Goal: Task Accomplishment & Management: Complete application form

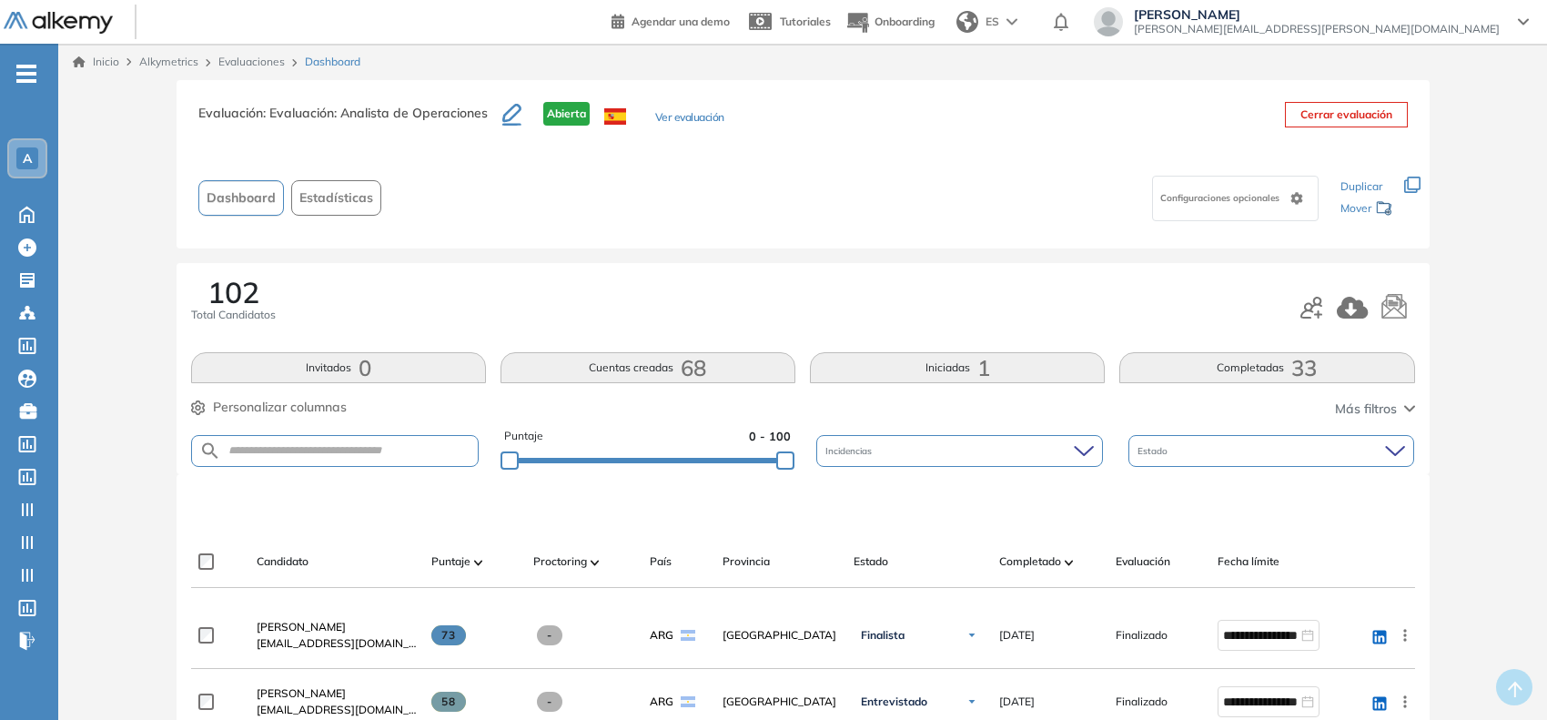
click at [29, 79] on span "-" at bounding box center [26, 72] width 20 height 15
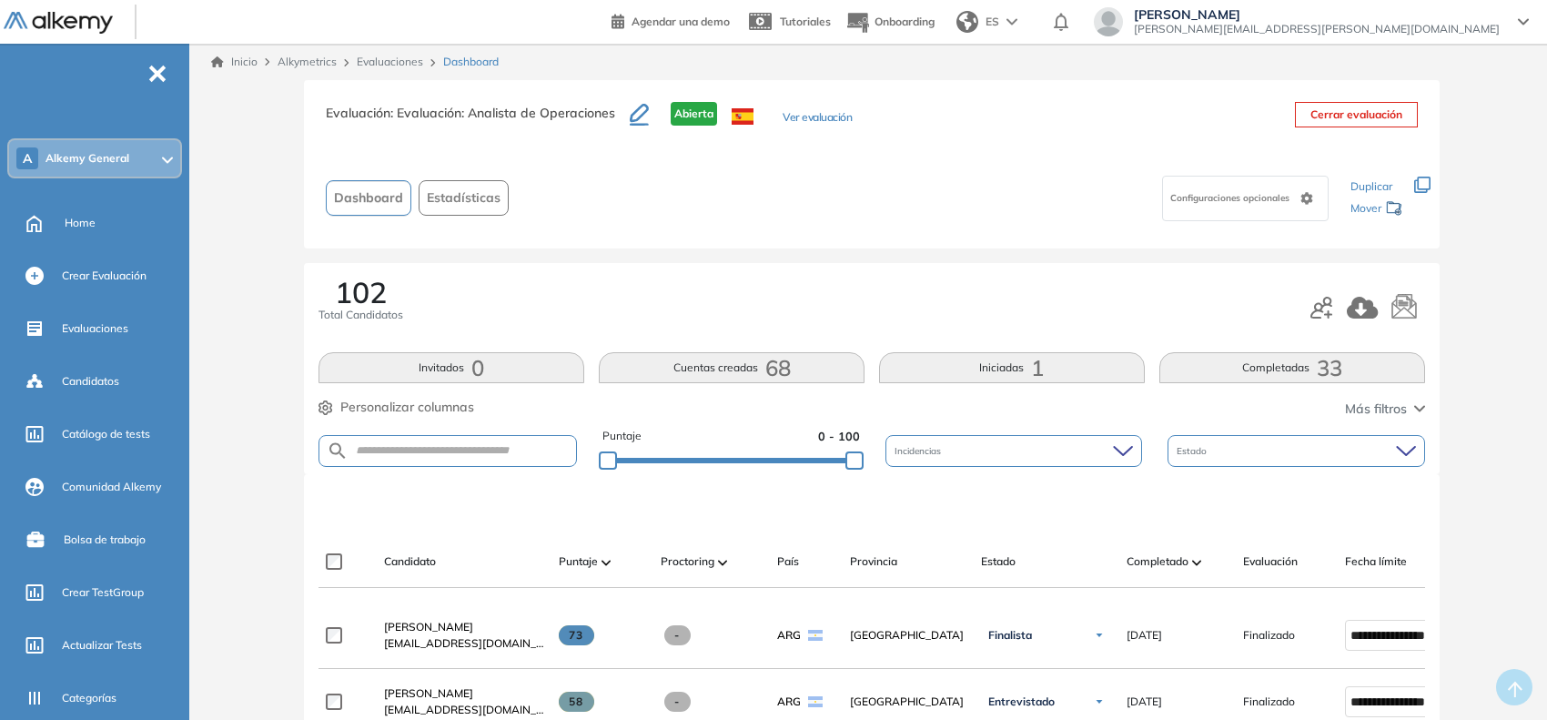
click at [101, 151] on span "Alkemy General" at bounding box center [88, 158] width 84 height 15
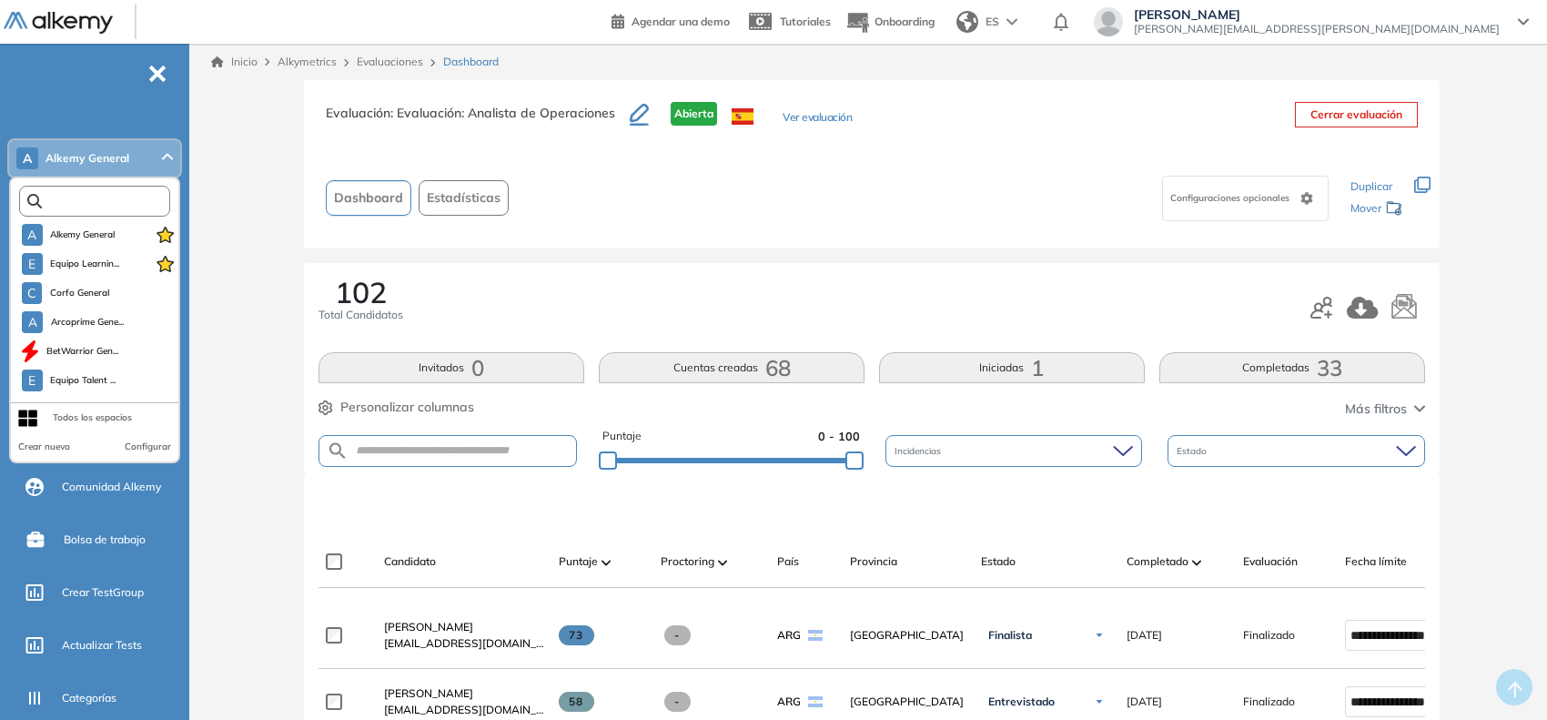
click at [84, 195] on input "text" at bounding box center [99, 202] width 114 height 14
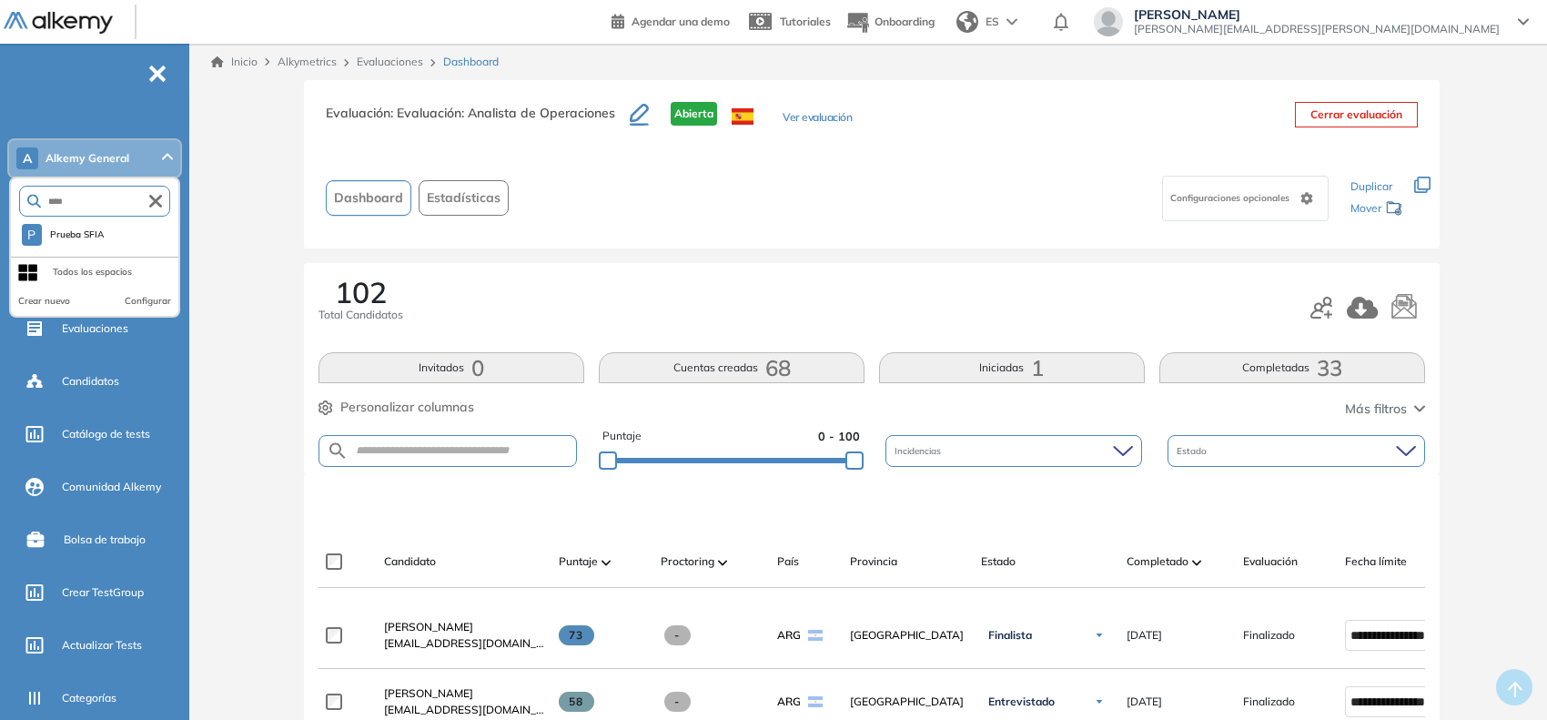
type input "****"
click at [74, 248] on div "**** P Prueba SFIA Todos los espacios Crear nuevo Configurar" at bounding box center [94, 247] width 171 height 141
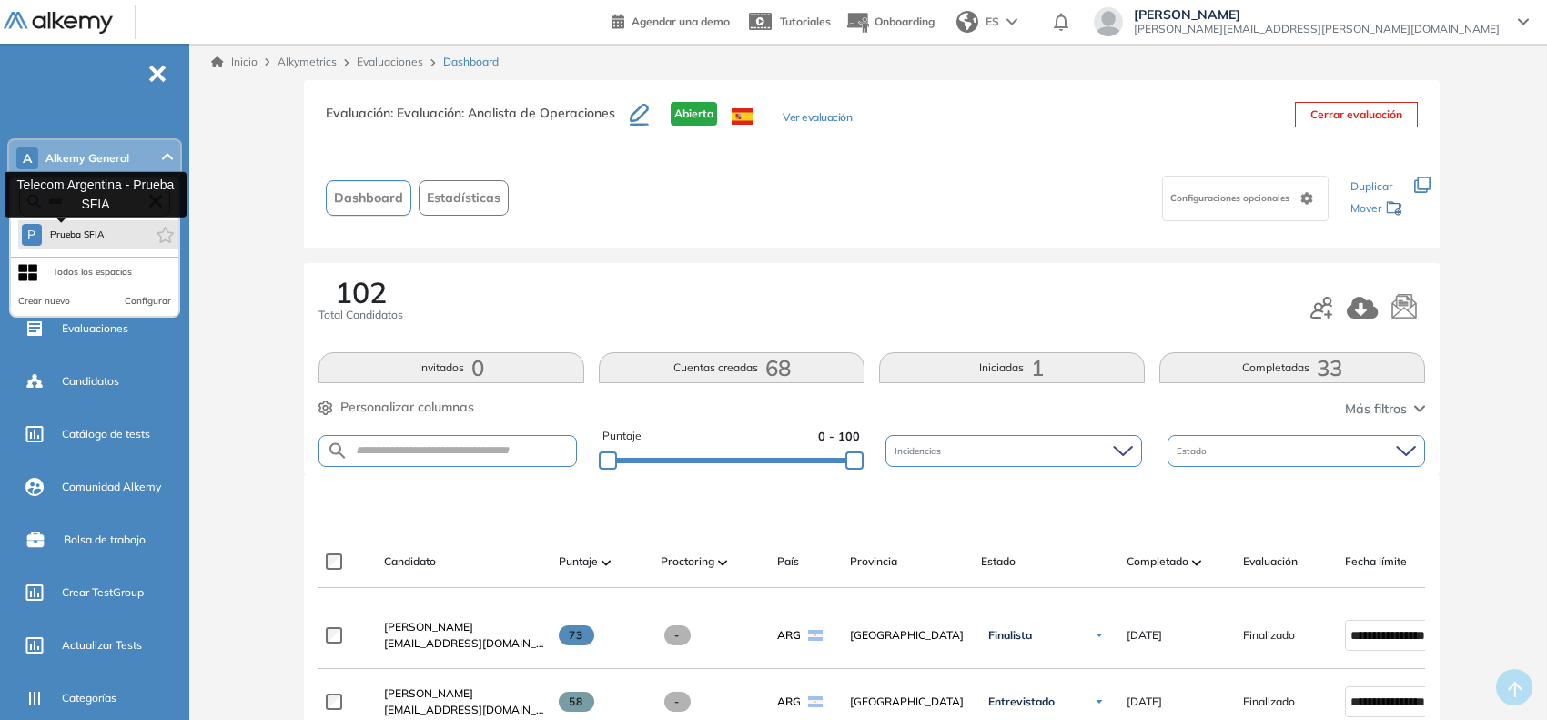
click at [78, 244] on button "P Prueba SFIA" at bounding box center [63, 235] width 83 height 22
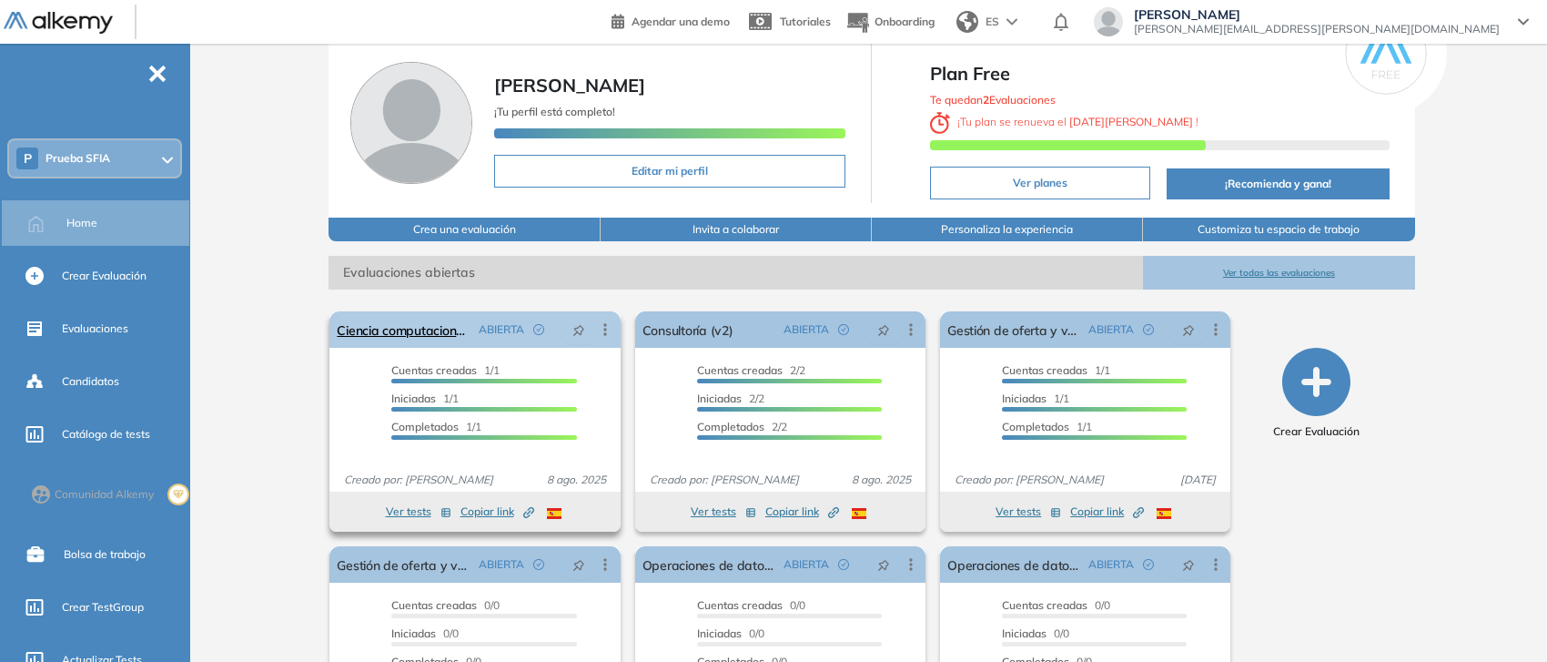
scroll to position [113, 0]
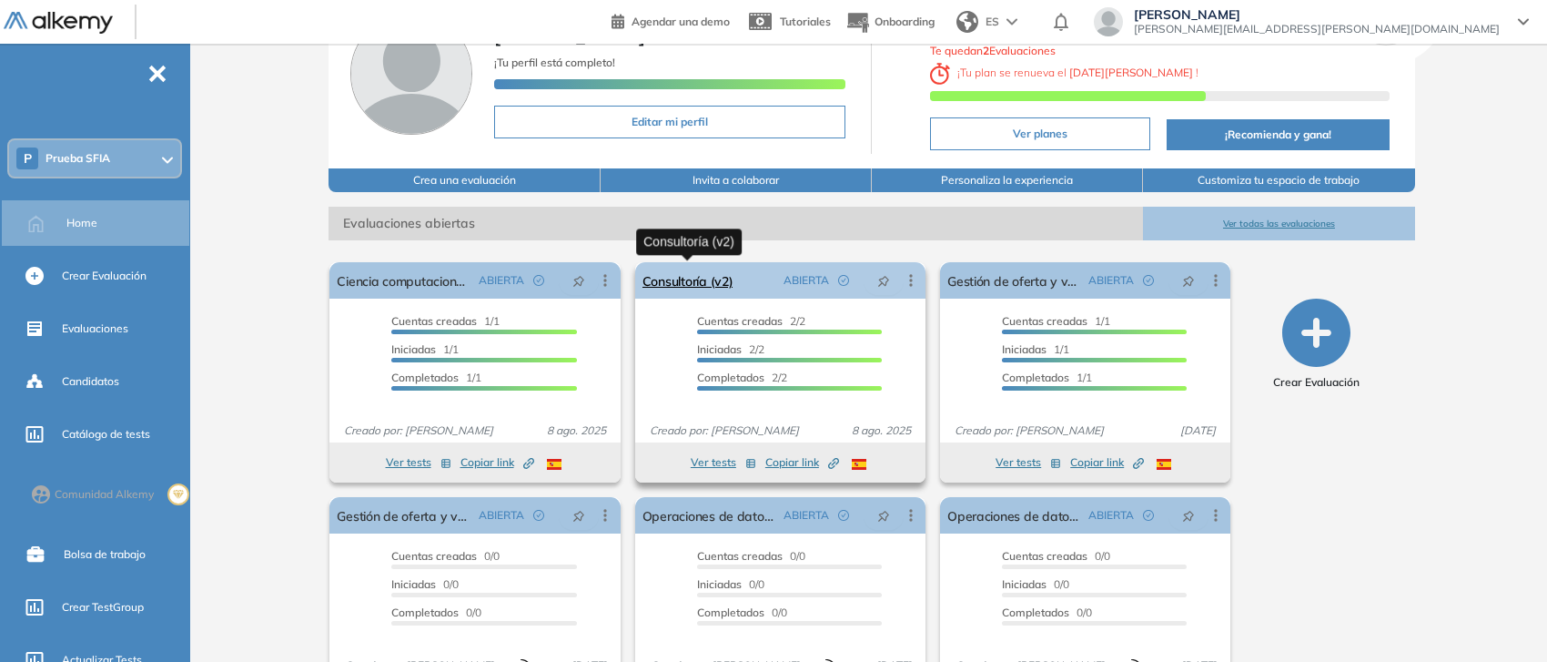
click at [687, 278] on link "Consultoría (v2)" at bounding box center [688, 280] width 91 height 36
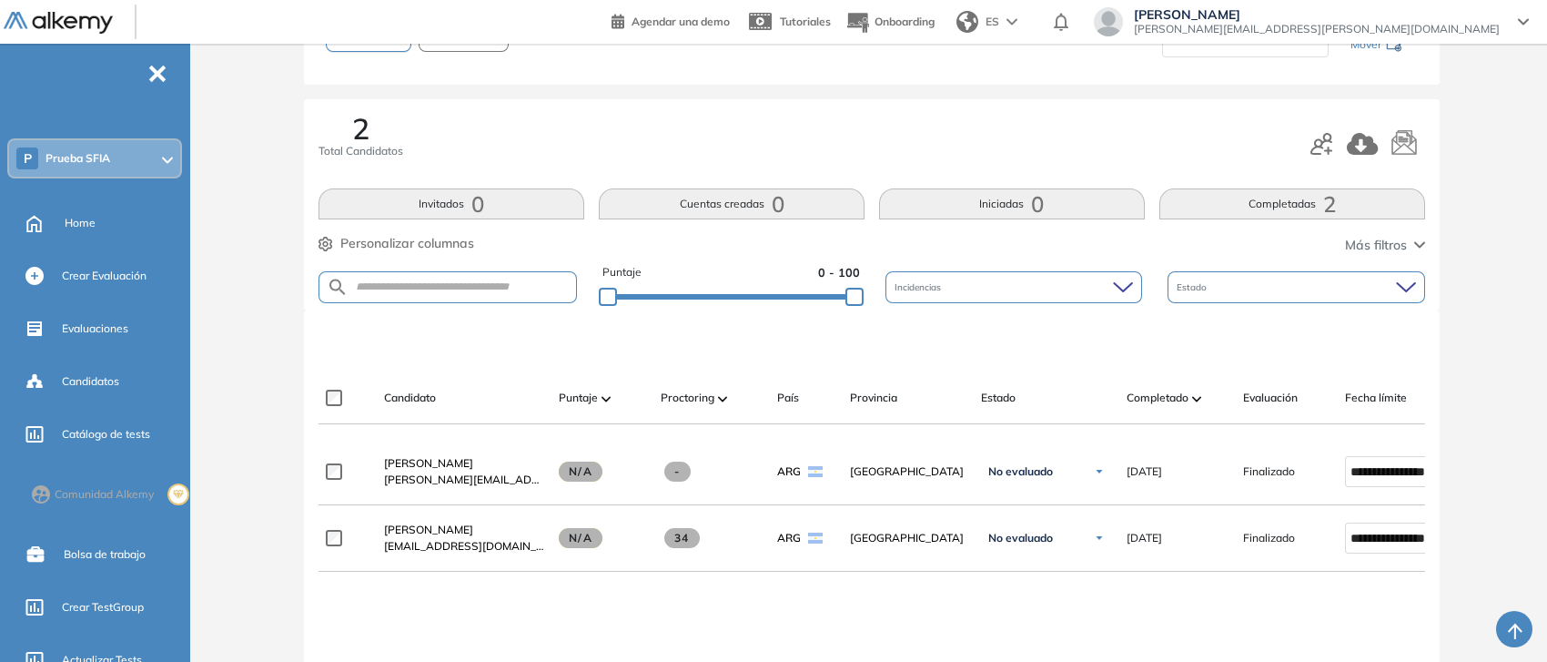
scroll to position [227, 0]
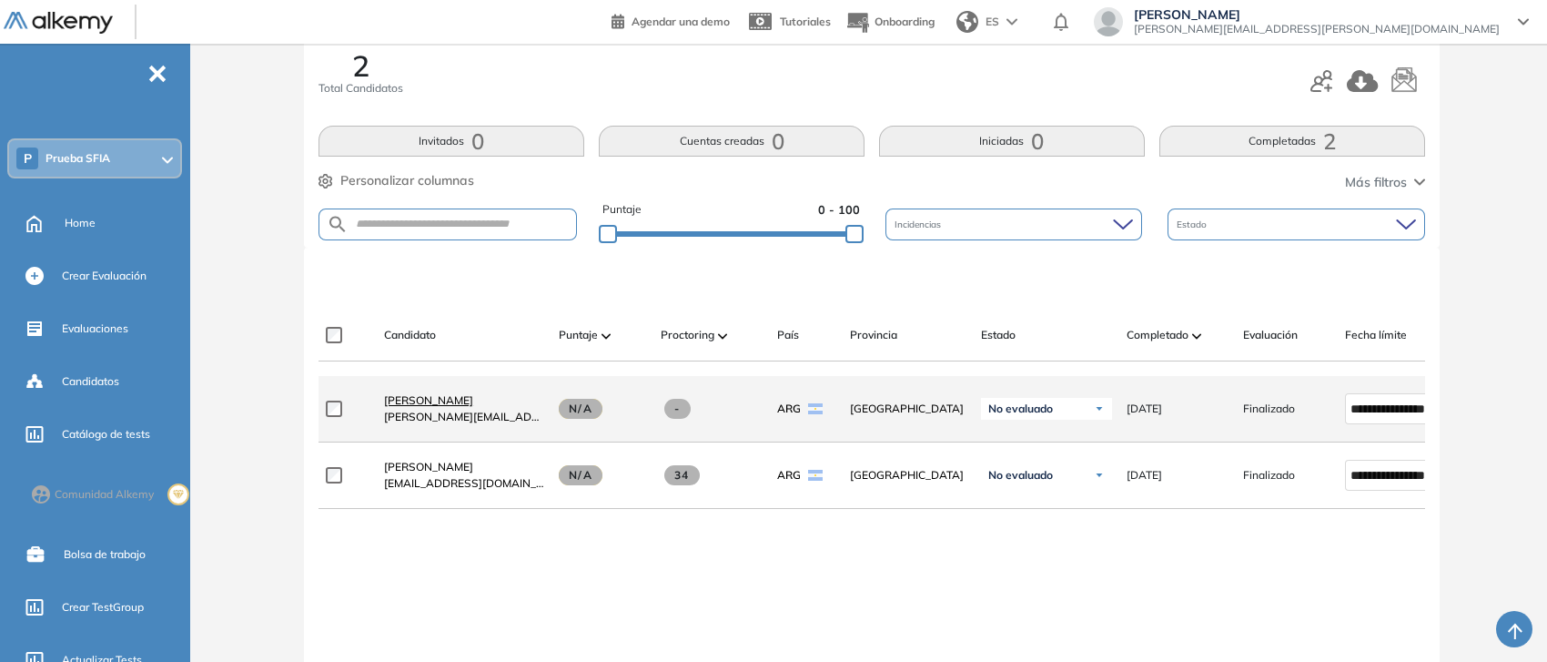
click at [426, 405] on span "[PERSON_NAME]" at bounding box center [428, 400] width 89 height 14
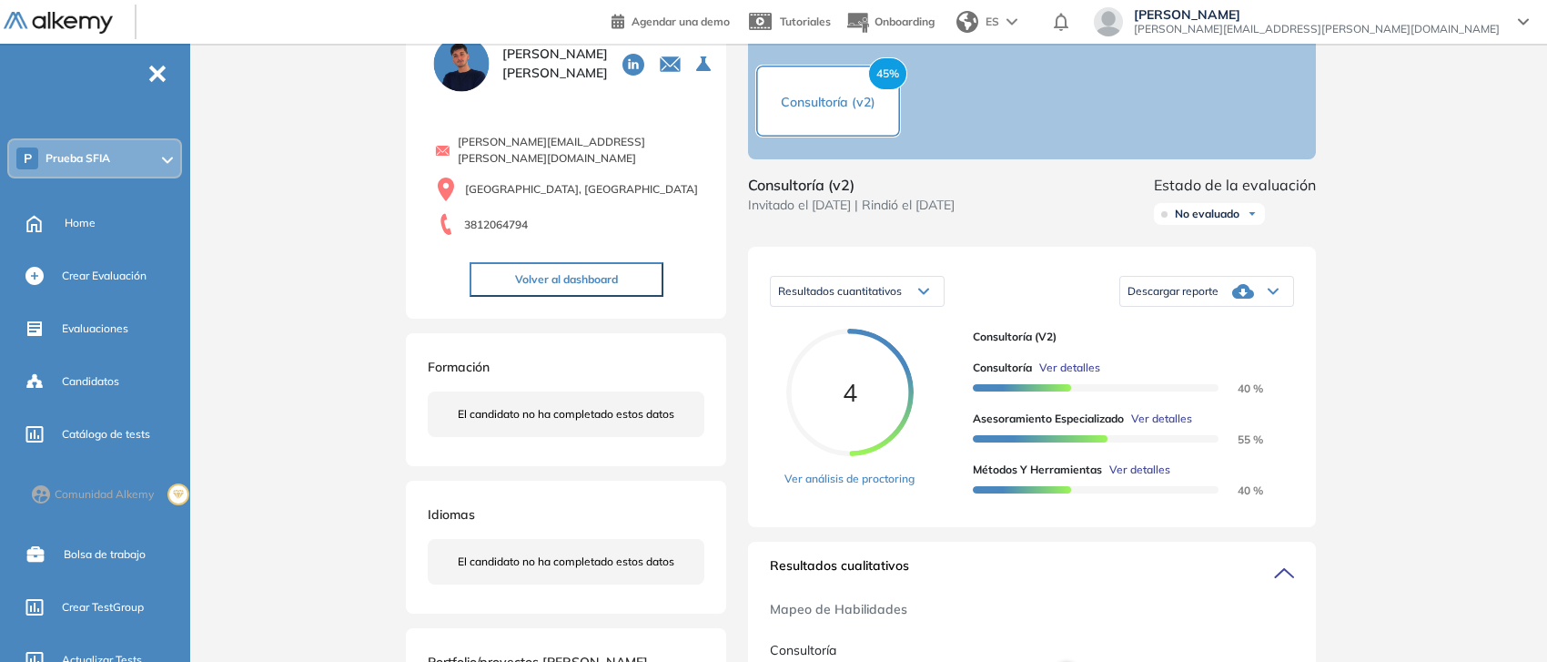
scroll to position [113, 0]
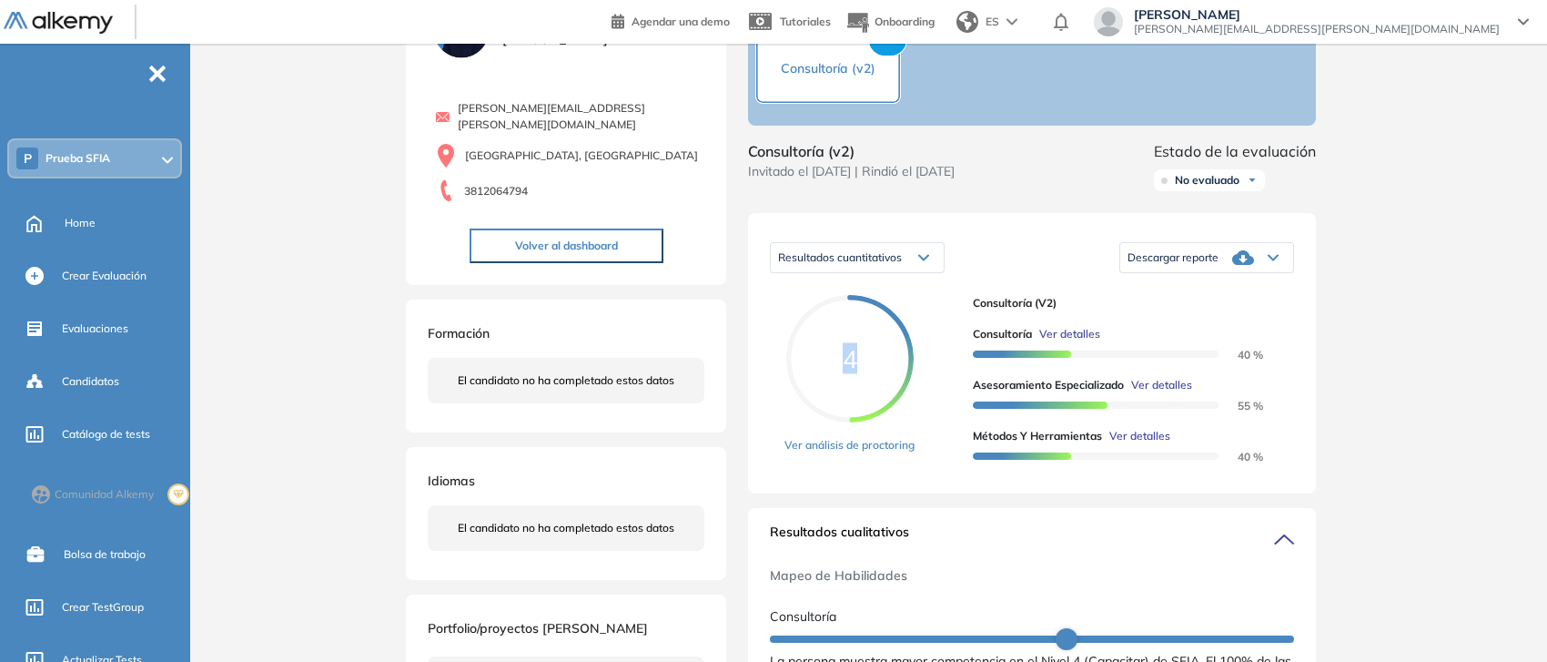
drag, startPoint x: 842, startPoint y: 373, endPoint x: 866, endPoint y: 376, distance: 24.7
click at [866, 371] on span "4" at bounding box center [849, 359] width 127 height 25
click at [861, 371] on span "4" at bounding box center [849, 359] width 127 height 25
drag, startPoint x: 861, startPoint y: 378, endPoint x: 842, endPoint y: 380, distance: 19.2
click at [842, 371] on span "4" at bounding box center [849, 359] width 127 height 25
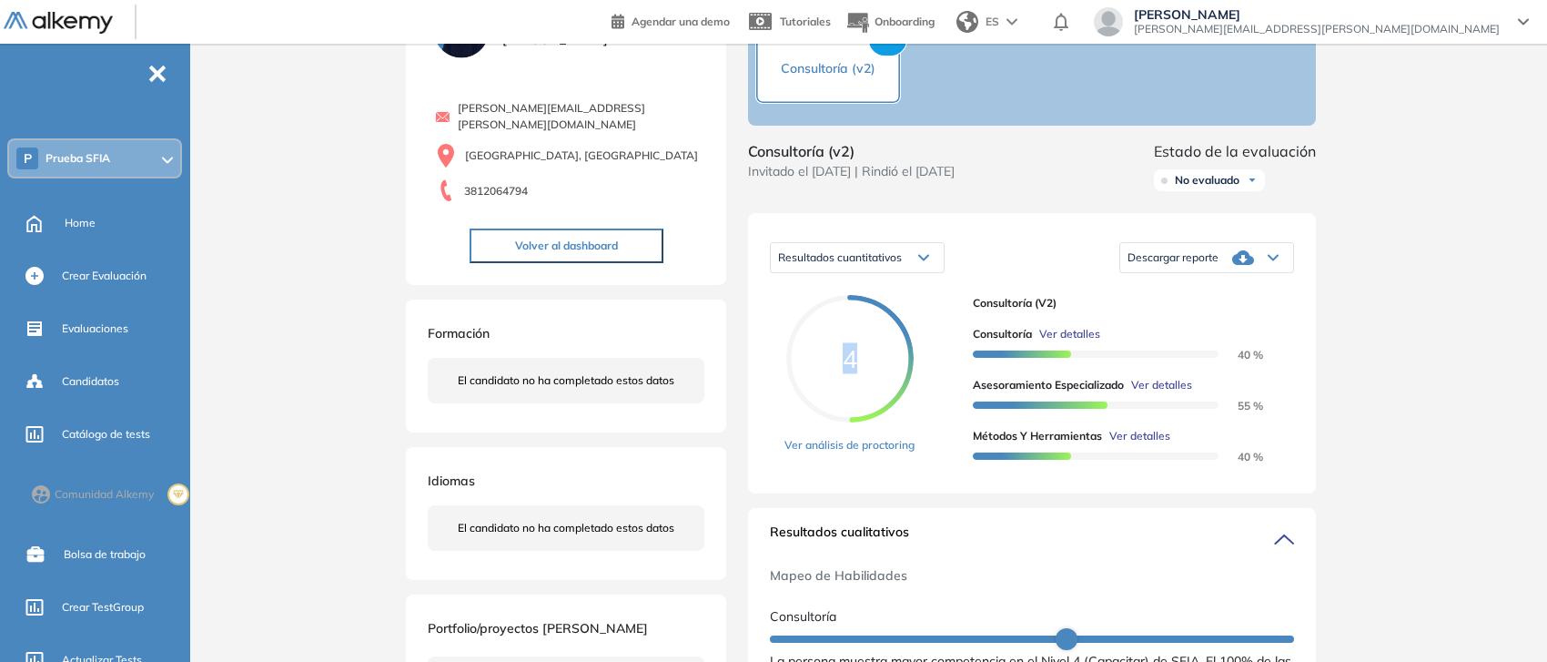
click at [843, 374] on span "4" at bounding box center [850, 358] width 15 height 31
drag, startPoint x: 974, startPoint y: 320, endPoint x: 1047, endPoint y: 324, distance: 72.9
click at [1047, 311] on span "Consultoría (v2)" at bounding box center [1126, 303] width 307 height 16
click at [1044, 311] on span "Consultoría (v2)" at bounding box center [1126, 303] width 307 height 16
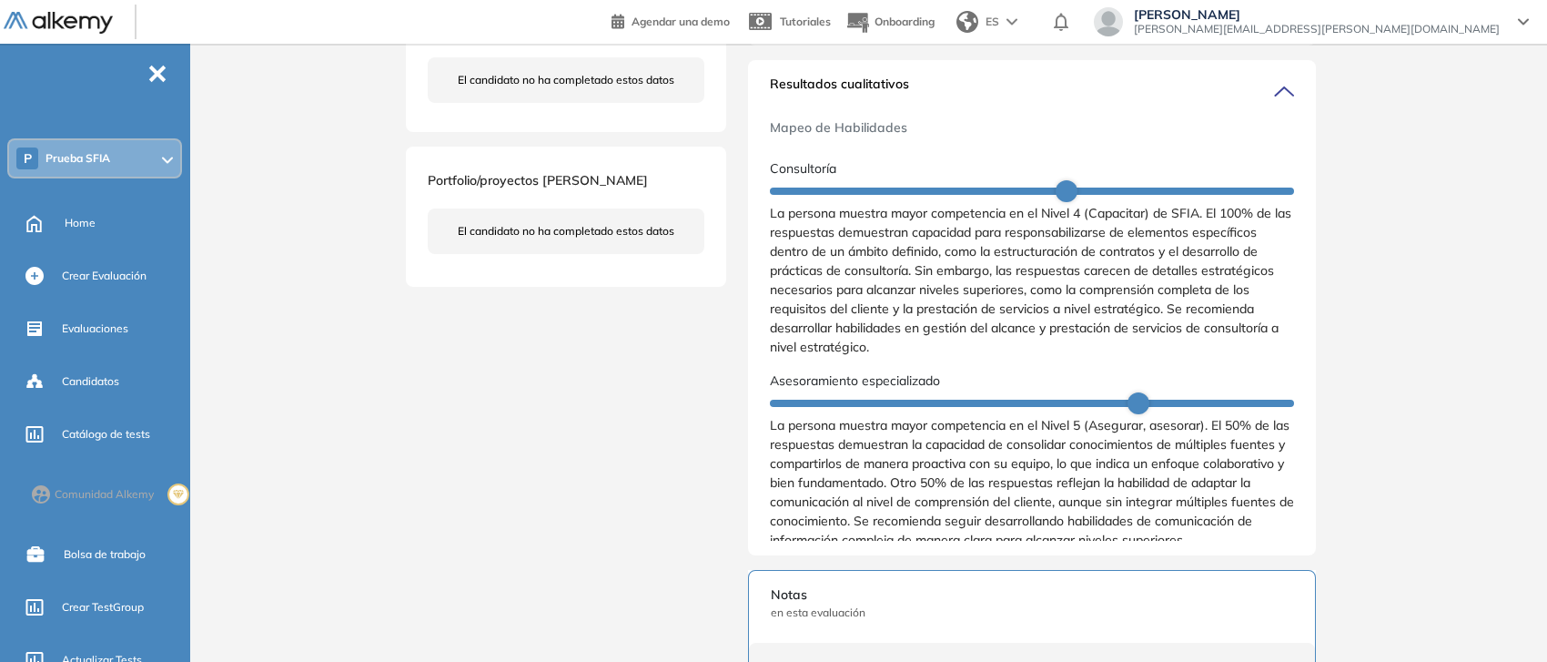
scroll to position [569, 0]
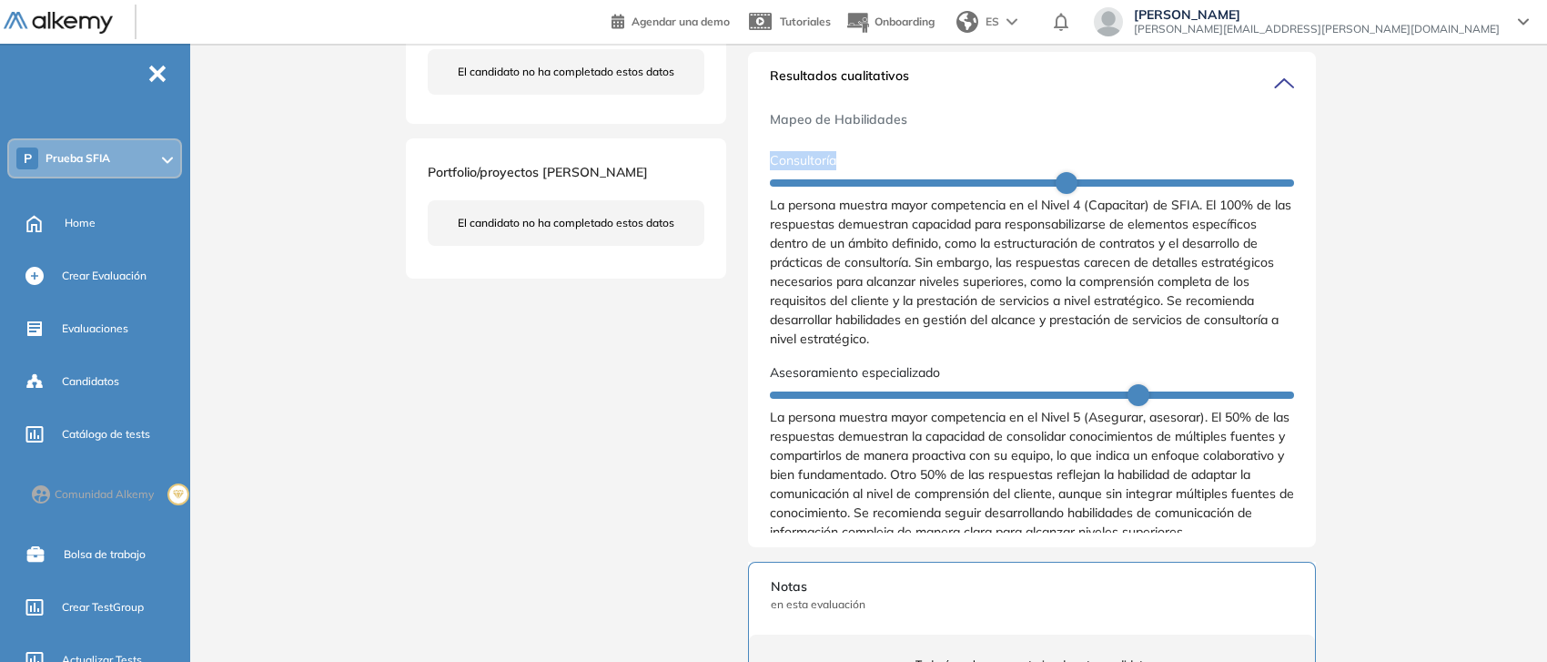
drag, startPoint x: 779, startPoint y: 174, endPoint x: 853, endPoint y: 173, distance: 73.7
click at [853, 170] on p "Consultoría" at bounding box center [1032, 160] width 524 height 19
drag, startPoint x: 775, startPoint y: 396, endPoint x: 988, endPoint y: 380, distance: 214.4
click at [988, 380] on p "Asesoramiento especializado" at bounding box center [1032, 372] width 524 height 19
drag, startPoint x: 1038, startPoint y: 218, endPoint x: 1083, endPoint y: 212, distance: 46.0
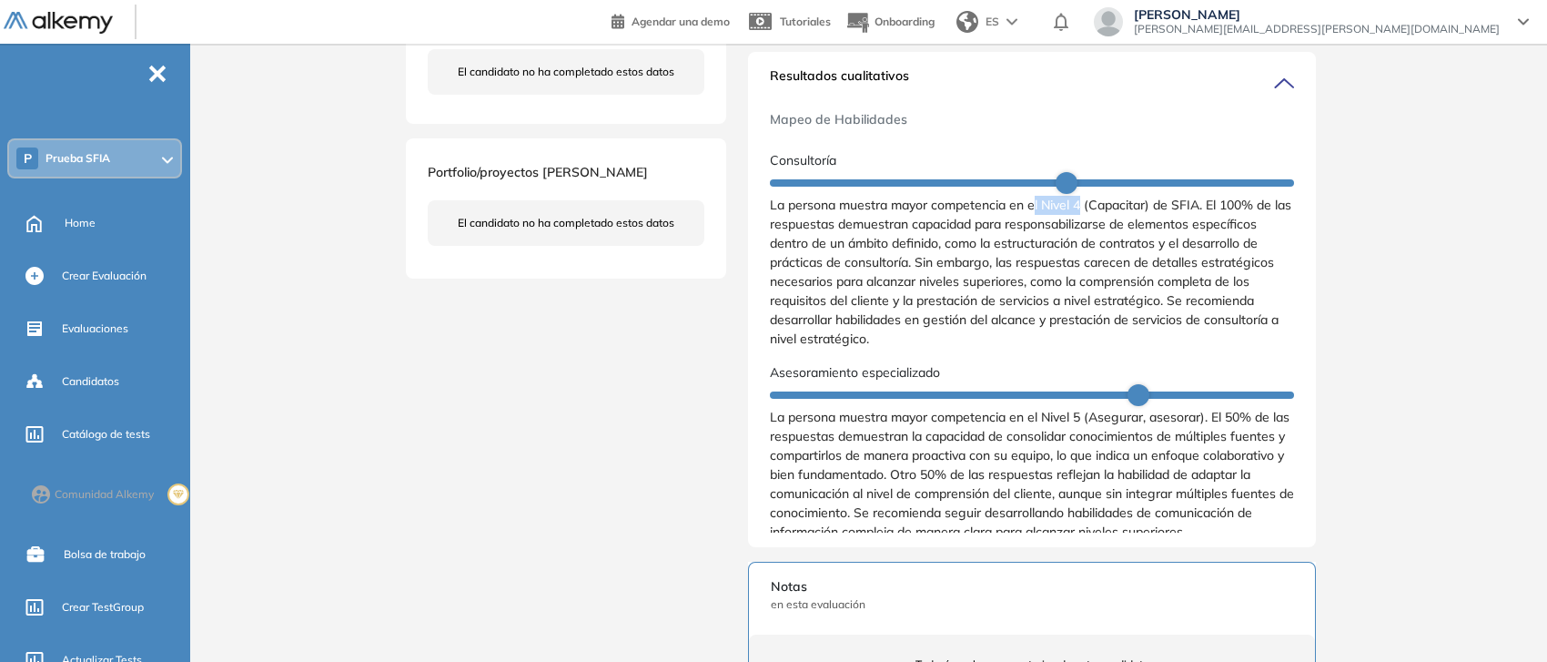
click at [1083, 212] on span "La persona muestra mayor competencia en el Nivel 4 (Capacitar) de SFIA. El 100%…" at bounding box center [1032, 272] width 524 height 153
click at [1060, 248] on span "La persona muestra mayor competencia en el Nivel 4 (Capacitar) de SFIA. El 100%…" at bounding box center [1032, 272] width 524 height 153
drag, startPoint x: 895, startPoint y: 228, endPoint x: 1099, endPoint y: 218, distance: 204.1
click at [1099, 218] on span "La persona muestra mayor competencia en el Nivel 4 (Capacitar) de SFIA. El 100%…" at bounding box center [1032, 272] width 524 height 153
click at [1129, 229] on span "La persona muestra mayor competencia en el Nivel 4 (Capacitar) de SFIA. El 100%…" at bounding box center [1032, 272] width 524 height 153
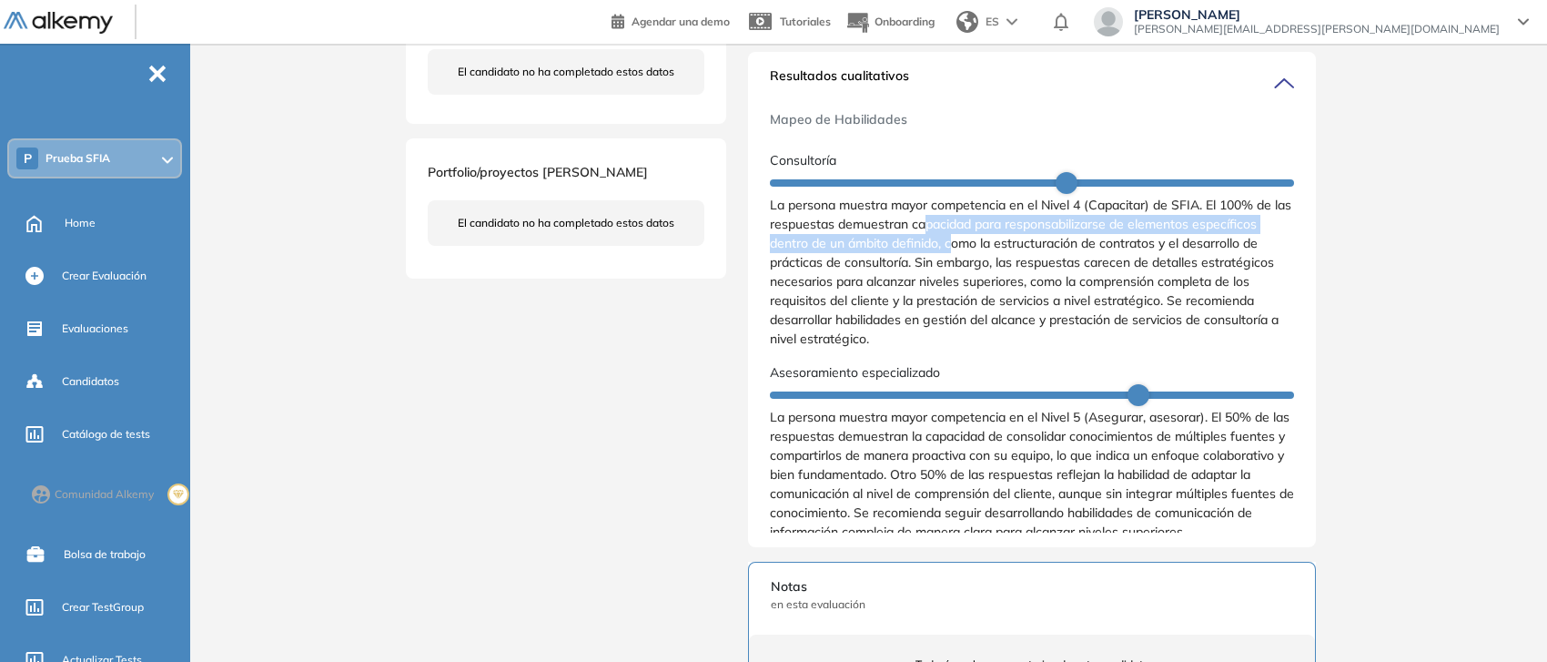
drag, startPoint x: 944, startPoint y: 239, endPoint x: 954, endPoint y: 266, distance: 28.2
click at [954, 266] on span "La persona muestra mayor competencia en el Nivel 4 (Capacitar) de SFIA. El 100%…" at bounding box center [1032, 272] width 524 height 153
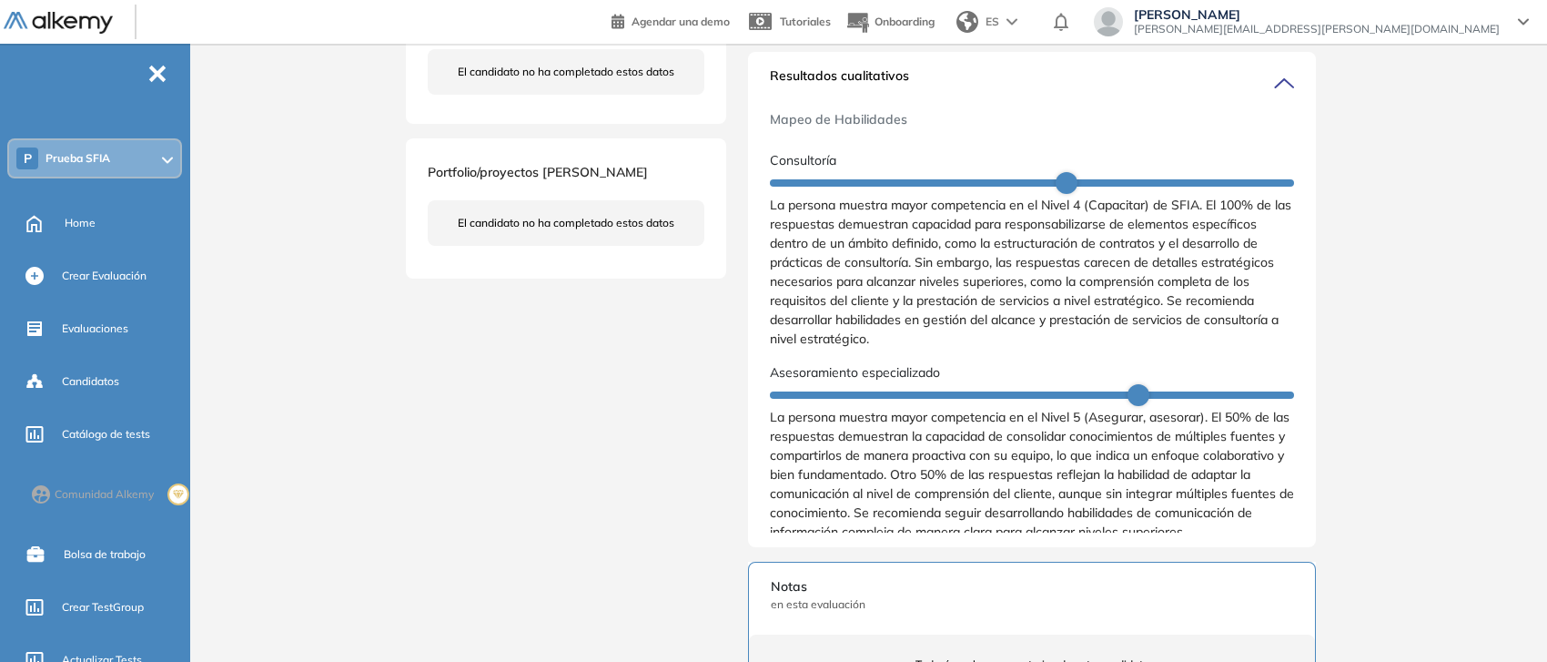
click at [928, 291] on span "La persona muestra mayor competencia en el Nivel 4 (Capacitar) de SFIA. El 100%…" at bounding box center [1032, 272] width 524 height 153
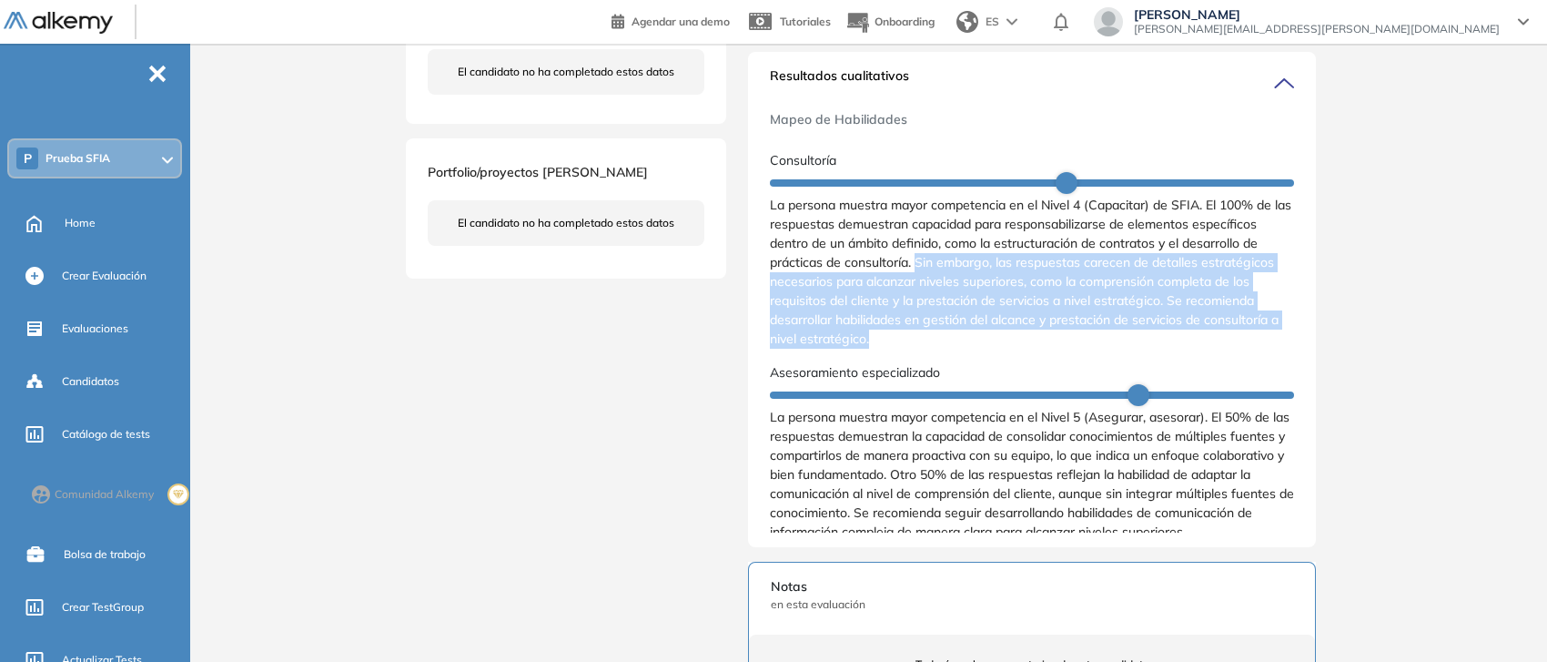
drag, startPoint x: 920, startPoint y: 283, endPoint x: 929, endPoint y: 369, distance: 86.0
click at [929, 369] on div "Consultoría La persona muestra mayor competencia en el Nivel 4 (Capacitar) de S…" at bounding box center [1032, 433] width 524 height 579
click at [953, 349] on span "La persona muestra mayor competencia en el Nivel 4 (Capacitar) de SFIA. El 100%…" at bounding box center [1032, 272] width 524 height 153
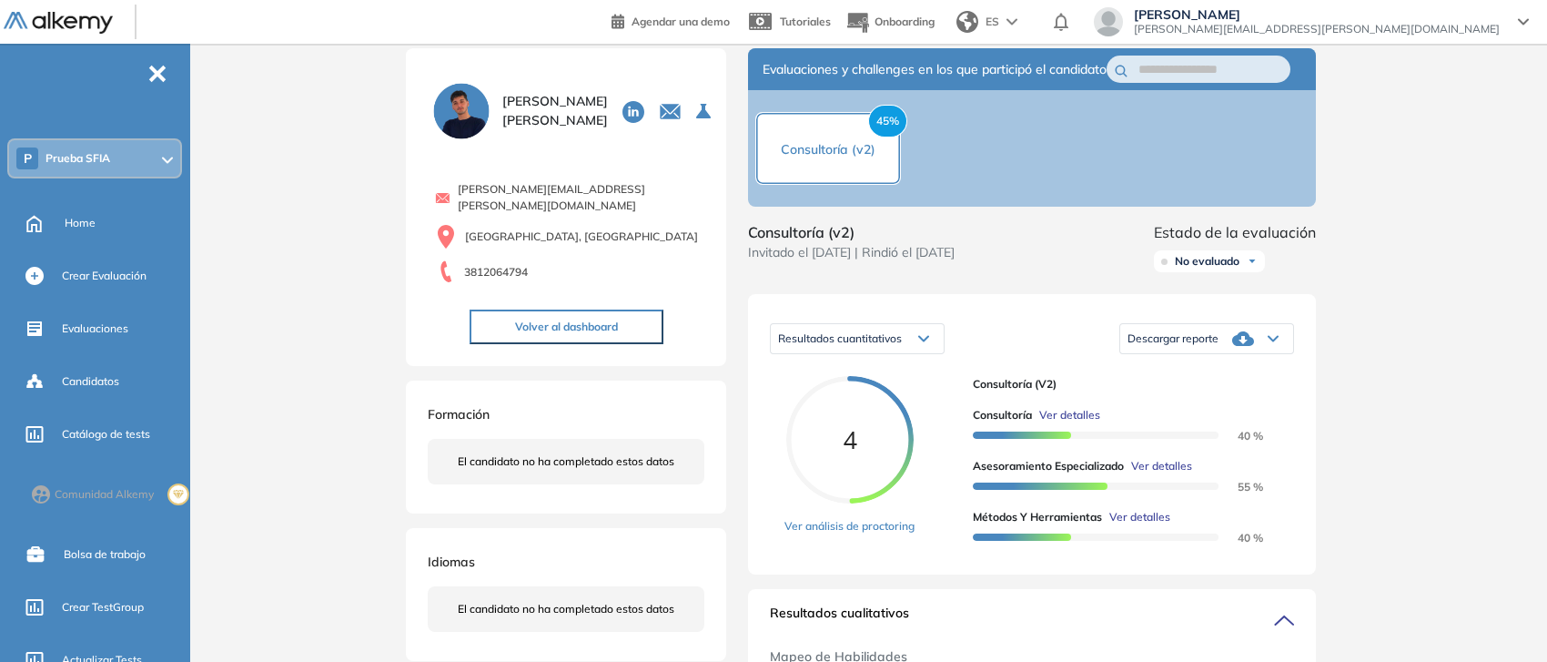
scroll to position [0, 0]
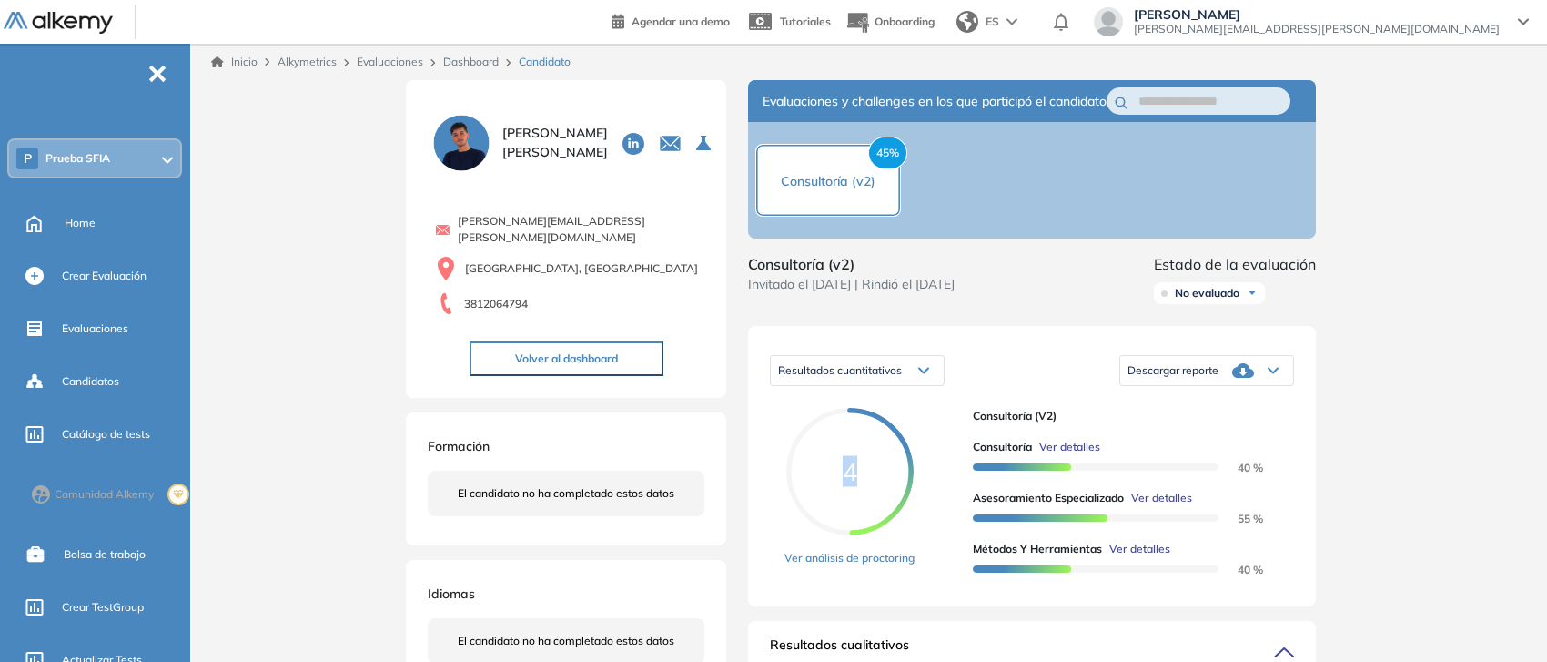
drag, startPoint x: 844, startPoint y: 496, endPoint x: 881, endPoint y: 491, distance: 37.6
click at [881, 484] on span "4" at bounding box center [849, 472] width 127 height 25
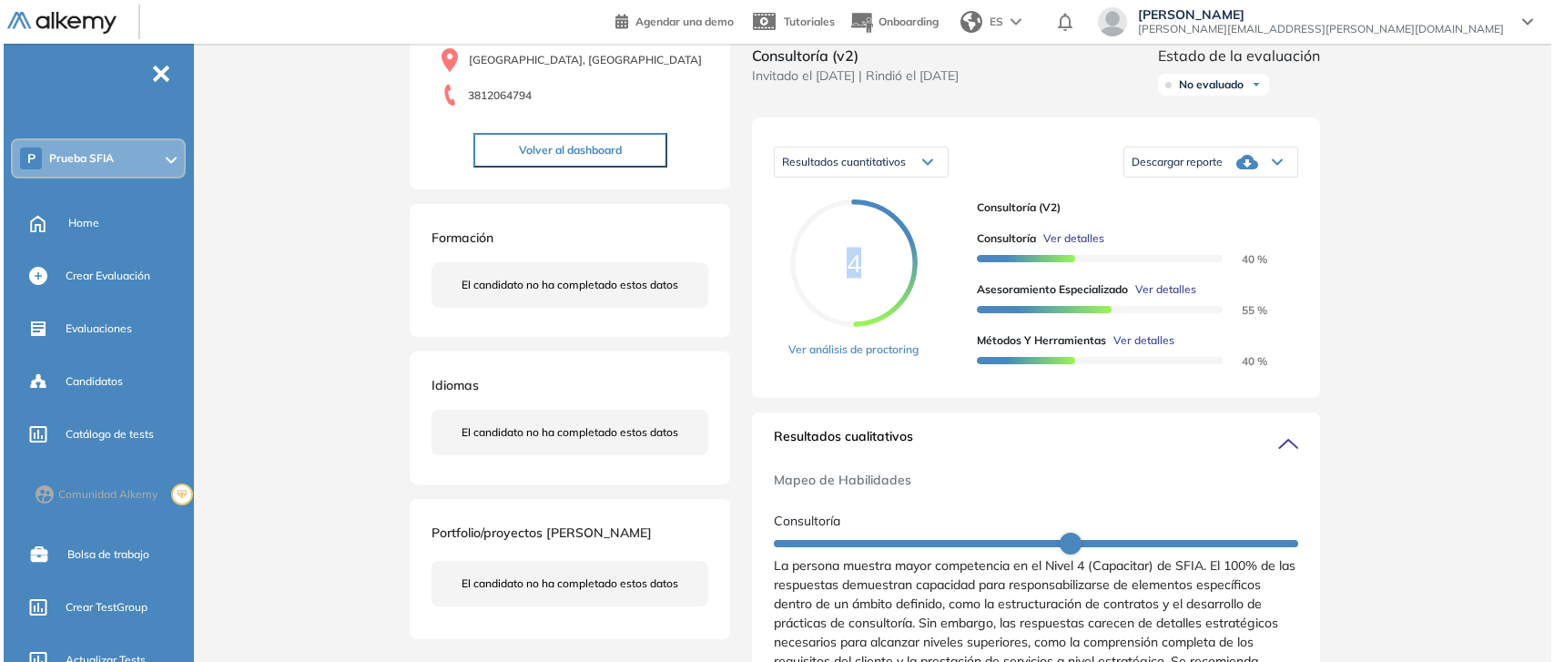
scroll to position [227, 0]
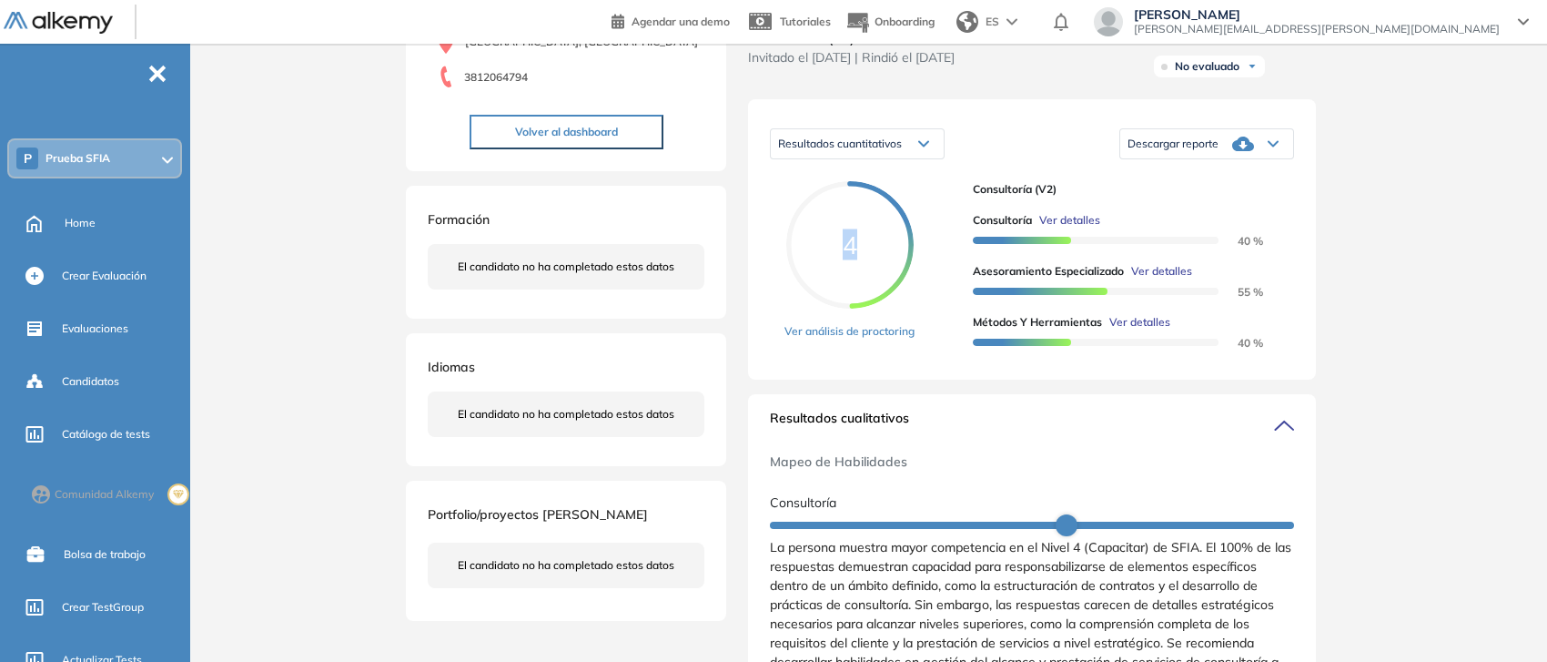
click at [1067, 228] on span "Ver detalles" at bounding box center [1069, 220] width 61 height 16
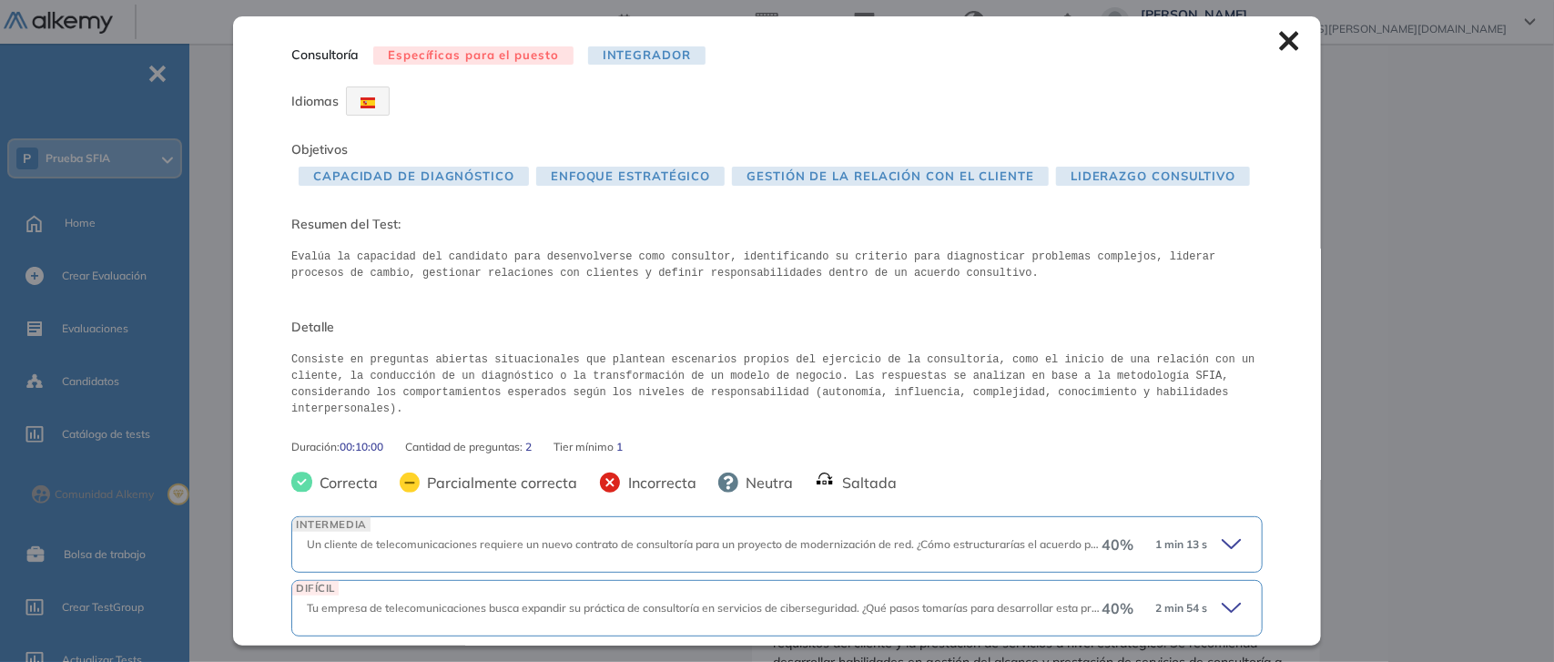
scroll to position [49, 0]
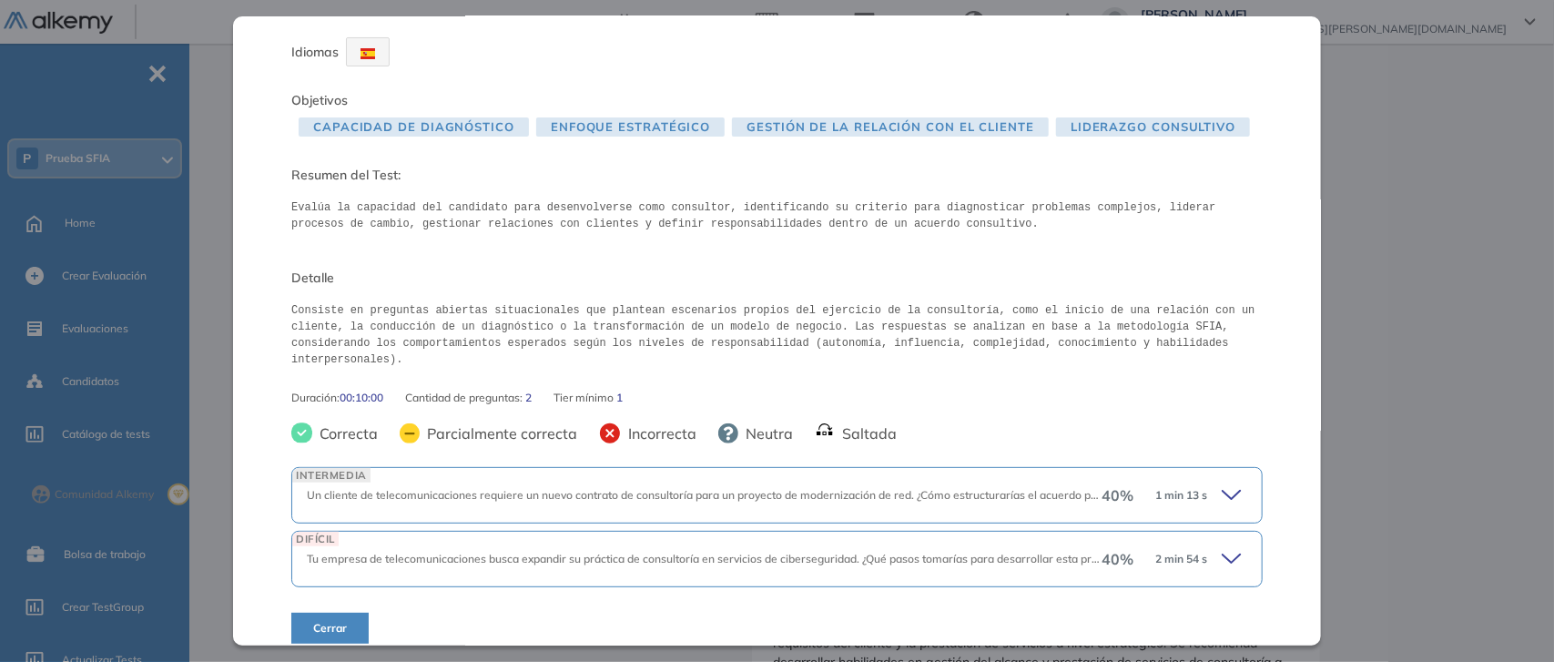
click at [1222, 482] on icon at bounding box center [1233, 494] width 25 height 25
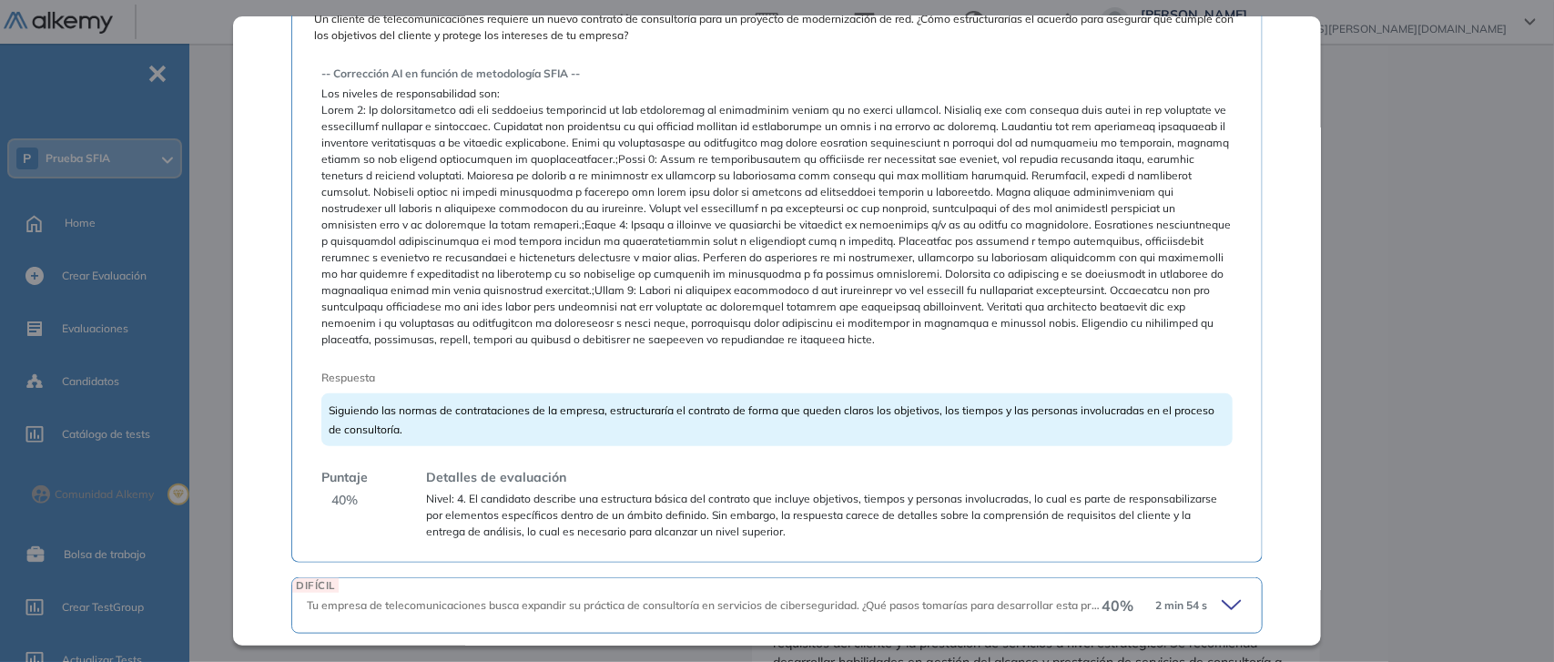
scroll to position [618, 0]
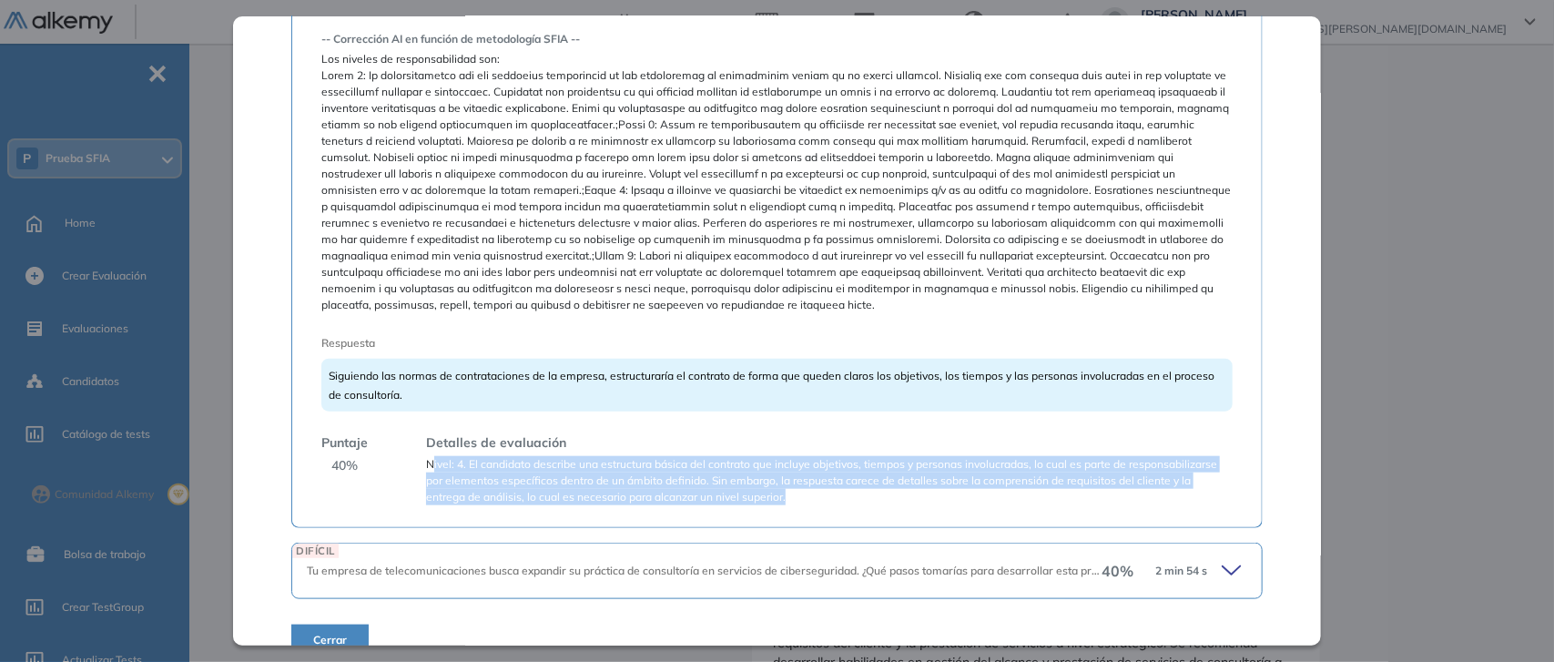
drag, startPoint x: 430, startPoint y: 451, endPoint x: 799, endPoint y: 514, distance: 374.8
click at [799, 514] on div "Un cliente de telecomunicaciones requiere un nuevo contrato de consultoría para…" at bounding box center [776, 244] width 971 height 581
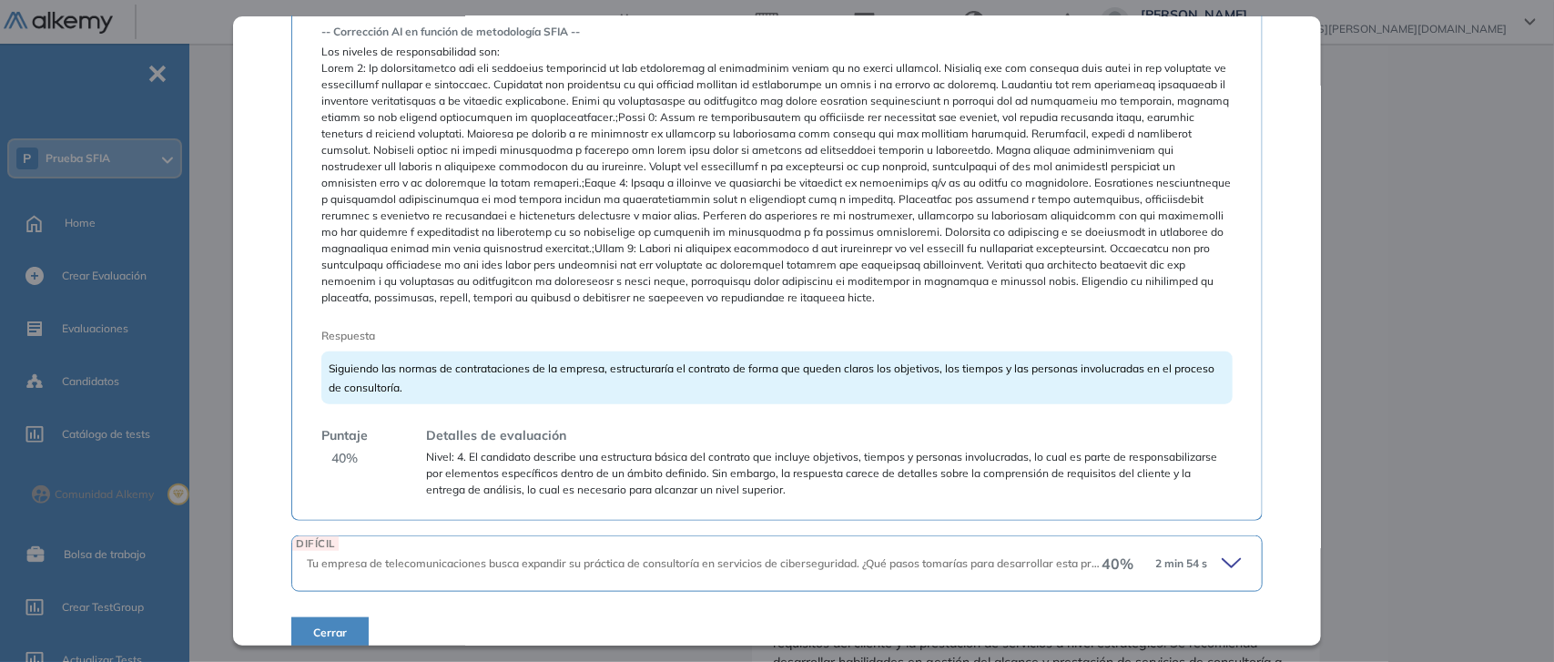
scroll to position [630, 0]
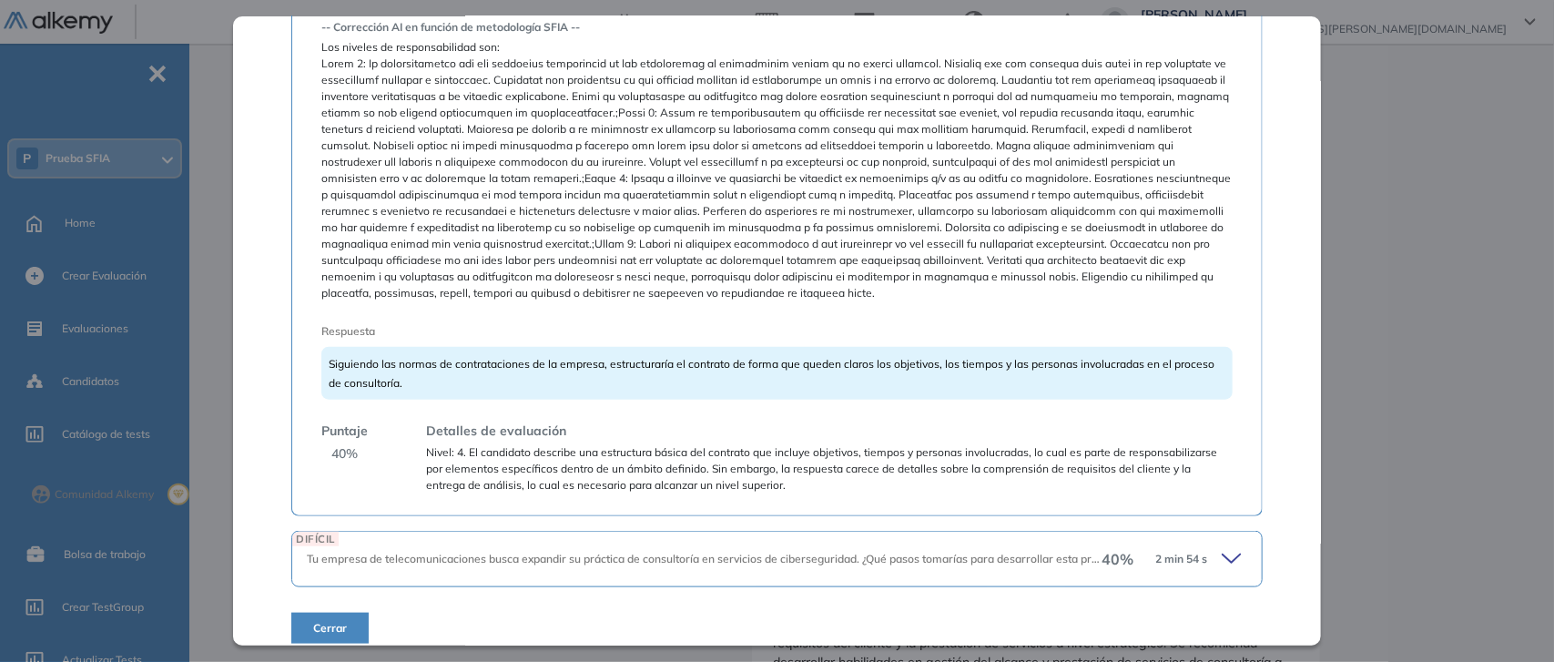
click at [1204, 546] on div "40 % 2 min 54 s" at bounding box center [1174, 558] width 146 height 25
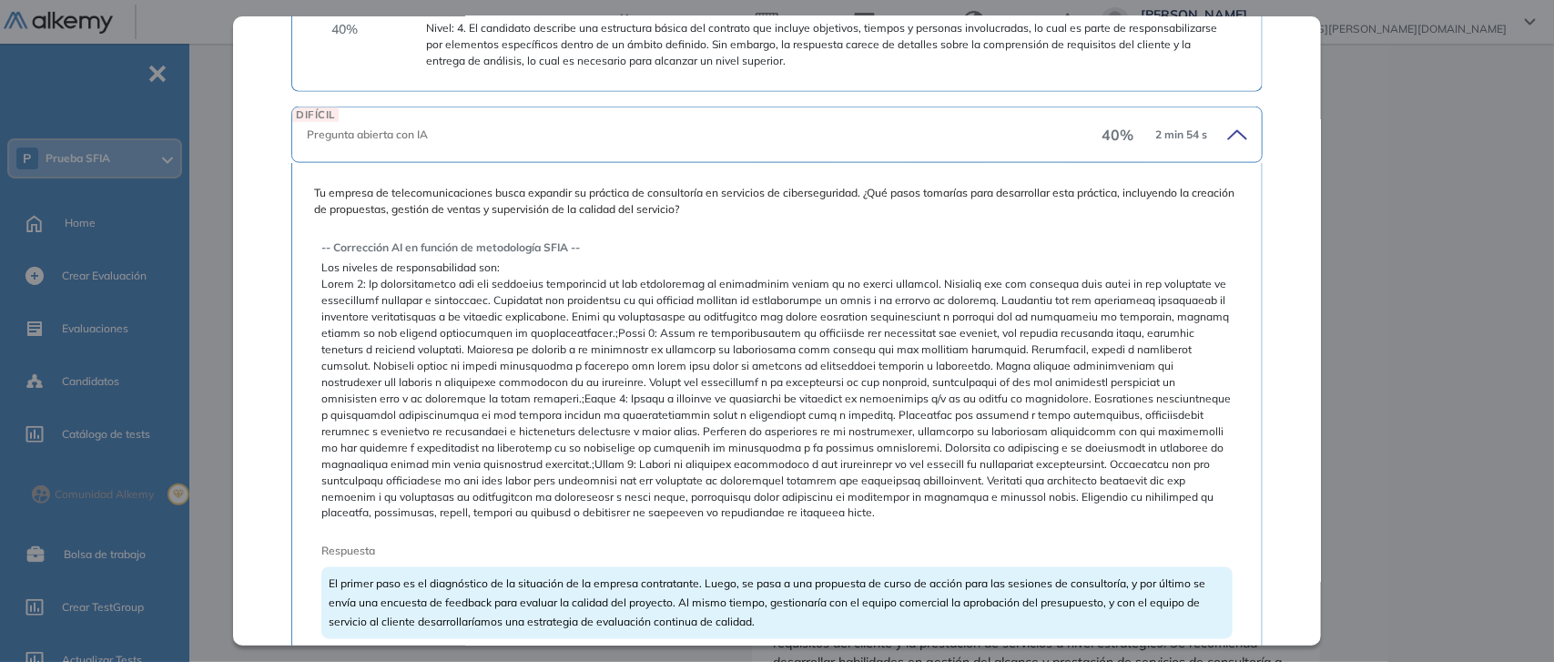
scroll to position [792, 0]
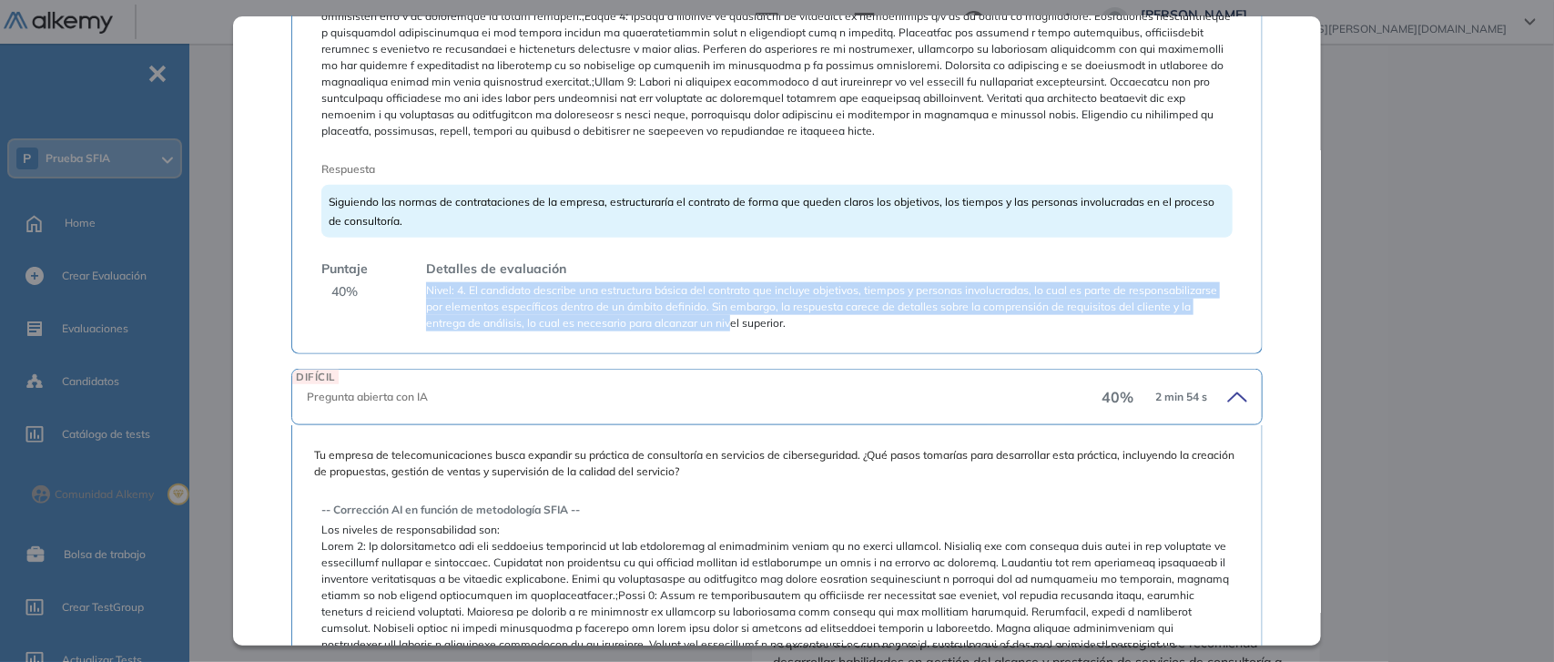
drag, startPoint x: 420, startPoint y: 269, endPoint x: 728, endPoint y: 329, distance: 313.4
click at [728, 329] on div "Un cliente de telecomunicaciones requiere un nuevo contrato de consultoría para…" at bounding box center [776, 67] width 971 height 573
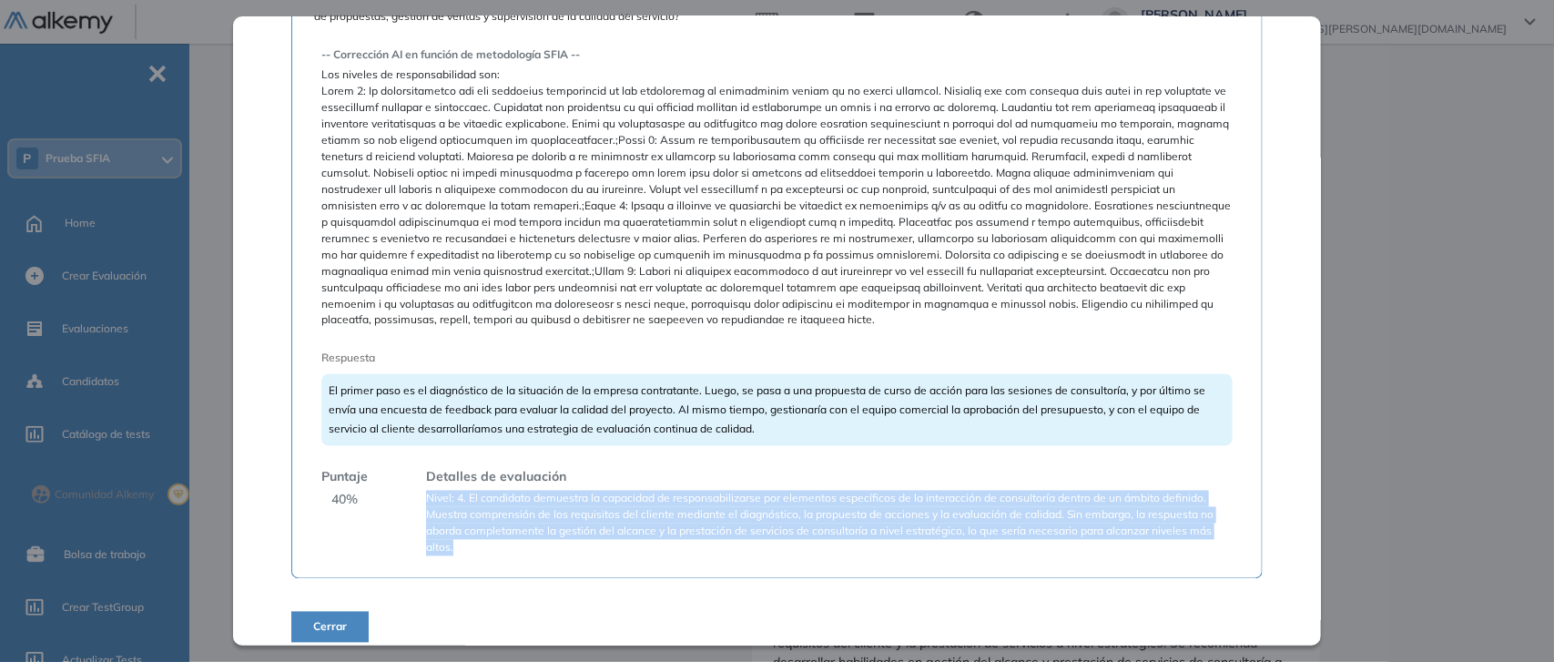
drag, startPoint x: 420, startPoint y: 488, endPoint x: 498, endPoint y: 561, distance: 106.2
click at [498, 561] on div "Tu empresa de telecomunicaciones busca expandir su práctica de consultoría en s…" at bounding box center [776, 274] width 971 height 609
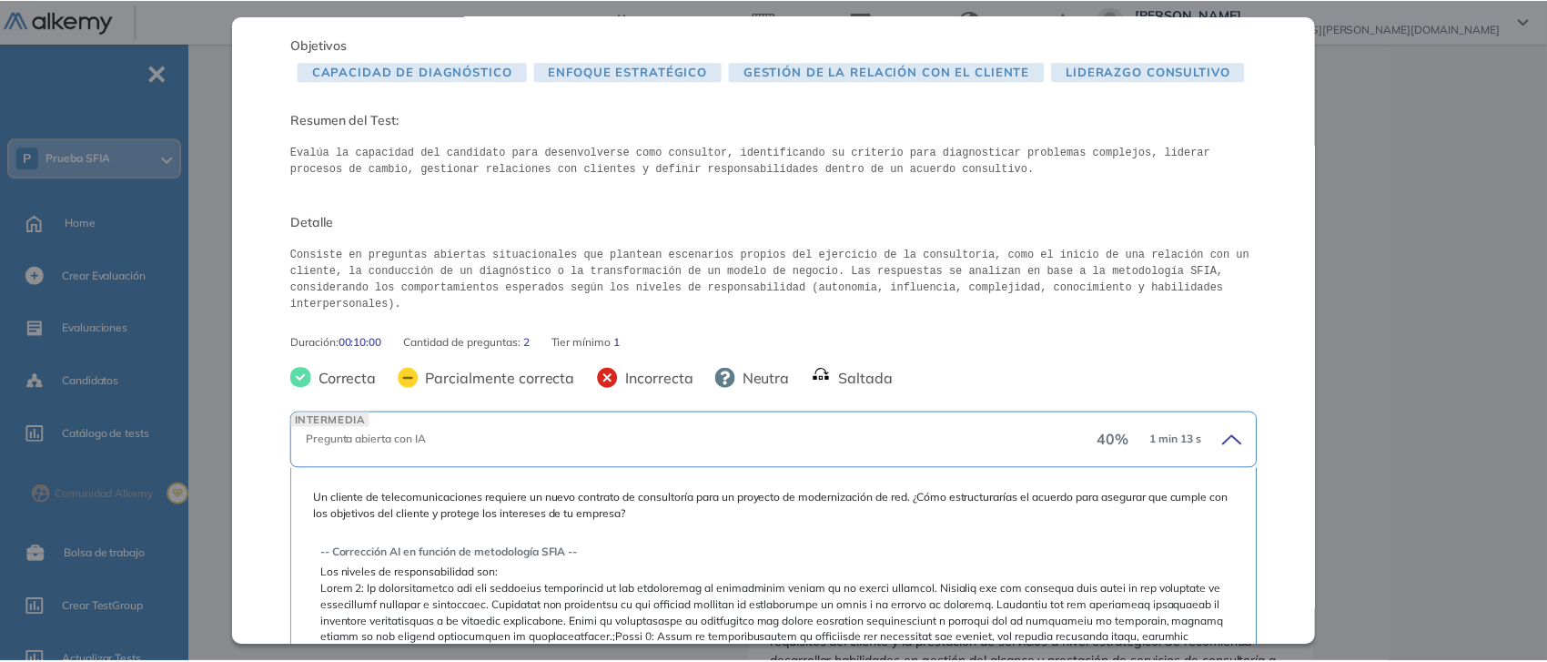
scroll to position [341, 0]
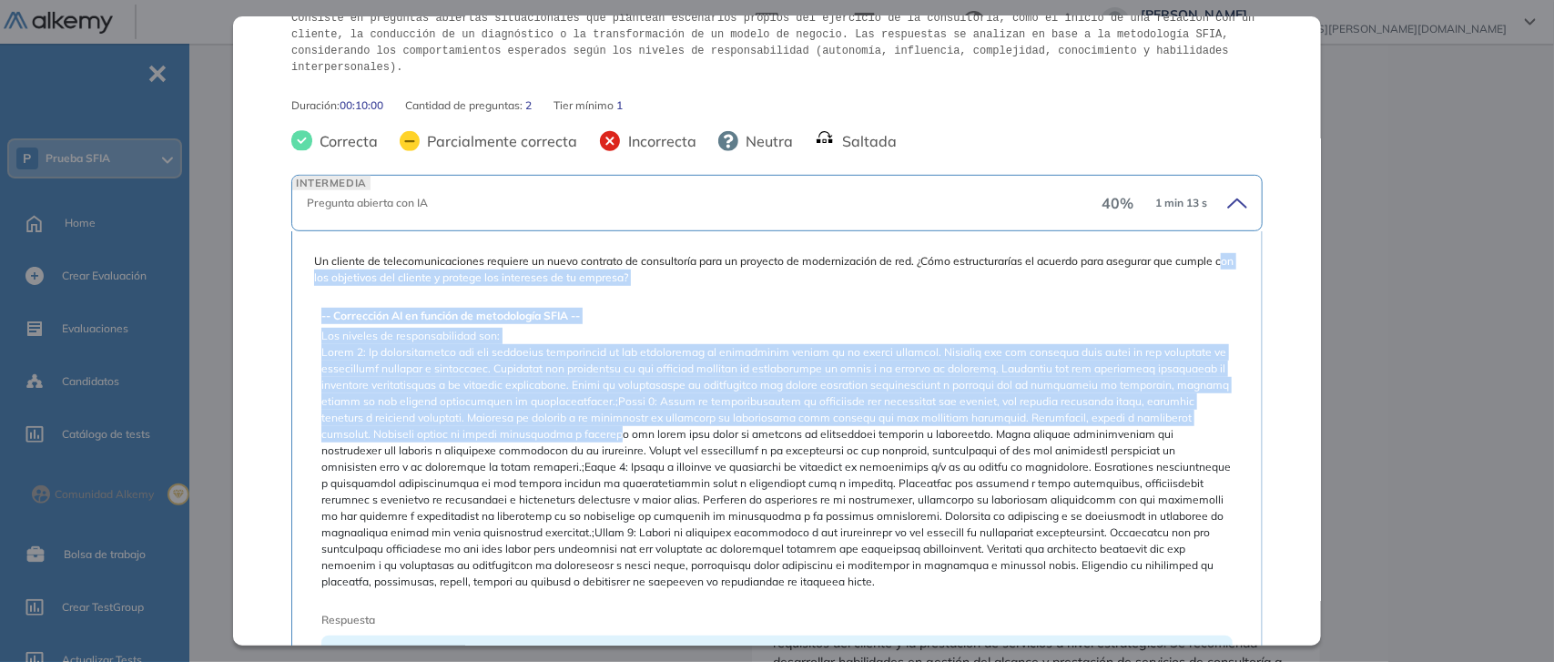
drag, startPoint x: 319, startPoint y: 264, endPoint x: 557, endPoint y: 419, distance: 284.3
click at [555, 417] on div "Un cliente de telecomunicaciones requiere un nuevo contrato de consultoría para…" at bounding box center [777, 517] width 926 height 529
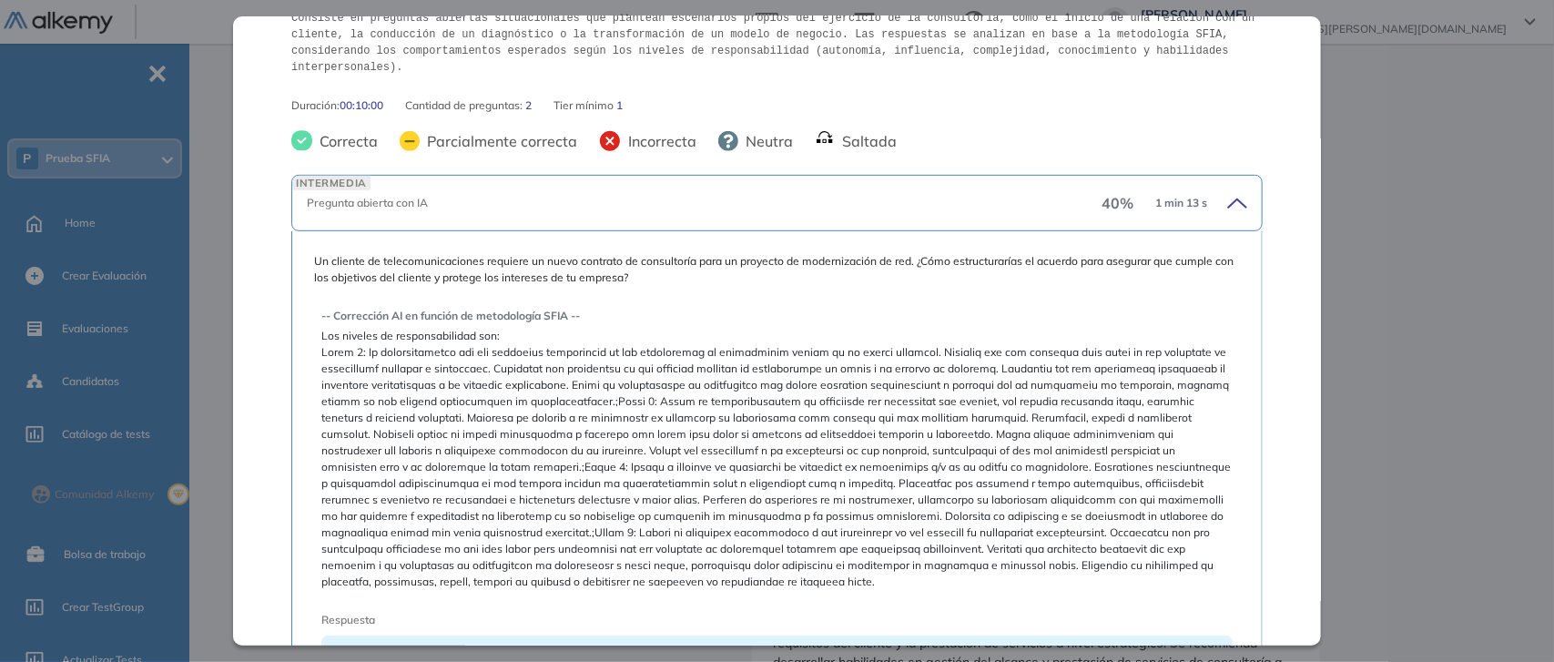
click at [588, 465] on span at bounding box center [776, 467] width 911 height 246
click at [1432, 270] on div "Inicio Alkymetrics Evaluaciones Dashboard Candidato Consultoría Específicas par…" at bounding box center [875, 670] width 1357 height 1707
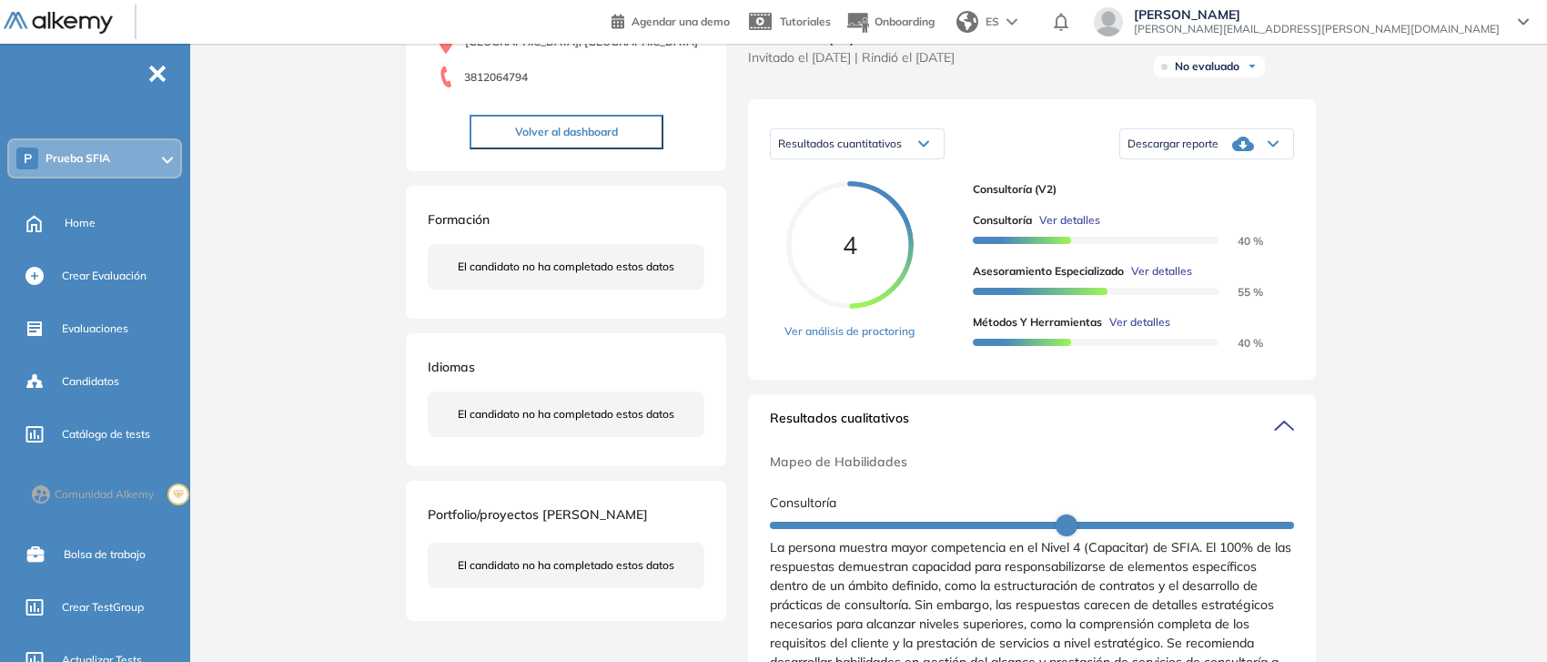
scroll to position [454, 0]
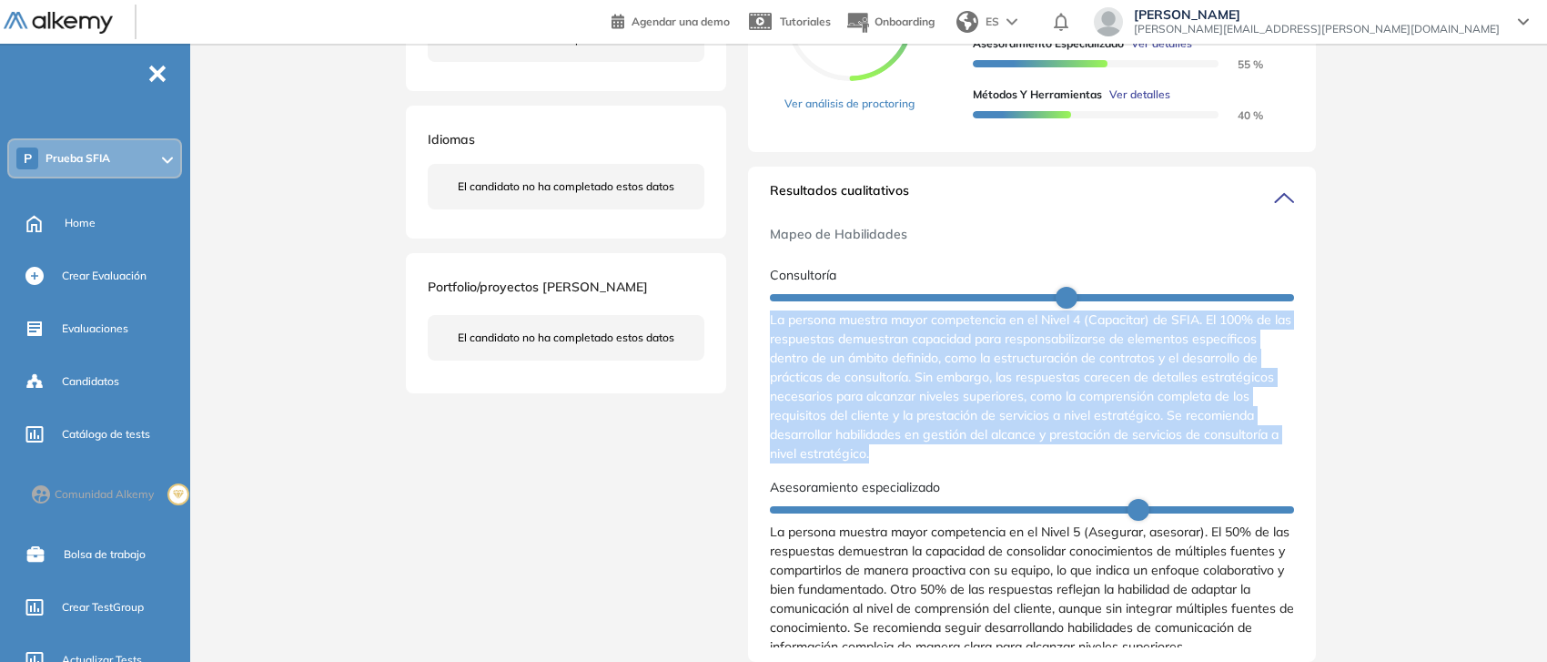
drag, startPoint x: 876, startPoint y: 465, endPoint x: 757, endPoint y: 324, distance: 184.1
click at [757, 324] on div "Resultados cualitativos Mapeo de Habilidades Consultoría La persona muestra may…" at bounding box center [1032, 414] width 568 height 495
click at [853, 423] on span "La persona muestra mayor competencia en el Nivel 4 (Capacitar) de SFIA. El 100%…" at bounding box center [1032, 386] width 524 height 153
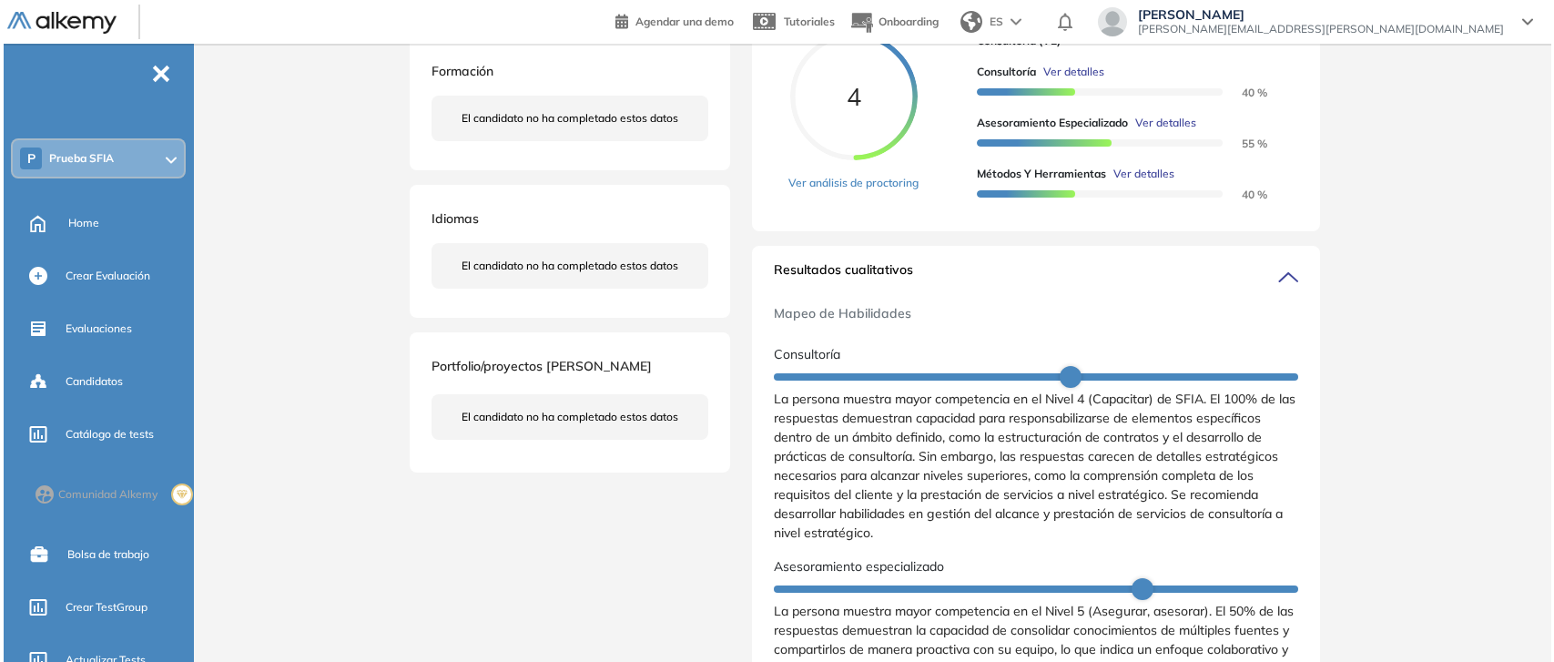
scroll to position [341, 0]
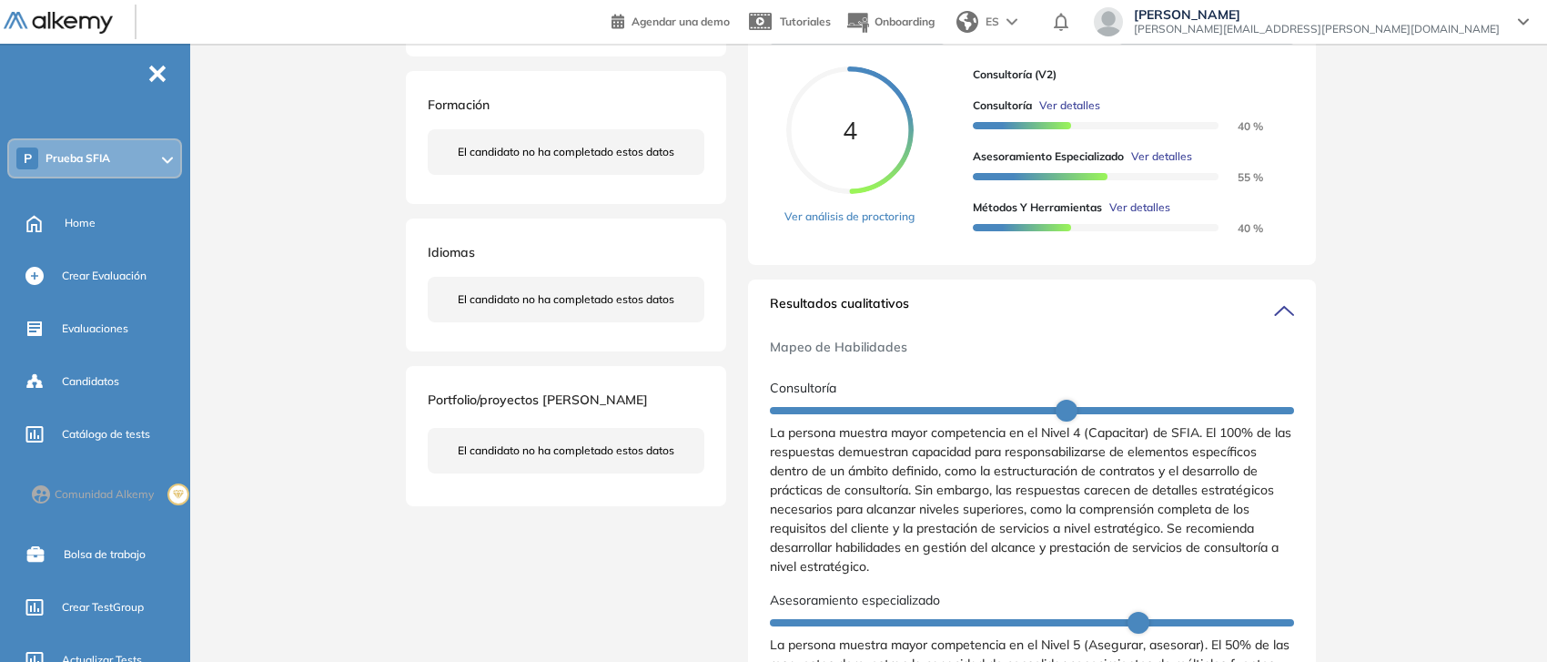
click at [1085, 114] on span "Ver detalles" at bounding box center [1069, 105] width 61 height 16
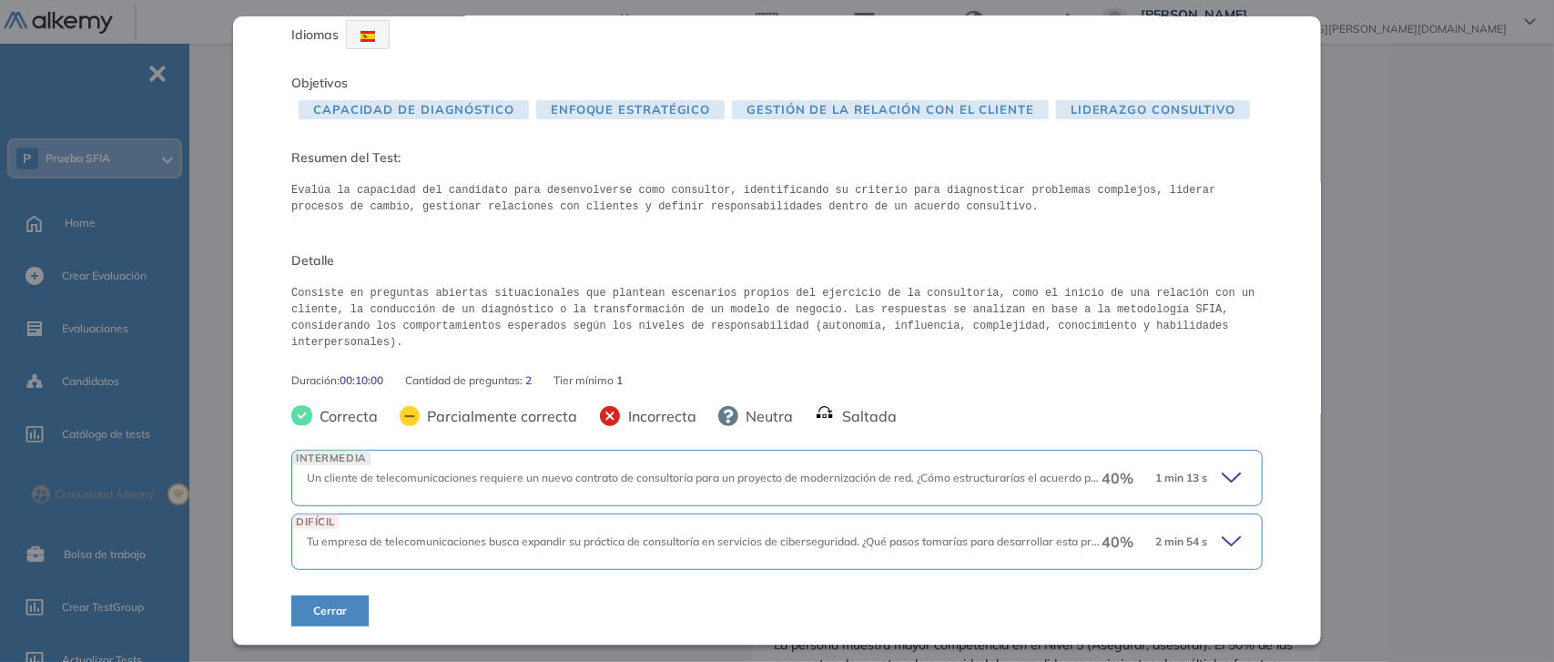
scroll to position [49, 0]
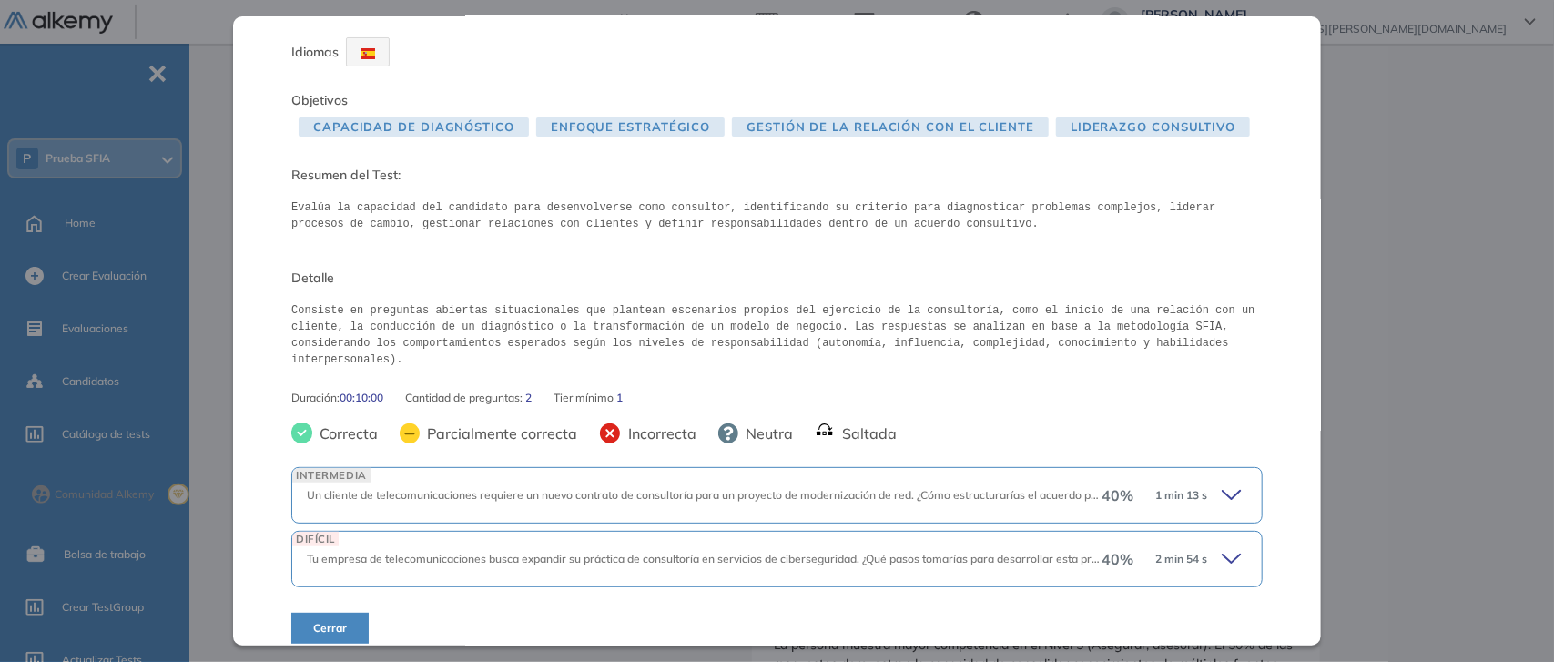
click at [511, 488] on span "Un cliente de telecomunicaciones requiere un nuevo contrato de consultoría para…" at bounding box center [933, 495] width 1252 height 14
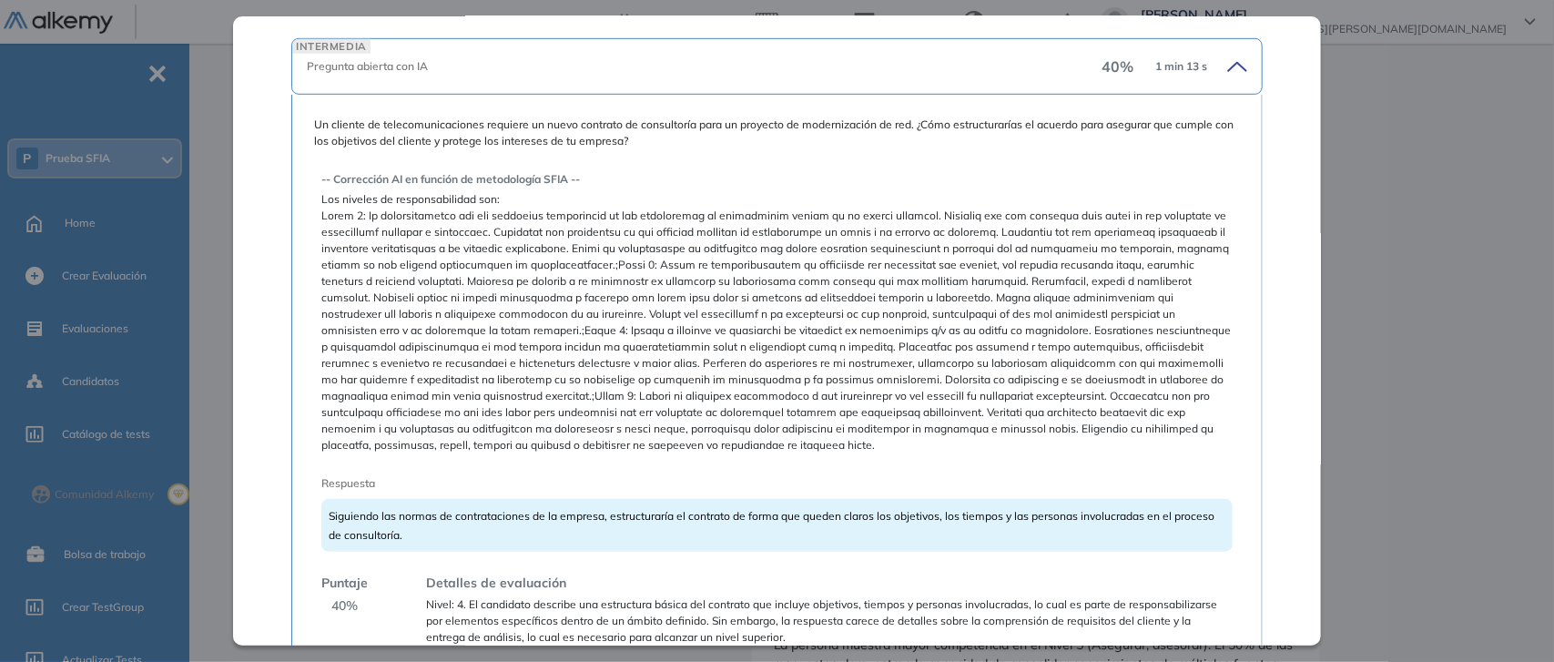
scroll to position [618, 0]
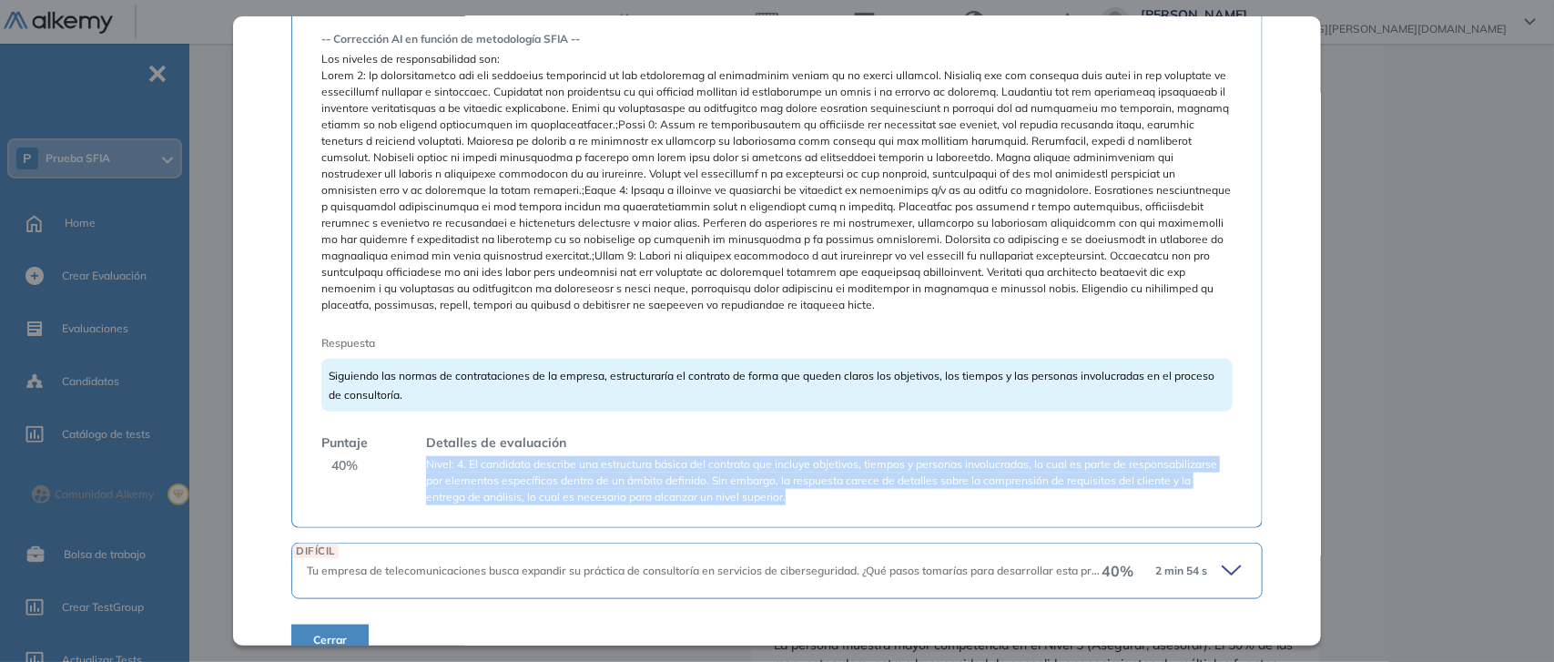
drag, startPoint x: 424, startPoint y: 448, endPoint x: 853, endPoint y: 488, distance: 430.6
click at [853, 488] on div "Detalles de evaluación Nivel: 4. El candidato describe una estructura básica de…" at bounding box center [821, 469] width 821 height 72
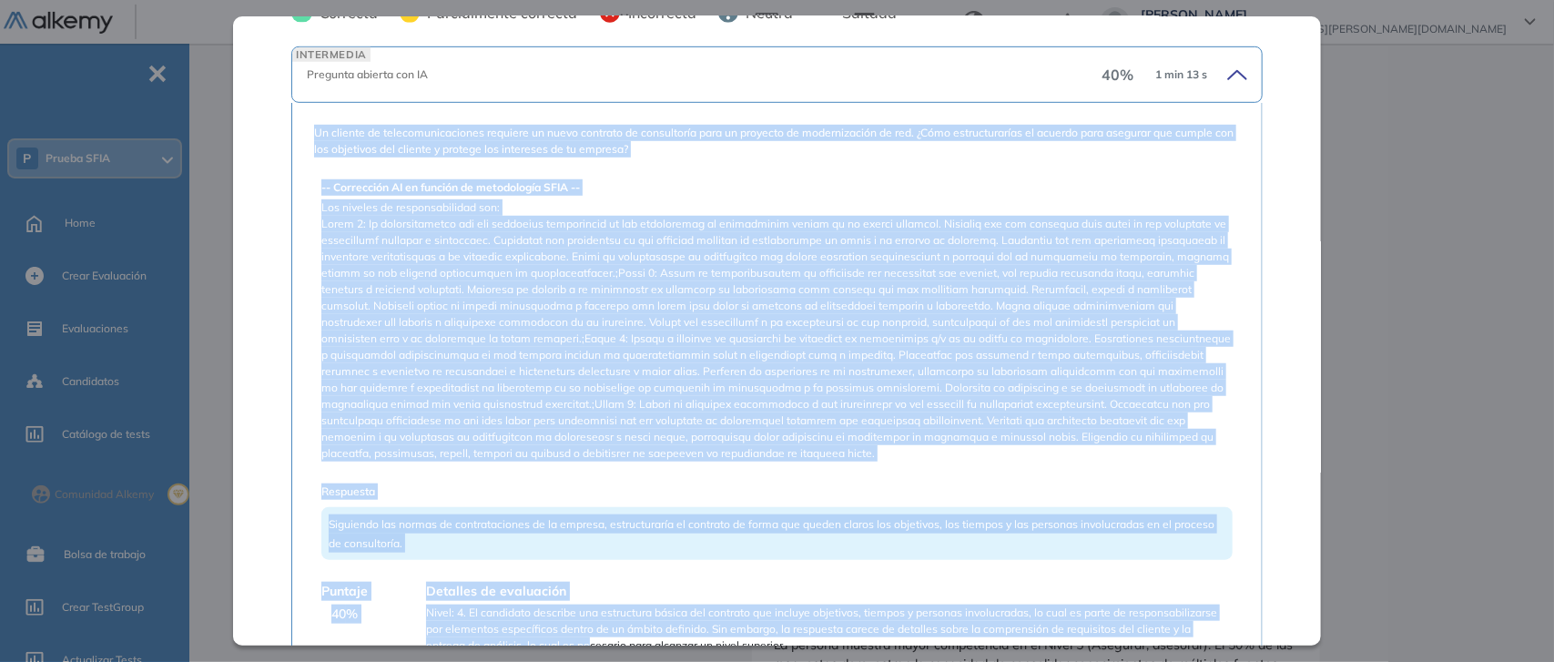
scroll to position [504, 0]
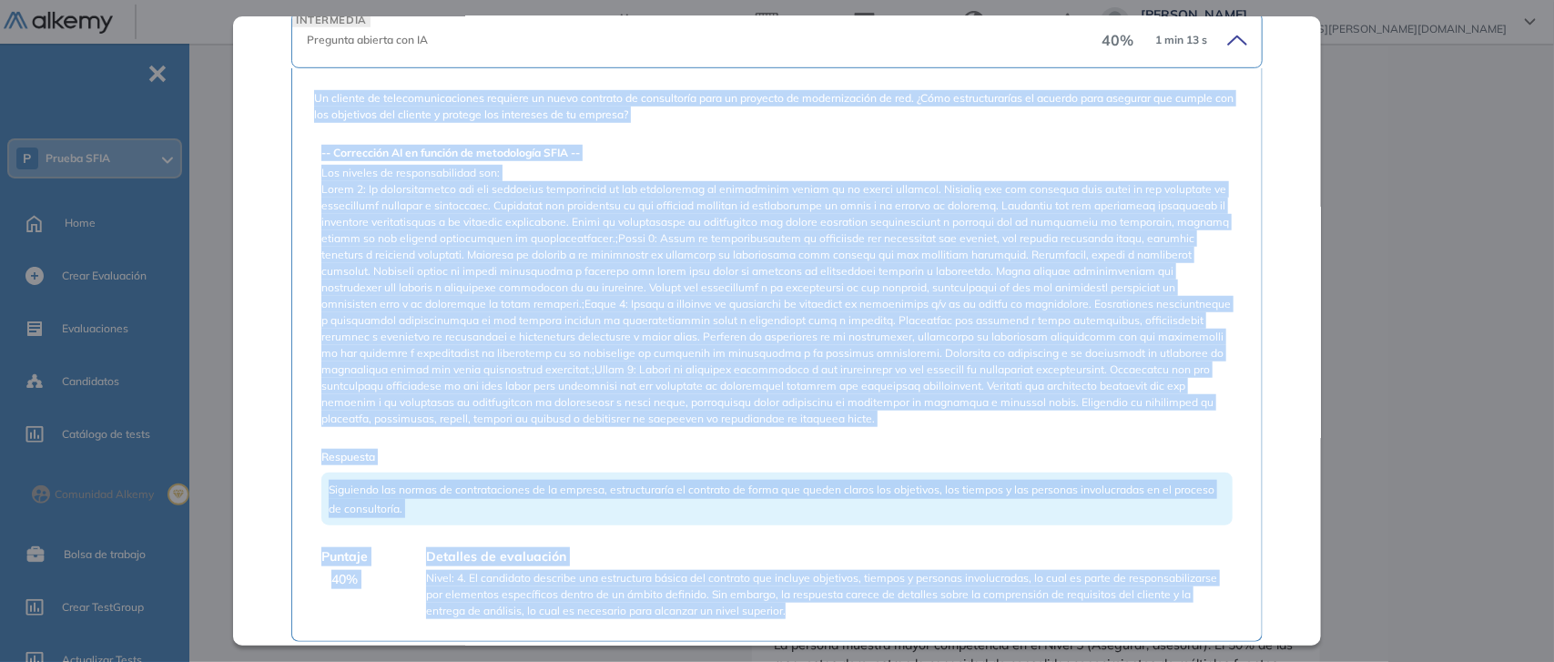
drag, startPoint x: 311, startPoint y: 196, endPoint x: 819, endPoint y: 587, distance: 641.2
click at [819, 587] on div "Un cliente de telecomunicaciones requiere un nuevo contrato de consultoría para…" at bounding box center [776, 354] width 971 height 573
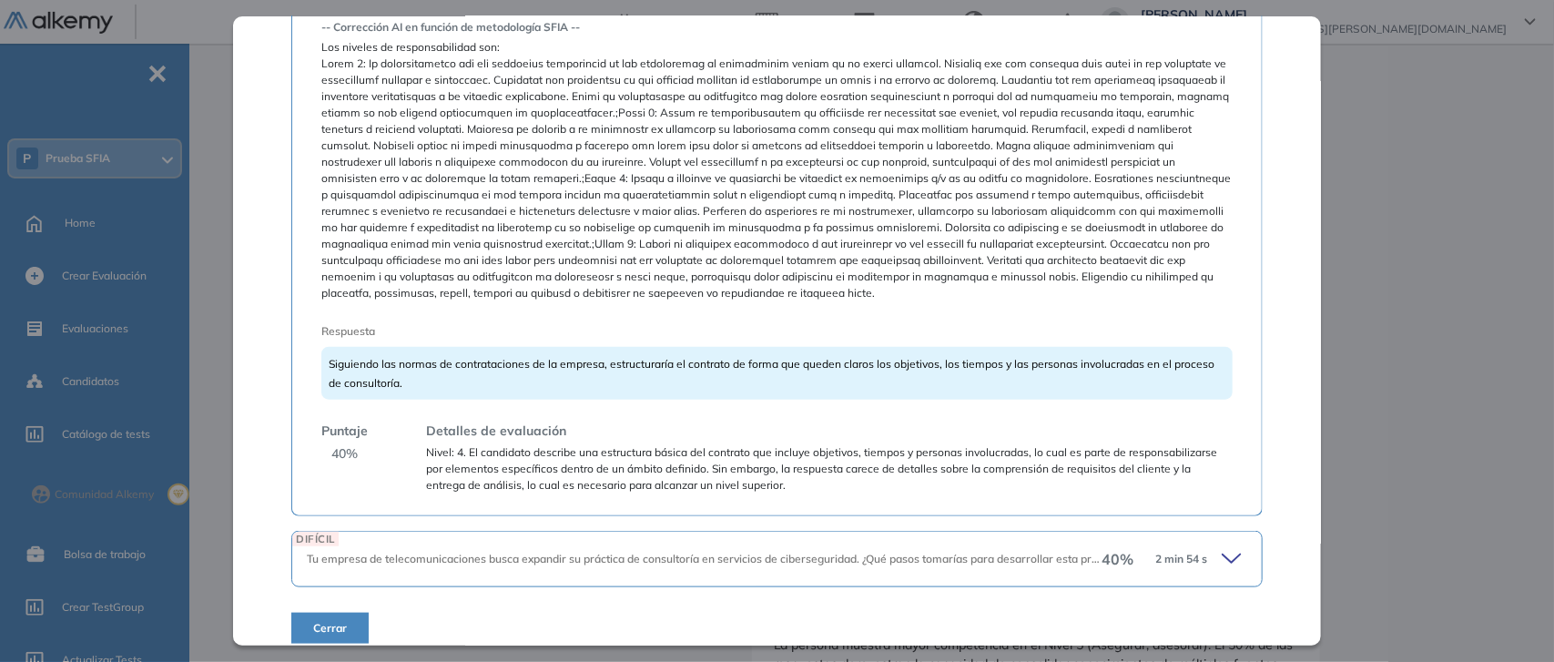
click at [739, 552] on div "DIFÍCIL Tu empresa de telecomunicaciones busca expandir su práctica de consulto…" at bounding box center [776, 559] width 971 height 56
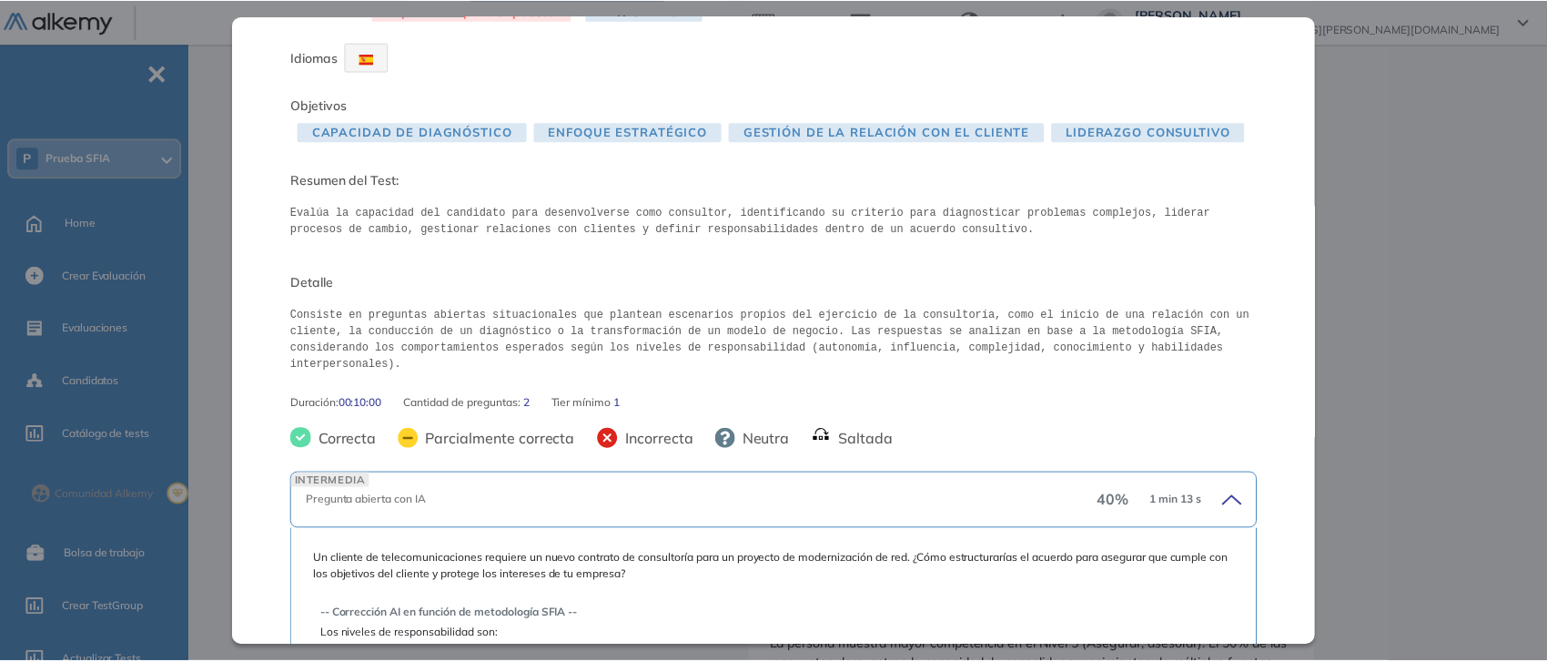
scroll to position [0, 0]
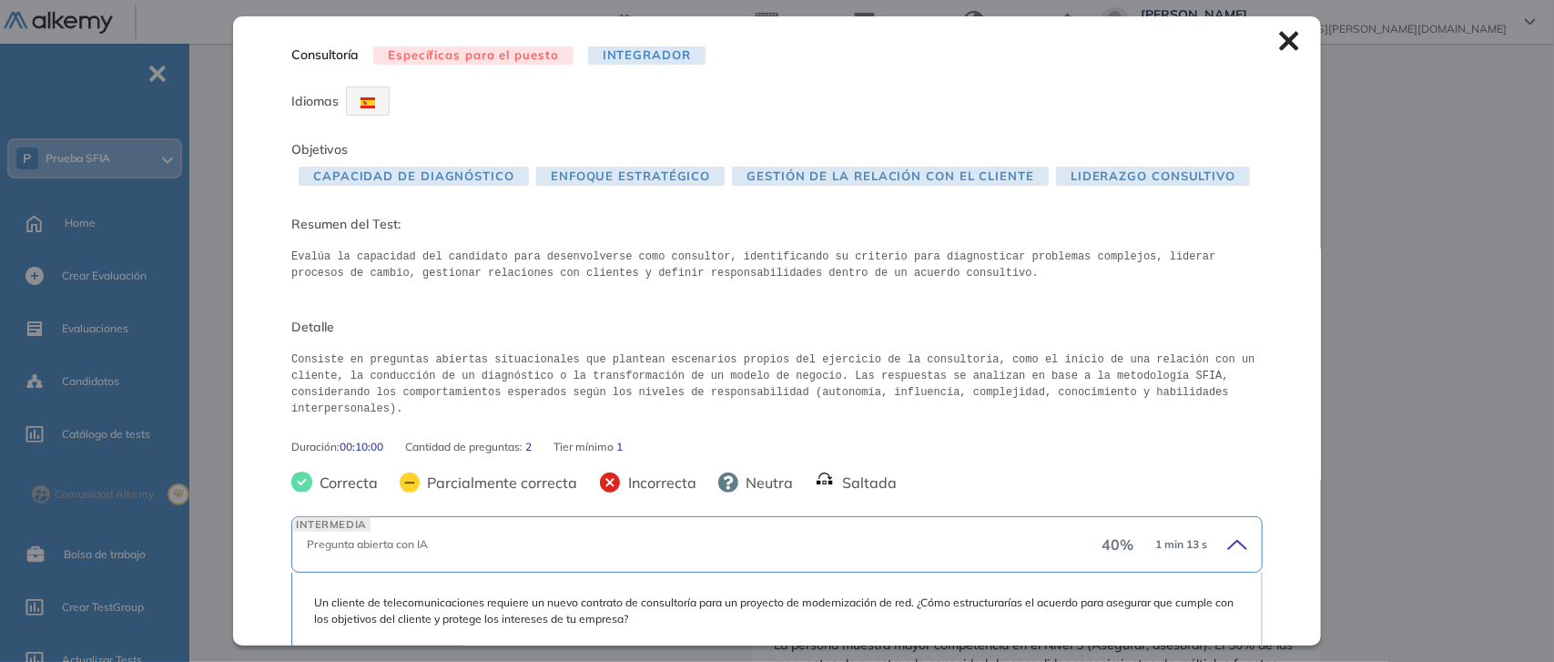
click at [1279, 46] on icon at bounding box center [1289, 41] width 20 height 20
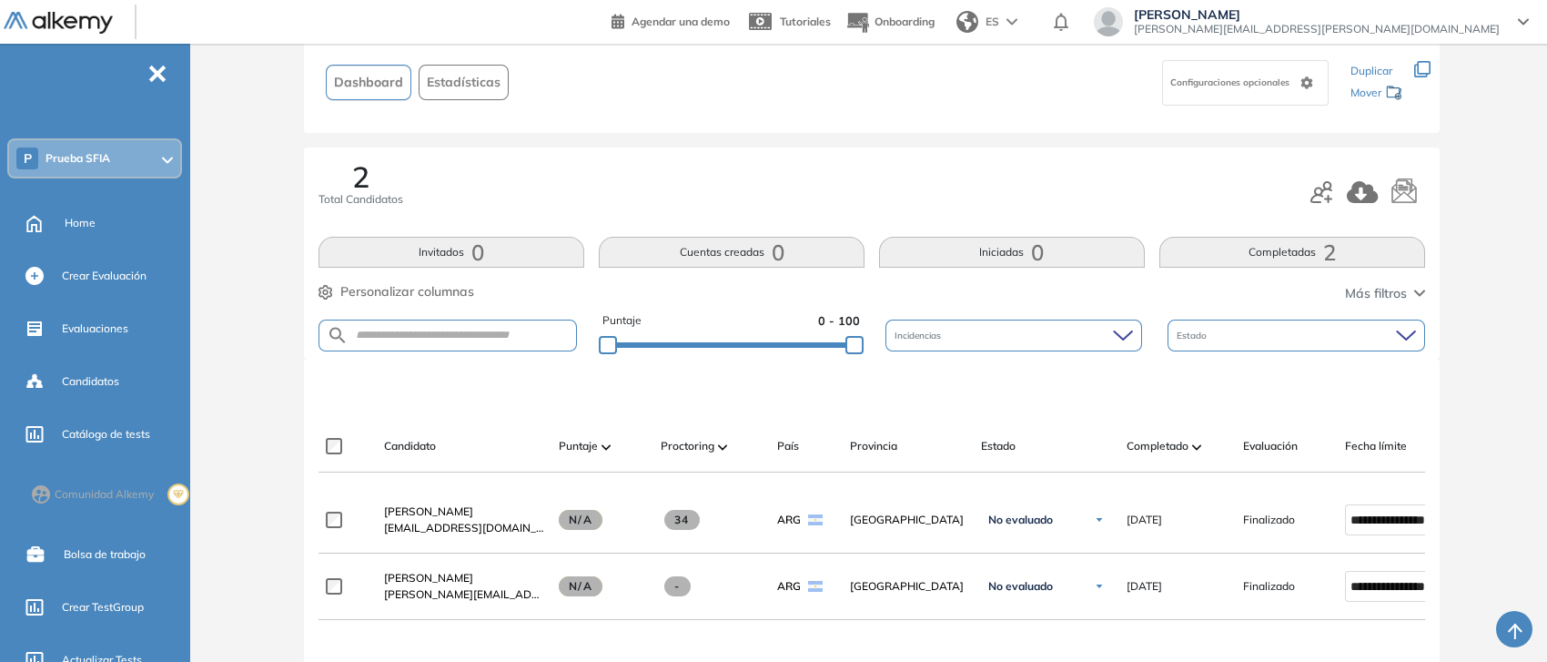
scroll to position [341, 0]
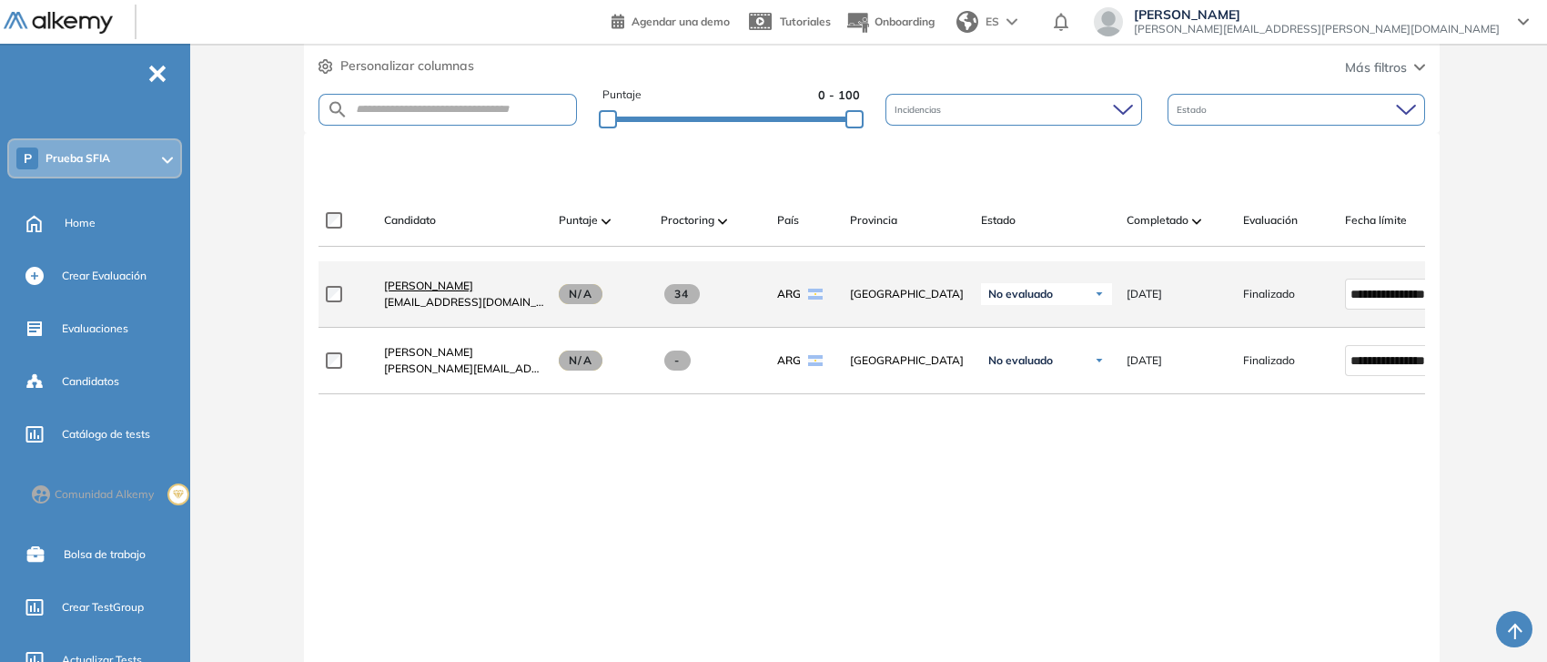
click at [441, 289] on span "[PERSON_NAME]" at bounding box center [428, 286] width 89 height 14
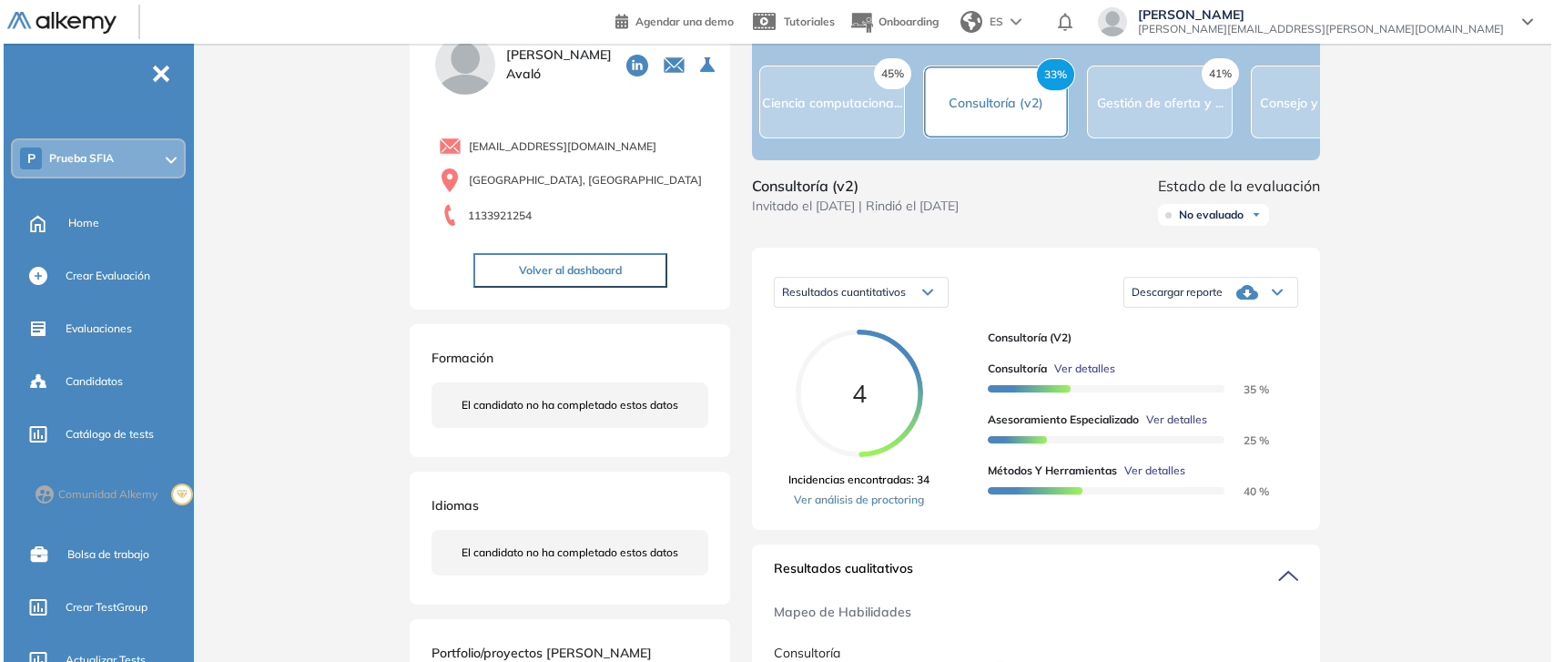
scroll to position [113, 0]
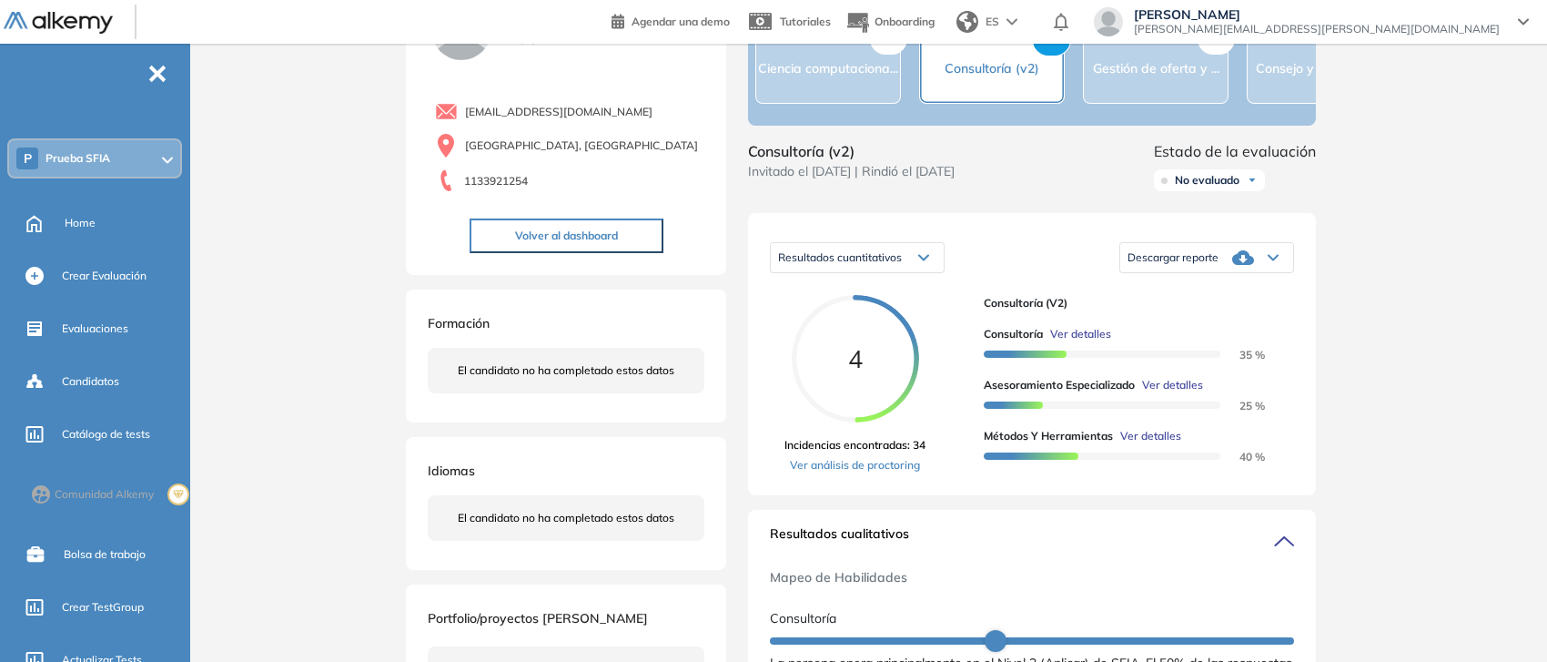
click at [1067, 342] on span "Ver detalles" at bounding box center [1080, 334] width 61 height 16
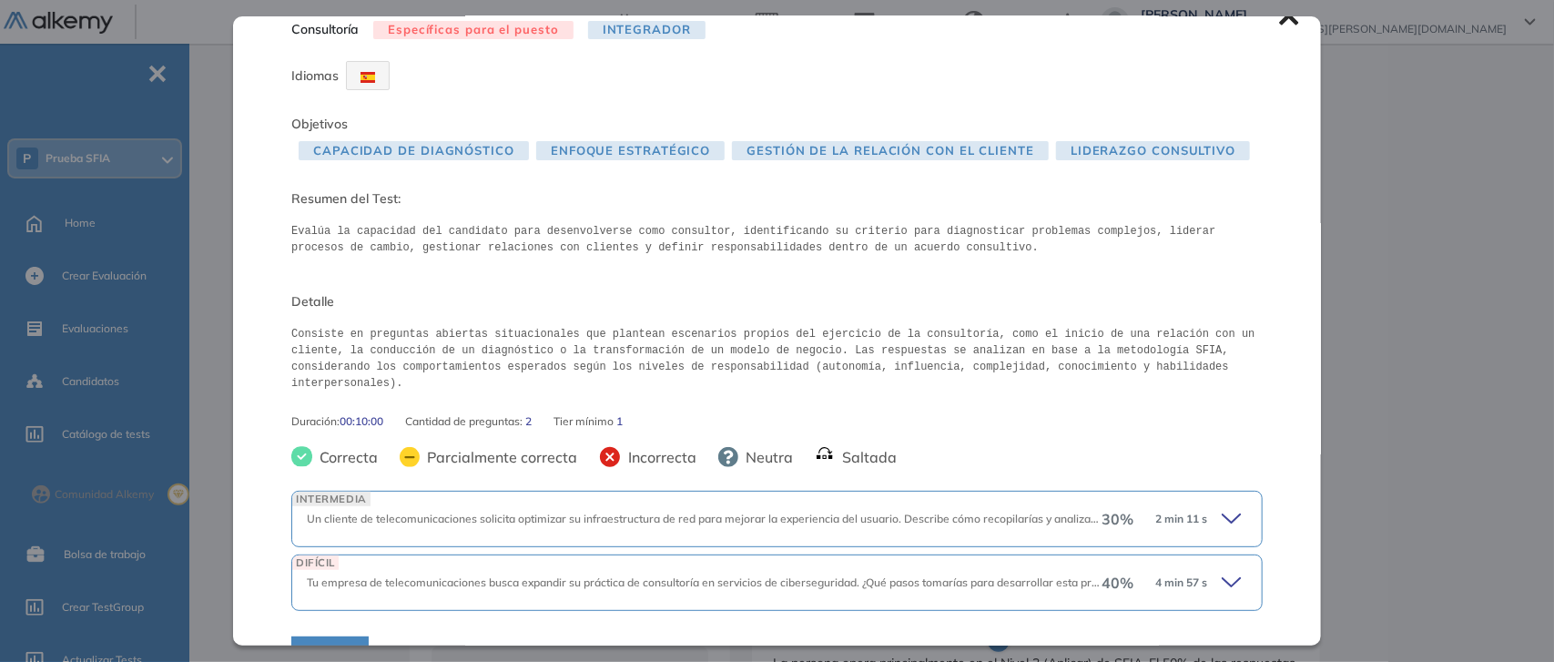
scroll to position [49, 0]
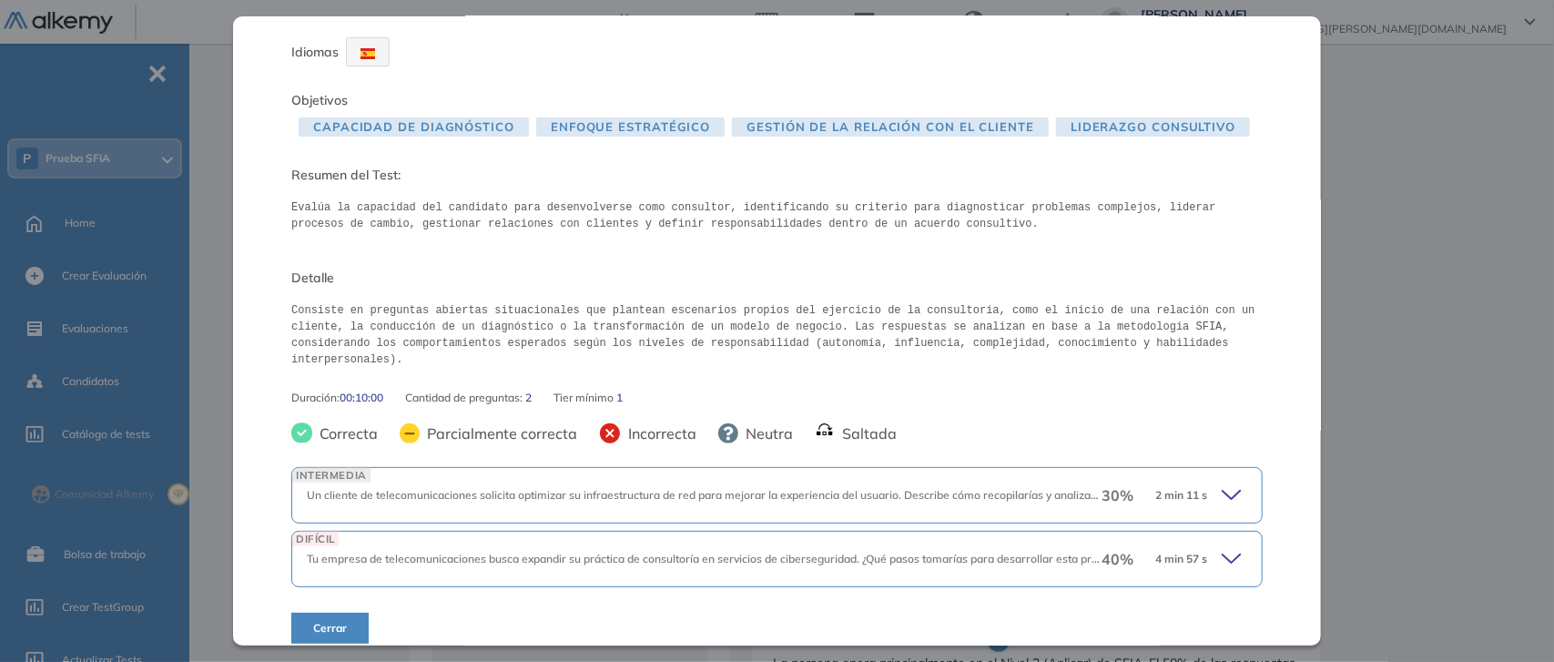
click at [1224, 482] on icon at bounding box center [1233, 494] width 25 height 25
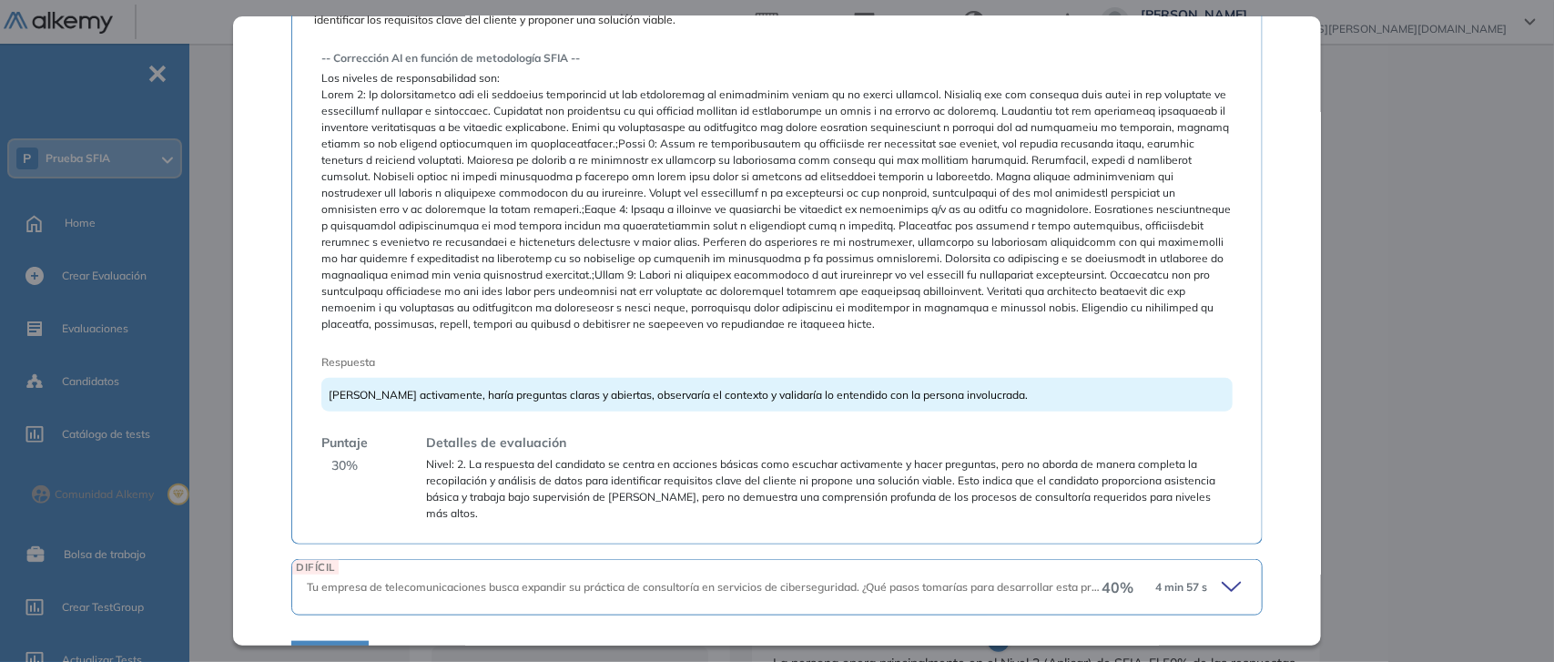
scroll to position [611, 0]
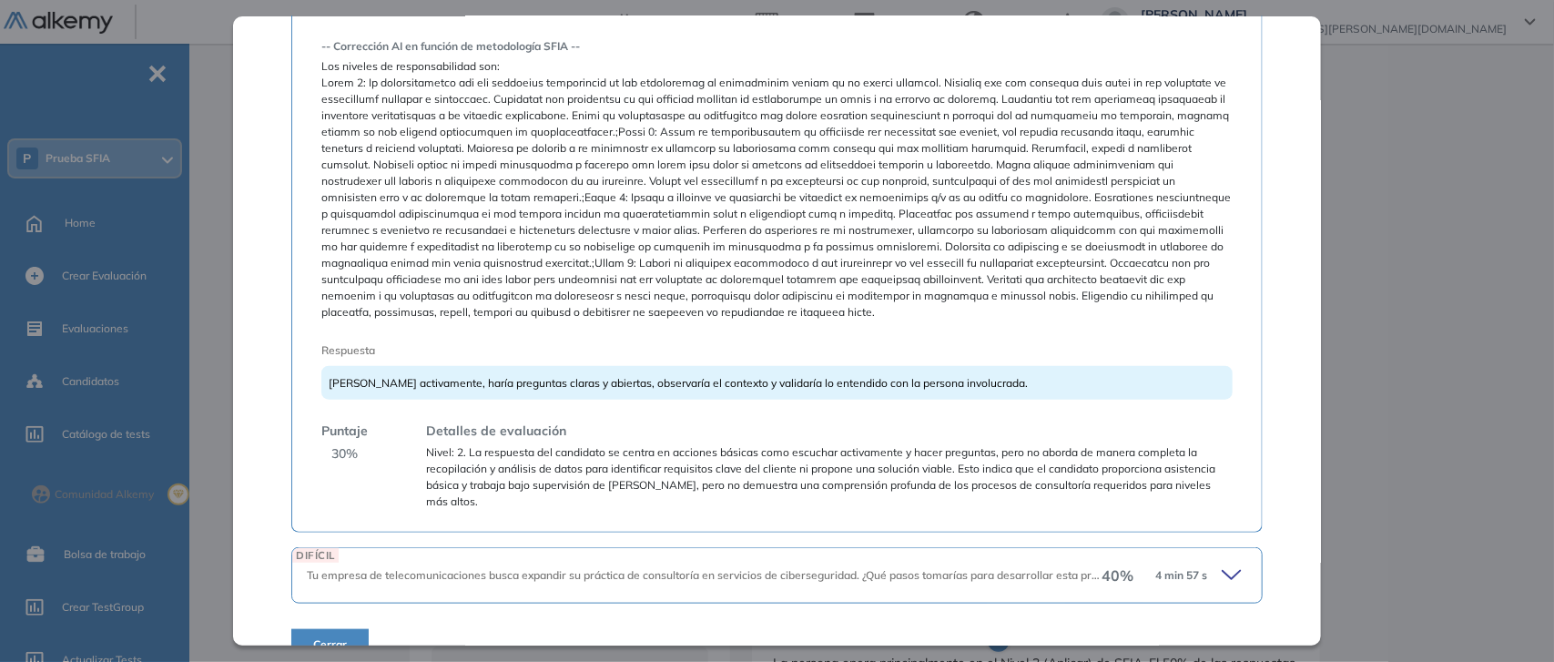
click at [1221, 562] on icon at bounding box center [1233, 574] width 25 height 25
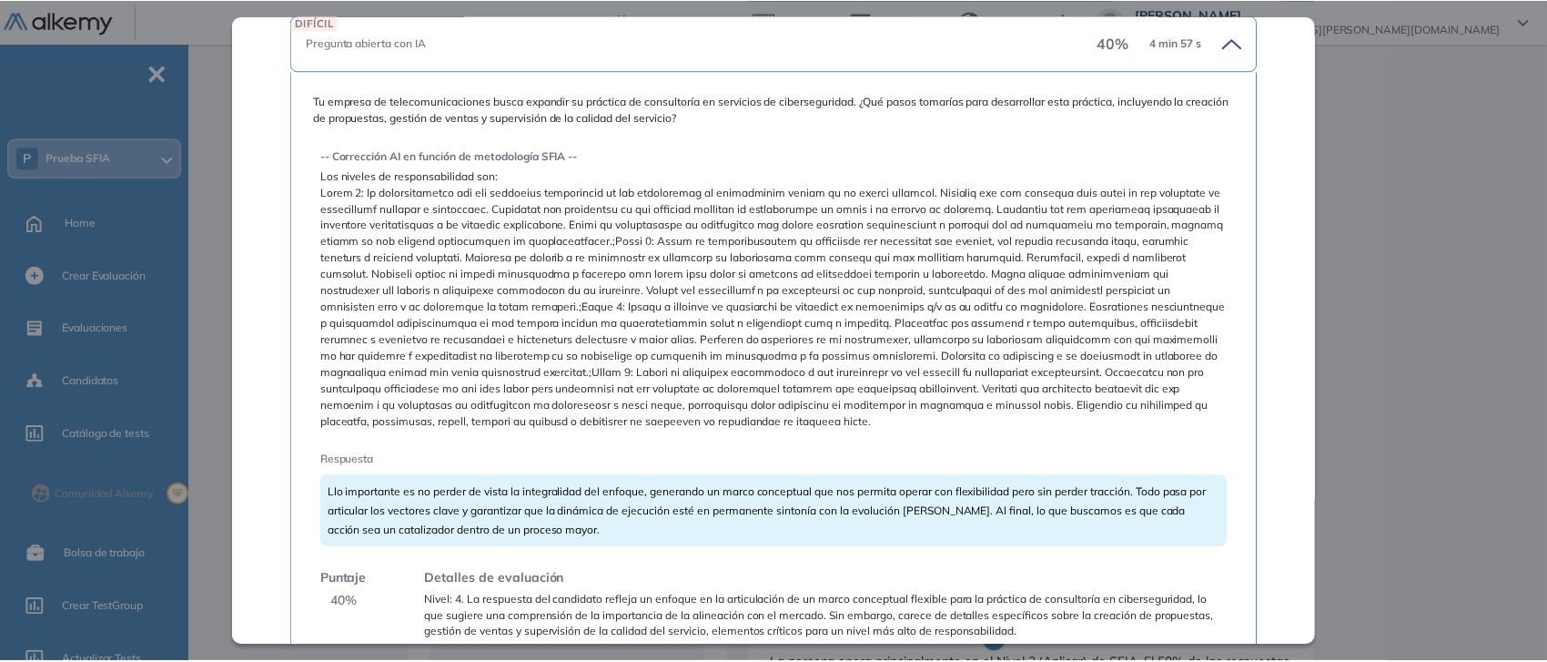
scroll to position [1180, 0]
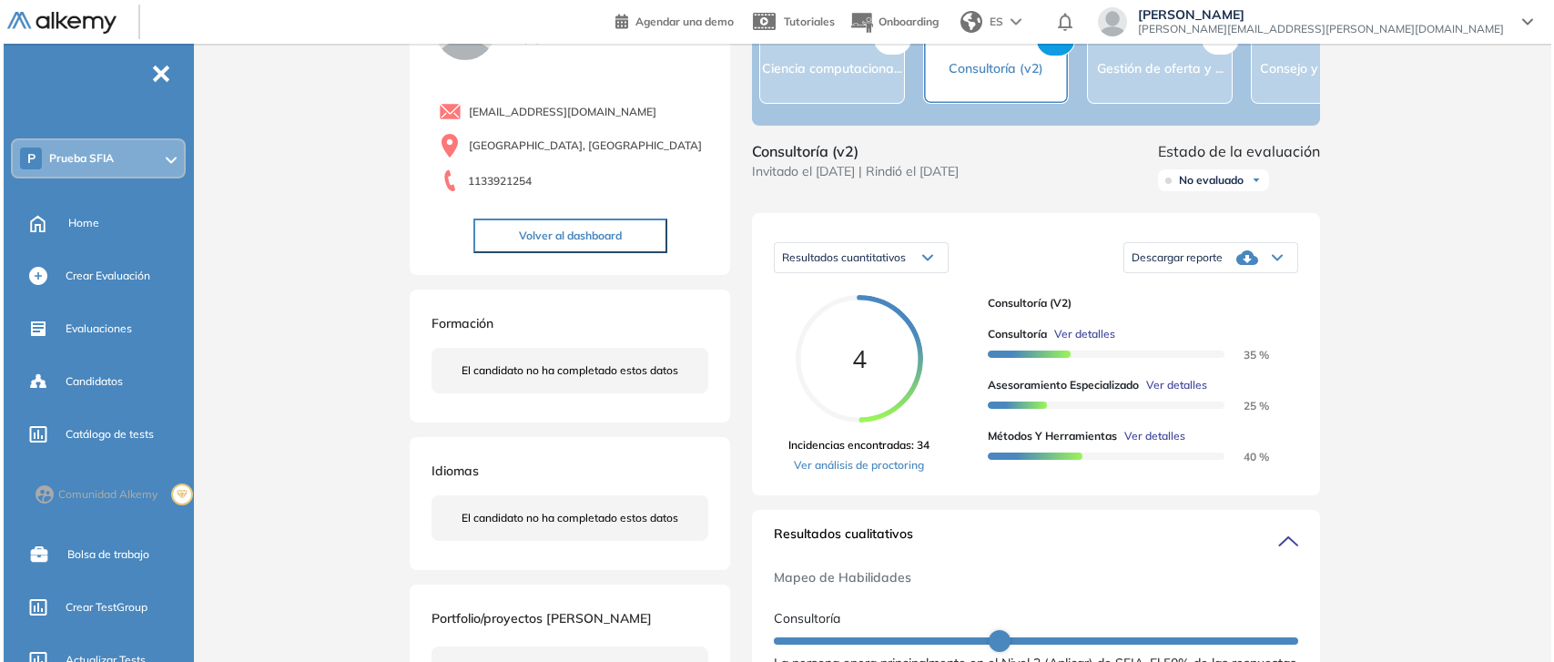
scroll to position [842, 0]
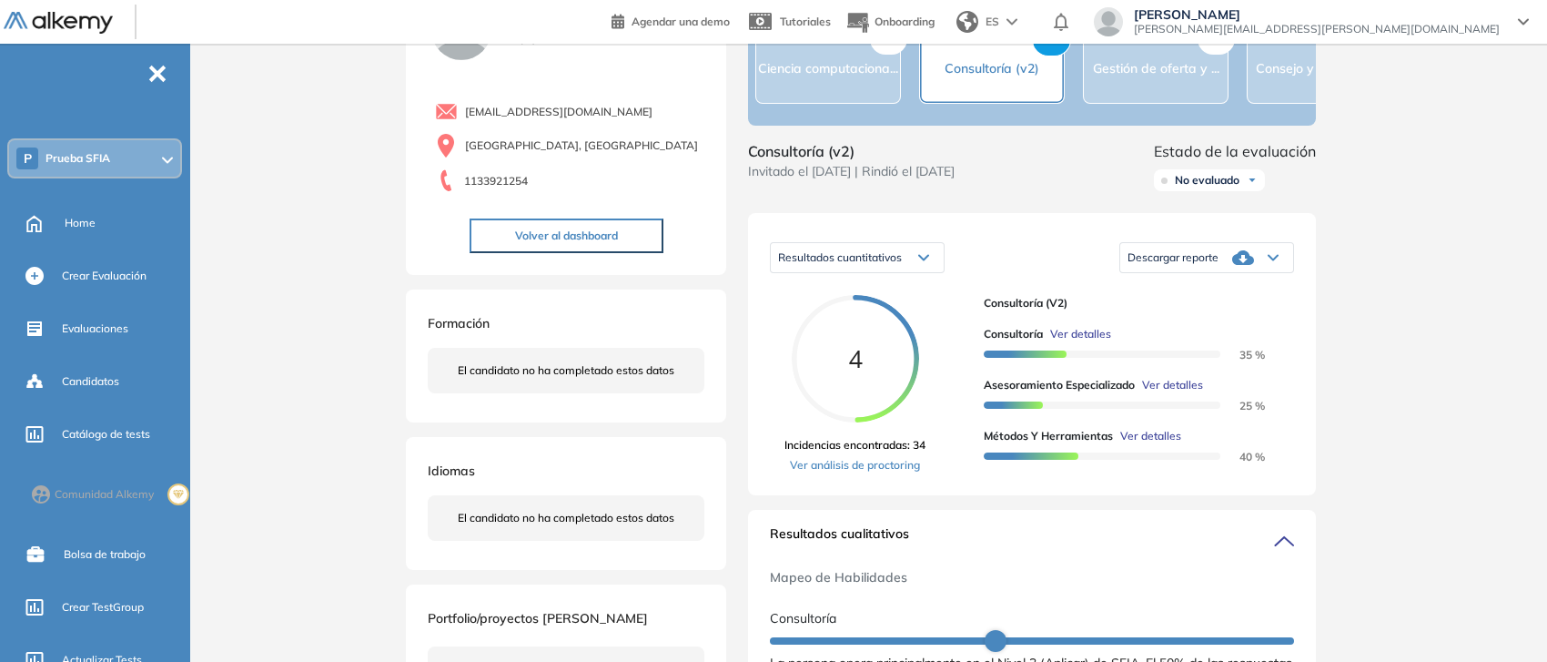
click at [1097, 342] on span "Ver detalles" at bounding box center [1080, 334] width 61 height 16
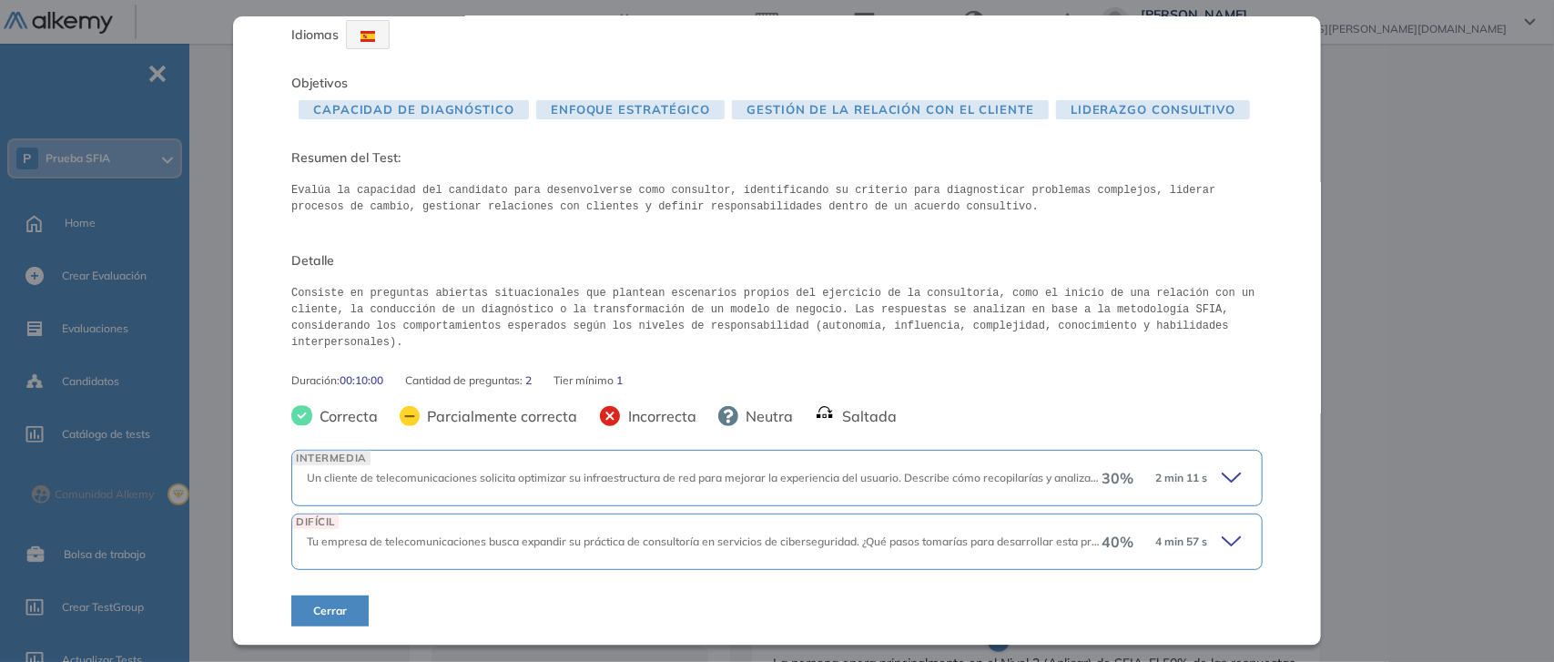
scroll to position [49, 0]
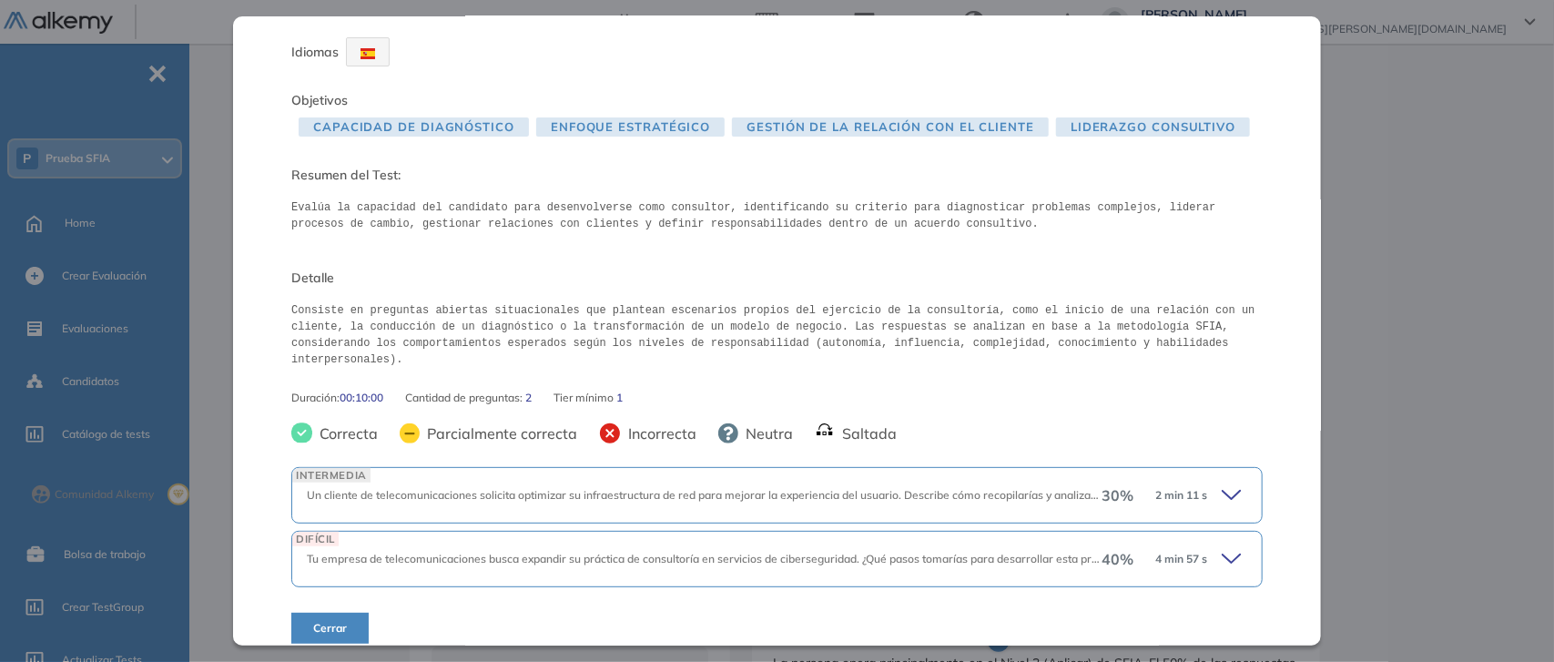
click at [1202, 482] on div "30 % 2 min 11 s" at bounding box center [1174, 494] width 146 height 25
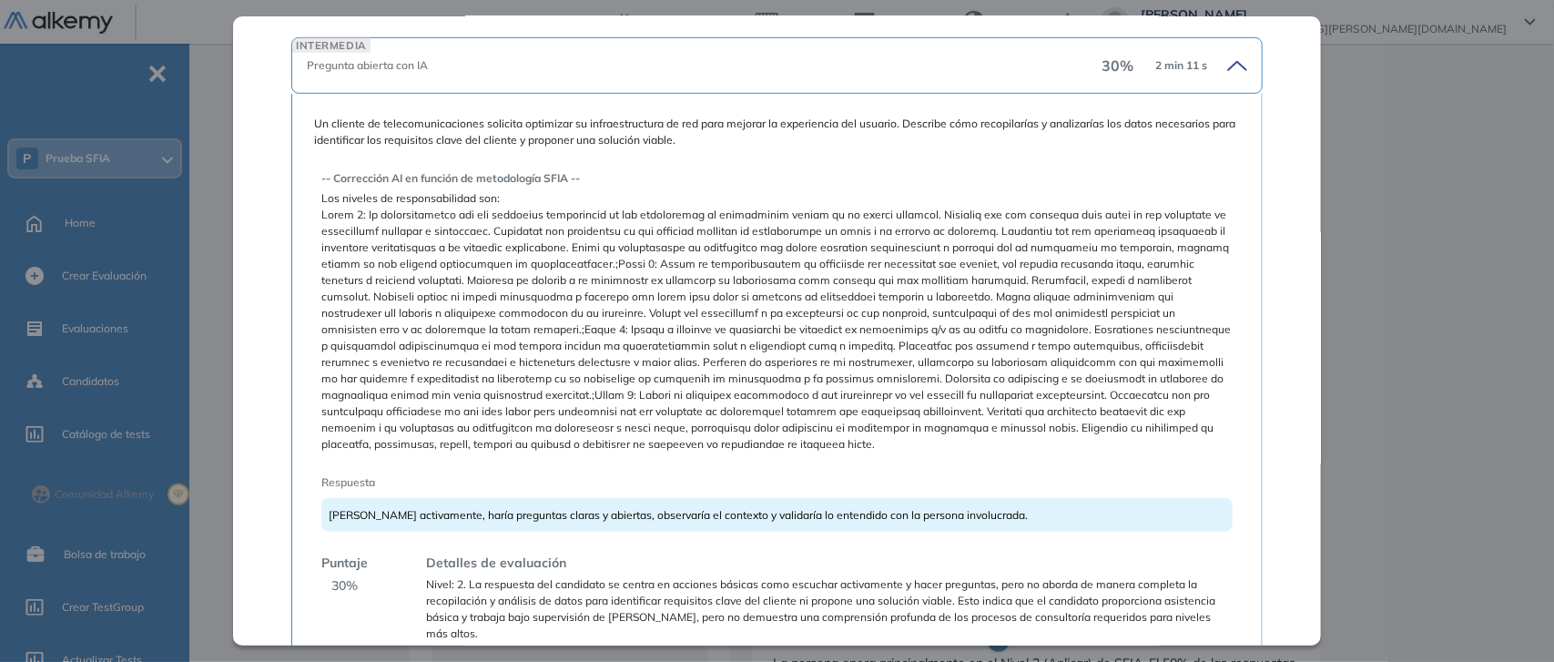
scroll to position [504, 0]
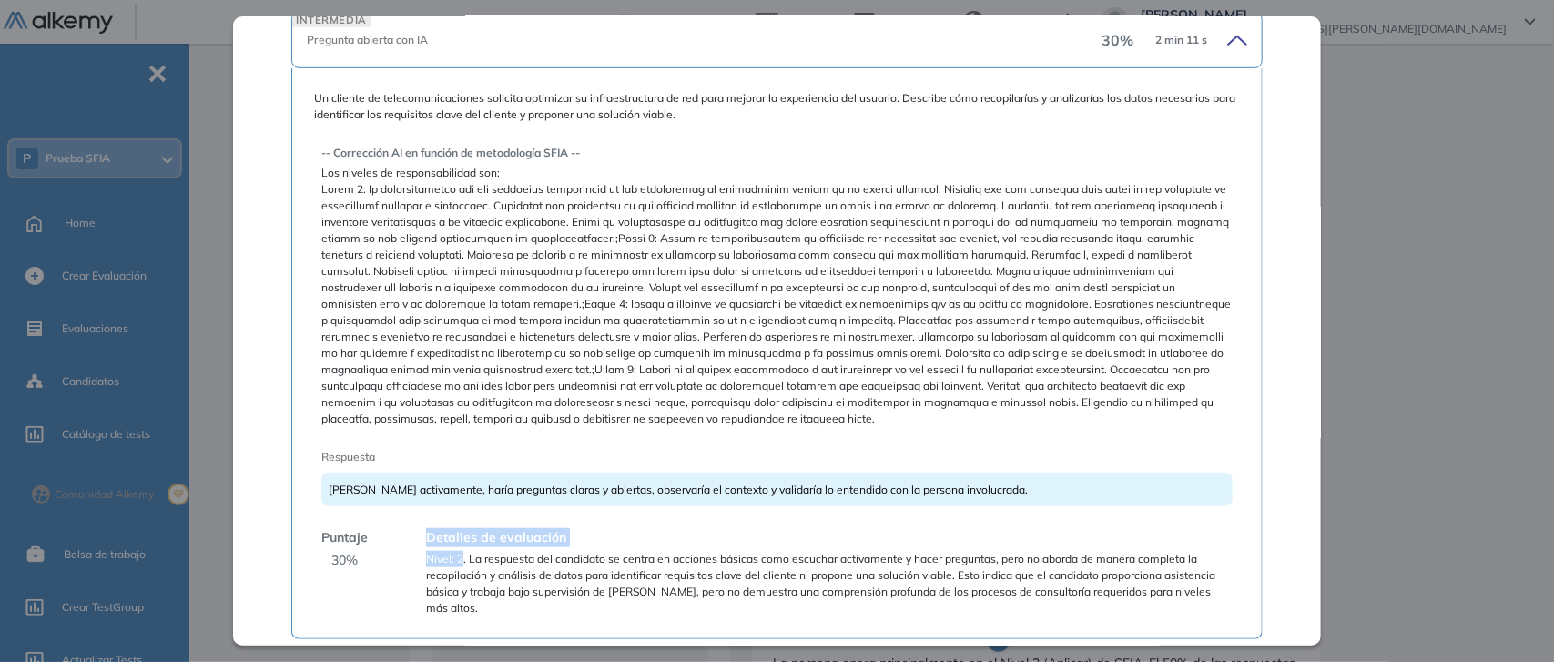
drag, startPoint x: 460, startPoint y: 535, endPoint x: 410, endPoint y: 531, distance: 49.4
click at [411, 531] on div "Detalles de evaluación Nivel: 2. La respuesta del candidato se centra en accion…" at bounding box center [821, 572] width 821 height 88
click at [441, 482] on span "[PERSON_NAME] activamente, haría preguntas claras y abiertas, observaría el con…" at bounding box center [678, 489] width 699 height 14
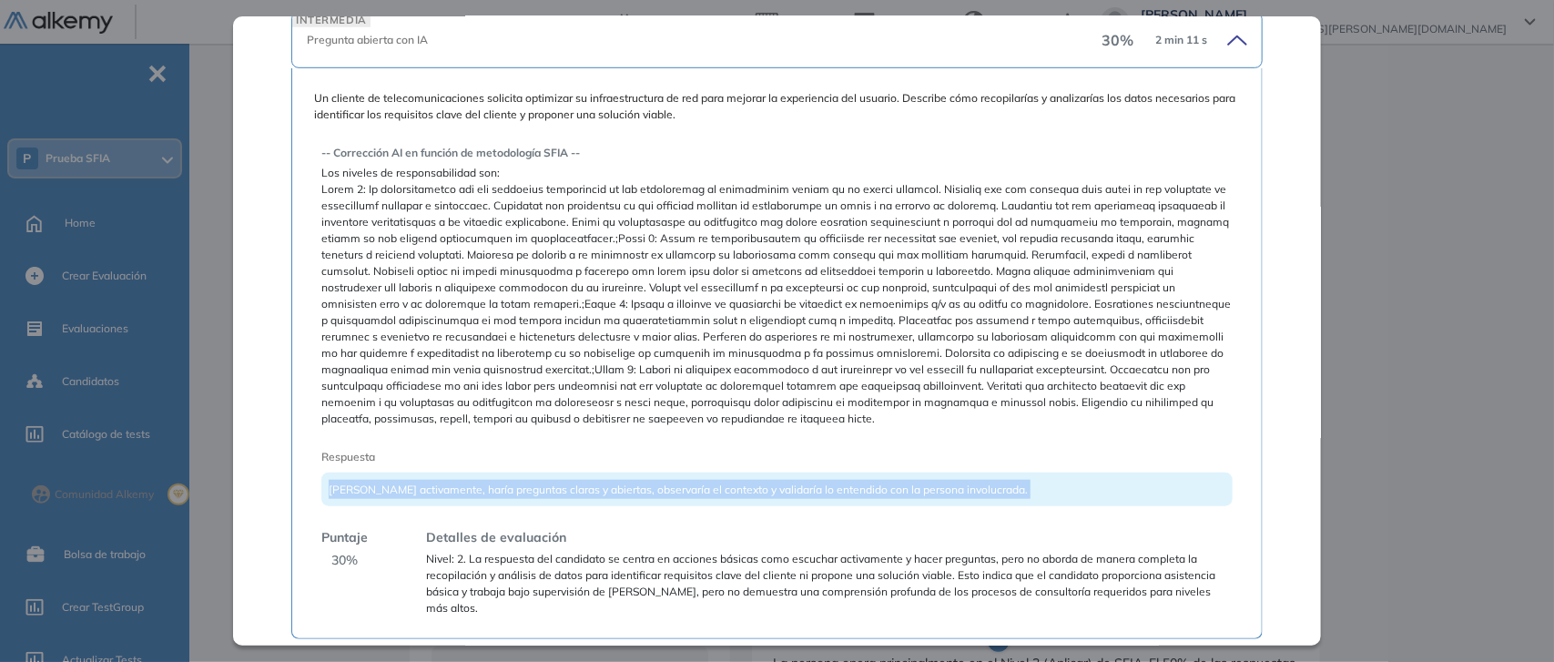
click at [441, 482] on span "[PERSON_NAME] activamente, haría preguntas claras y abiertas, observaría el con…" at bounding box center [678, 489] width 699 height 14
click at [416, 482] on span "[PERSON_NAME] activamente, haría preguntas claras y abiertas, observaría el con…" at bounding box center [678, 489] width 699 height 14
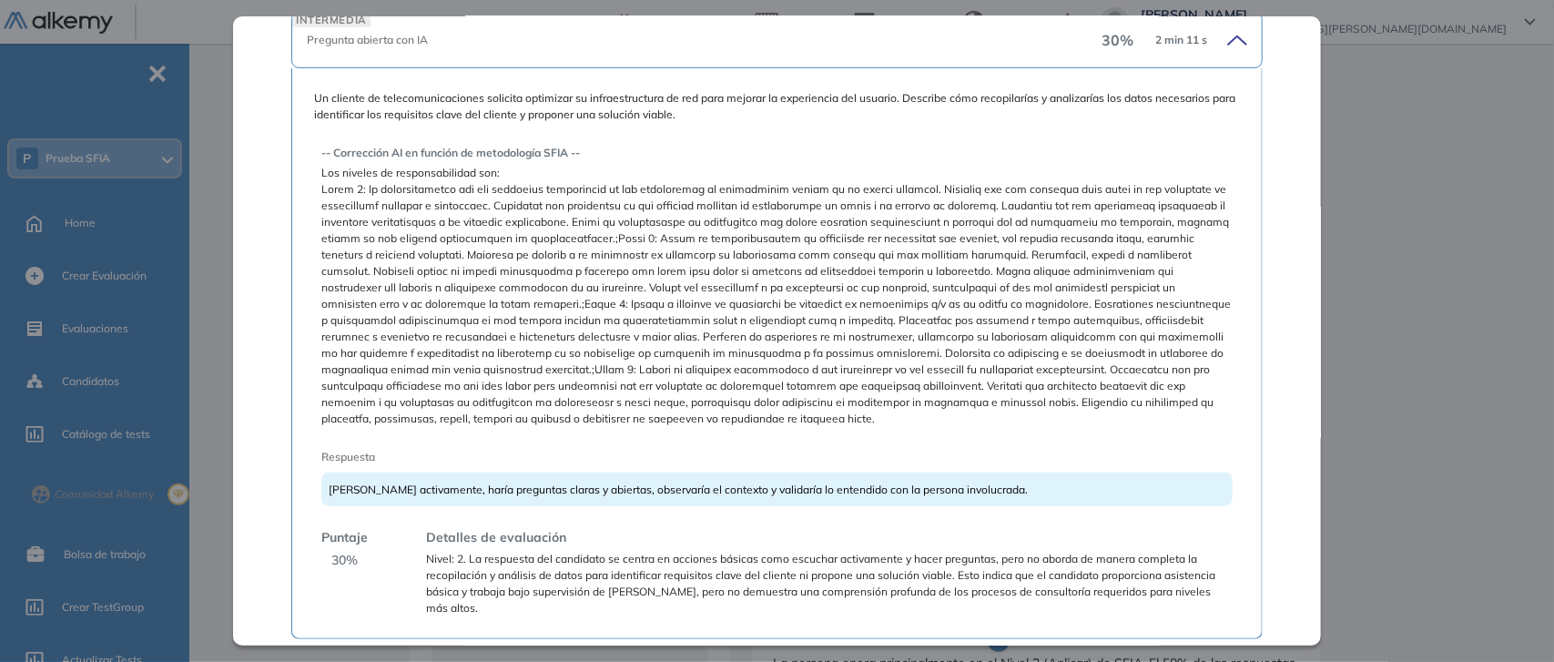
scroll to position [611, 0]
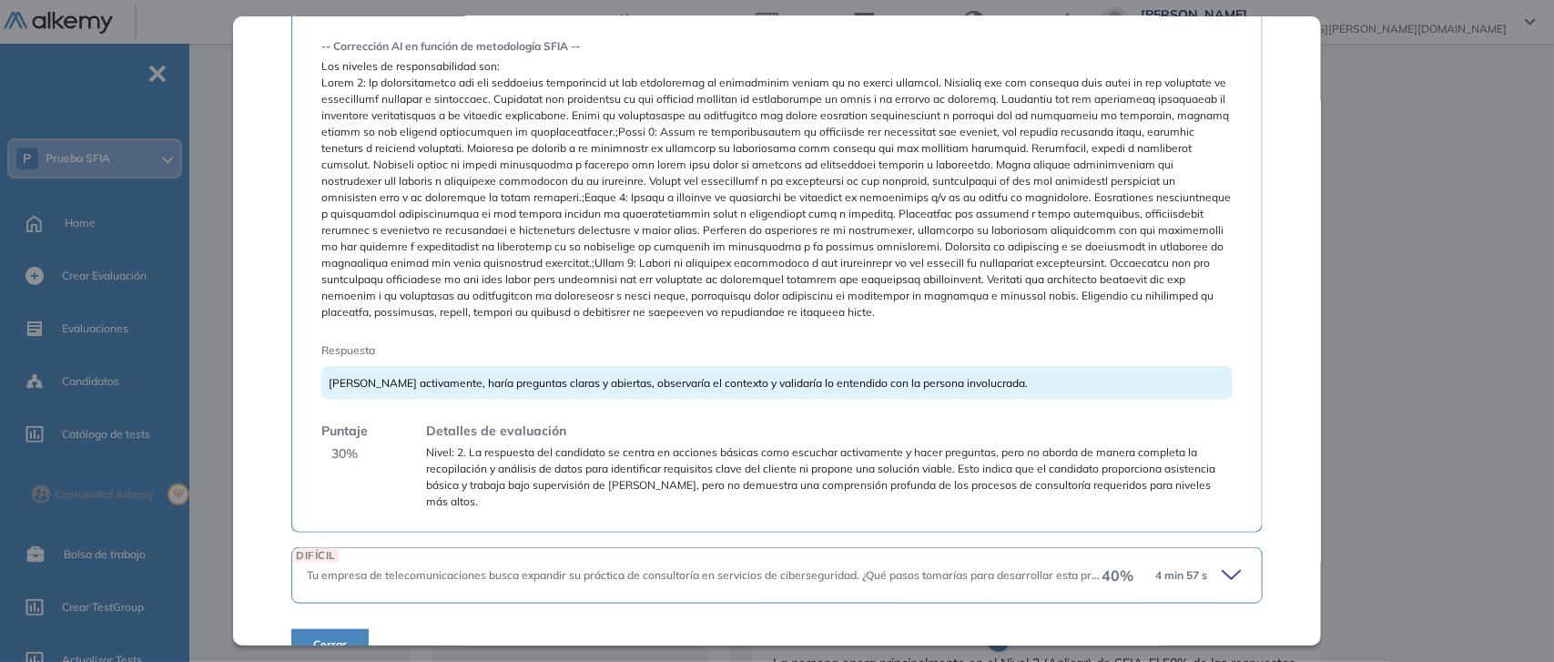
click at [624, 568] on span "Tu empresa de telecomunicaciones busca expandir su práctica de consultoría en s…" at bounding box center [958, 575] width 1303 height 14
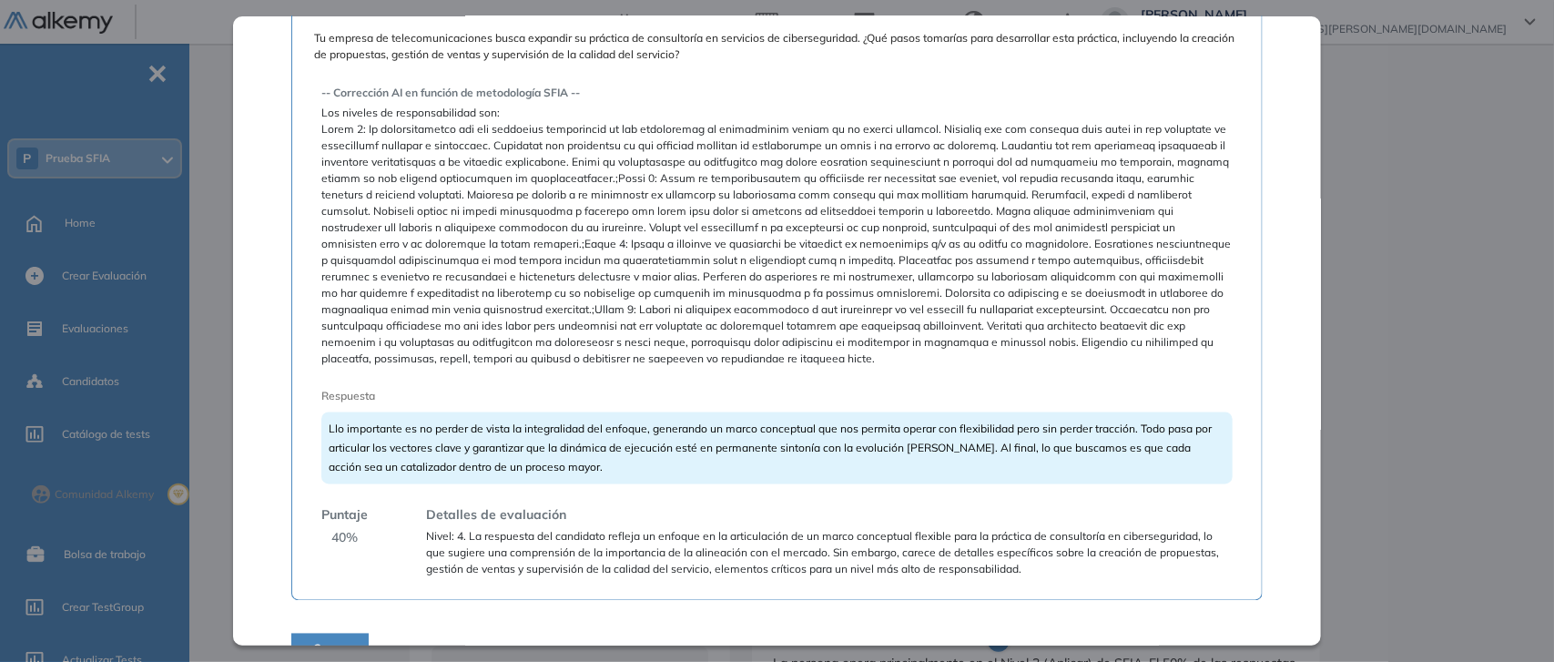
scroll to position [1211, 0]
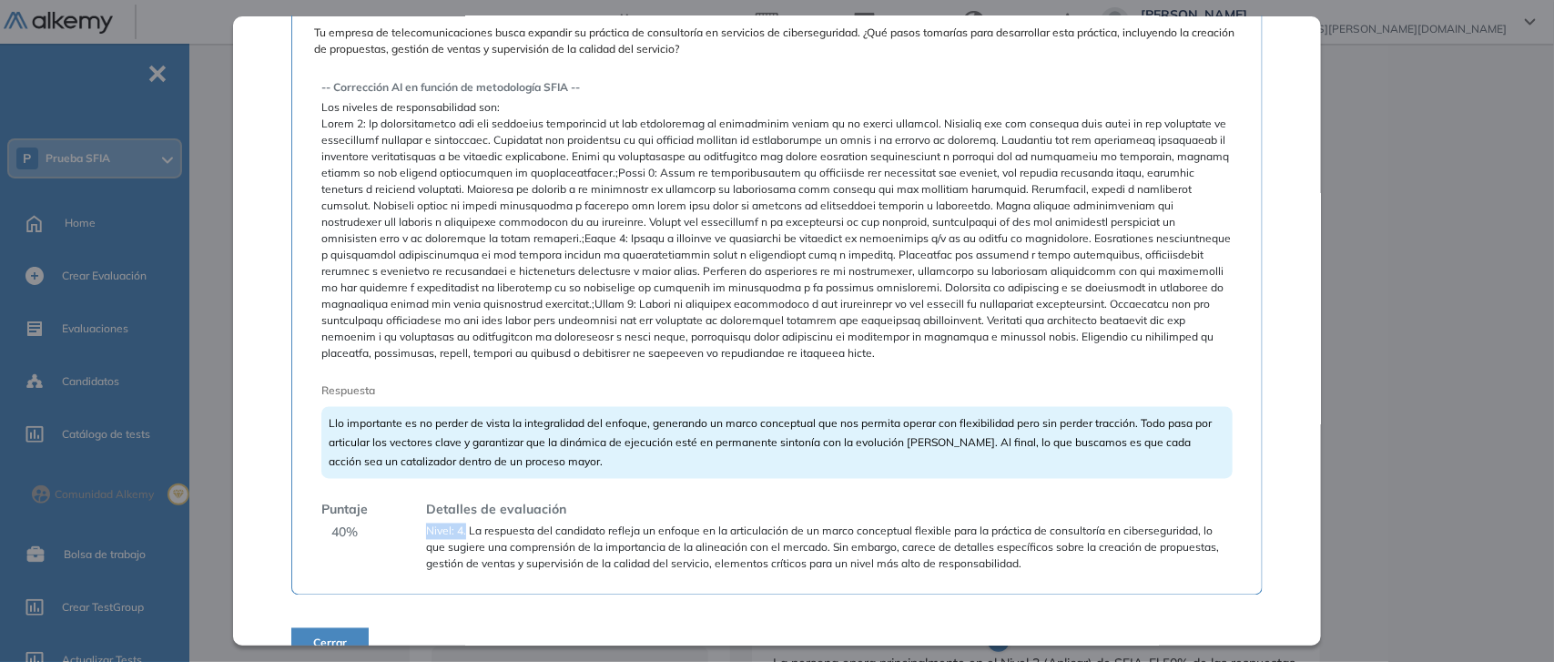
drag, startPoint x: 464, startPoint y: 493, endPoint x: 425, endPoint y: 496, distance: 39.2
click at [426, 523] on span "Nivel: 4. La respuesta del candidato refleja un enfoque en la articulación de u…" at bounding box center [829, 547] width 806 height 49
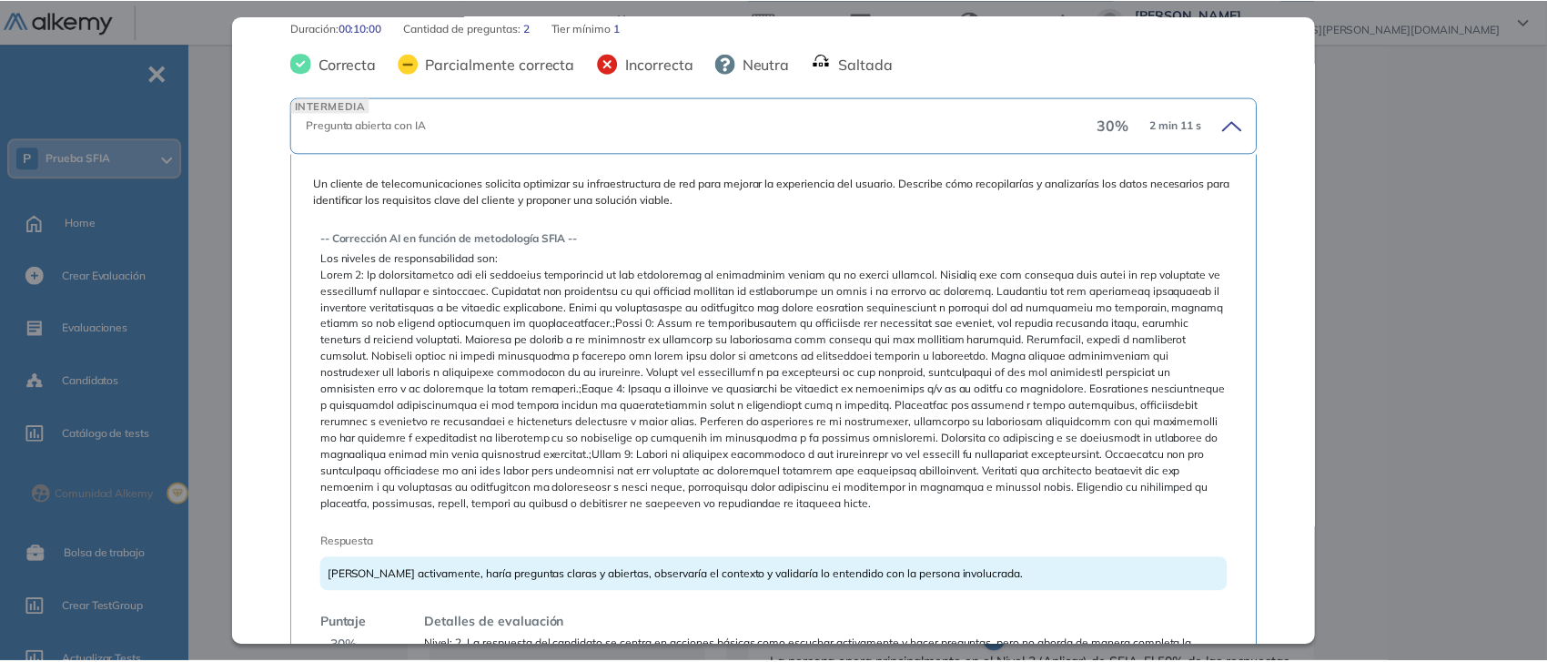
scroll to position [415, 0]
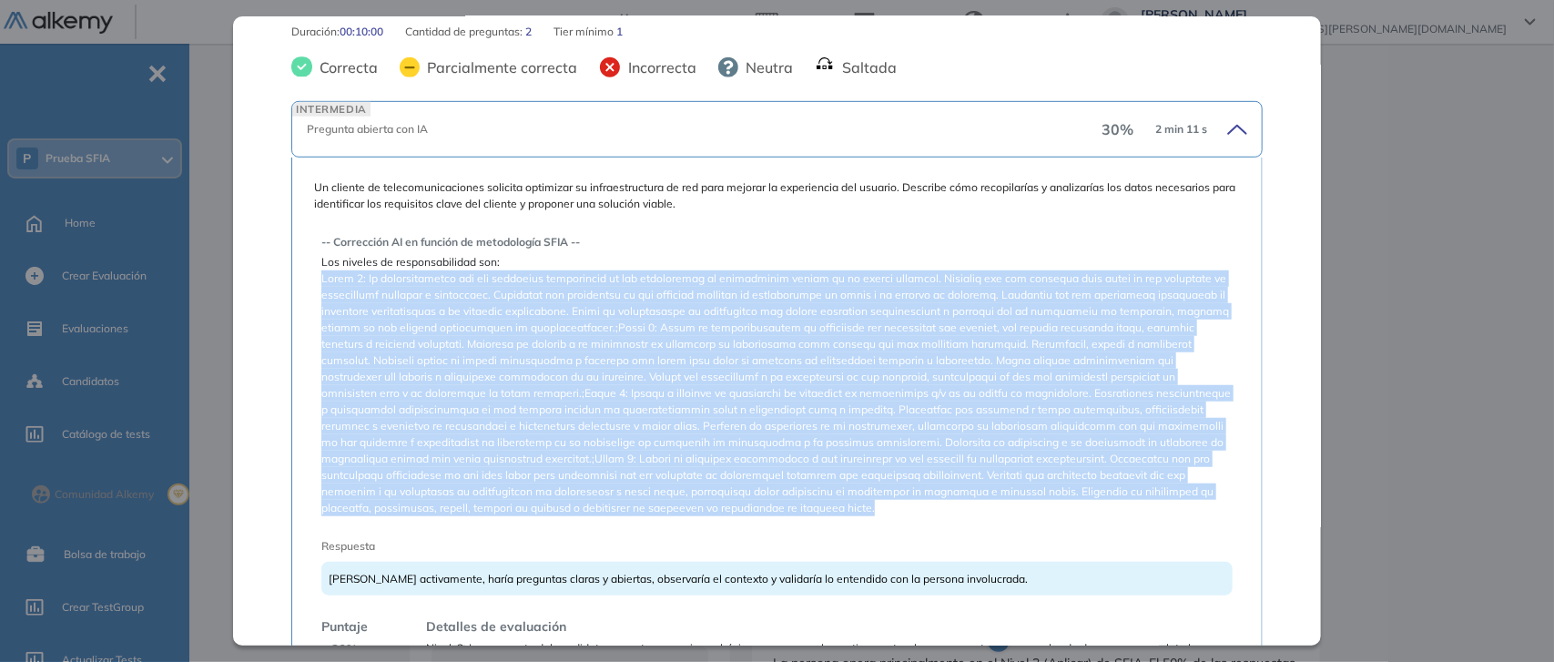
drag, startPoint x: 315, startPoint y: 258, endPoint x: 657, endPoint y: 494, distance: 416.1
click at [657, 494] on div "Un cliente de telecomunicaciones solicita optimizar su infraestructura de red p…" at bounding box center [777, 442] width 926 height 526
drag, startPoint x: 653, startPoint y: 496, endPoint x: 610, endPoint y: 470, distance: 50.3
click at [652, 496] on span at bounding box center [776, 393] width 911 height 246
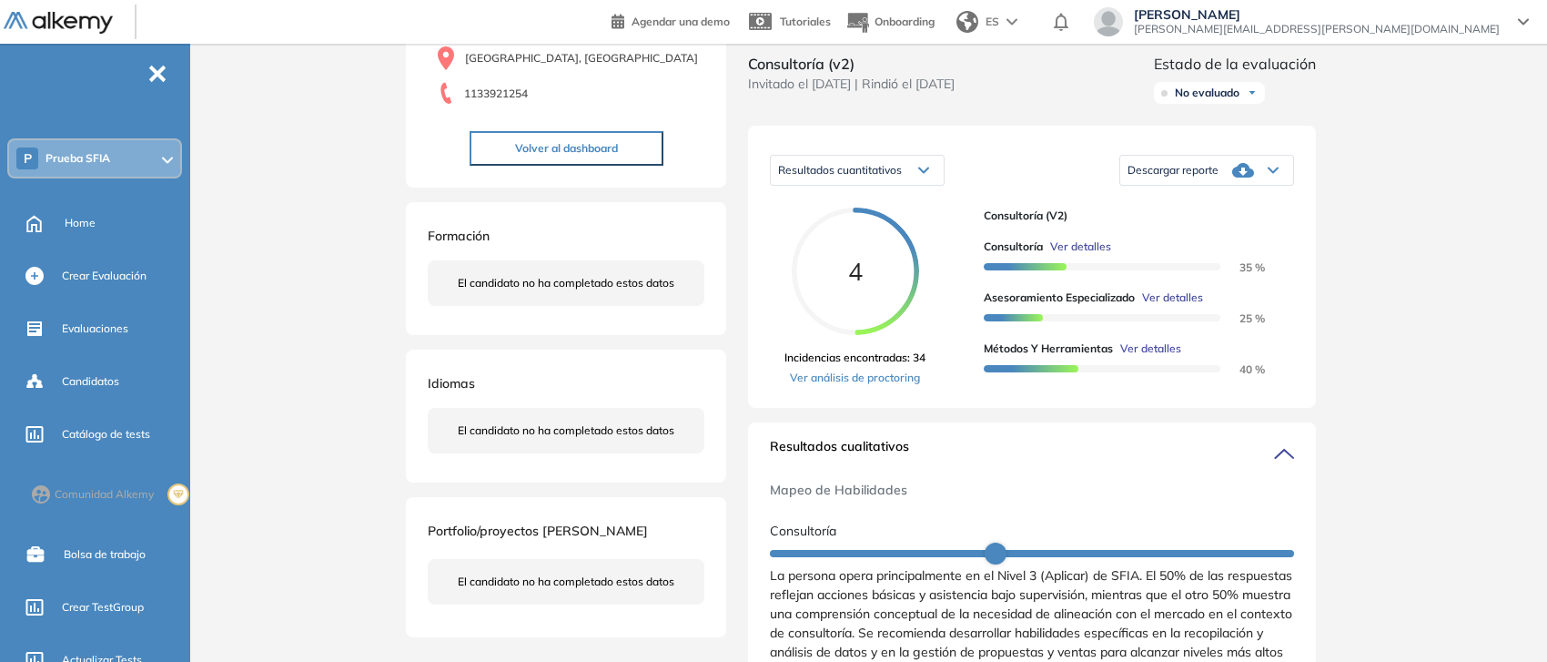
scroll to position [569, 0]
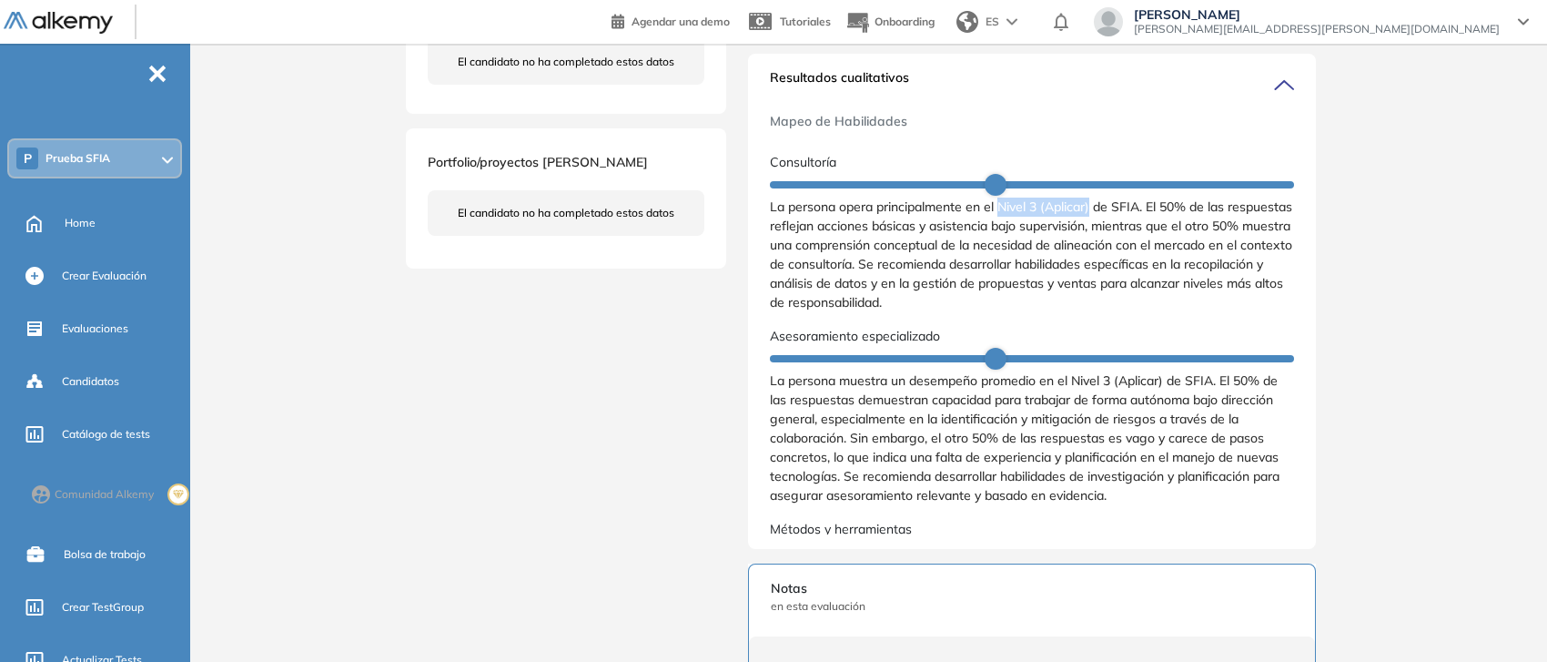
drag, startPoint x: 998, startPoint y: 221, endPoint x: 1094, endPoint y: 226, distance: 95.7
click at [1094, 226] on span "La persona opera principalmente en el Nivel 3 (Aplicar) de SFIA. El 50% de las …" at bounding box center [1032, 255] width 524 height 115
click at [1099, 312] on span "La persona opera principalmente en el Nivel 3 (Aplicar) de SFIA. El 50% de las …" at bounding box center [1032, 255] width 524 height 115
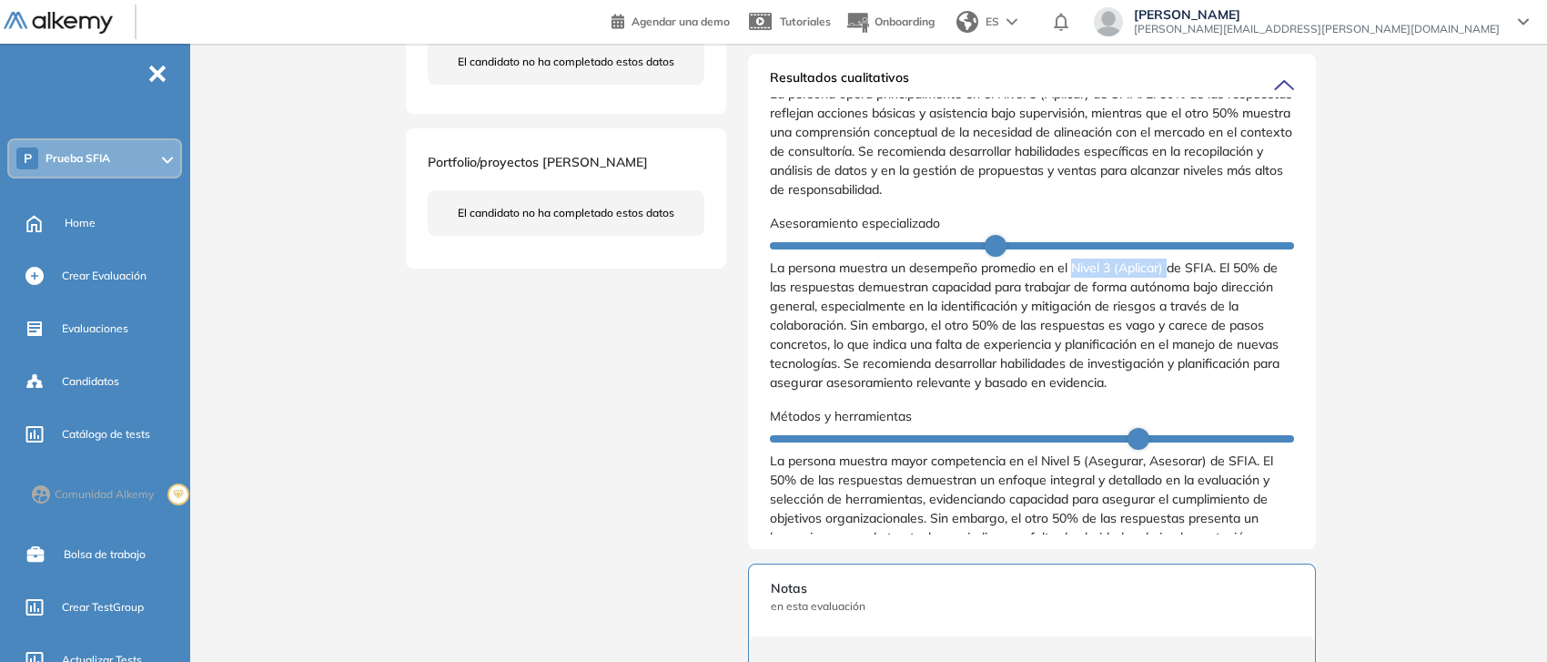
drag, startPoint x: 1074, startPoint y: 285, endPoint x: 1174, endPoint y: 287, distance: 100.1
click at [1174, 287] on span "La persona muestra un desempeño promedio en el Nivel 3 (Aplicar) de SFIA. El 50…" at bounding box center [1032, 325] width 524 height 134
click at [1140, 320] on span "La persona muestra un desempeño promedio en el Nivel 3 (Aplicar) de SFIA. El 50…" at bounding box center [1032, 325] width 524 height 134
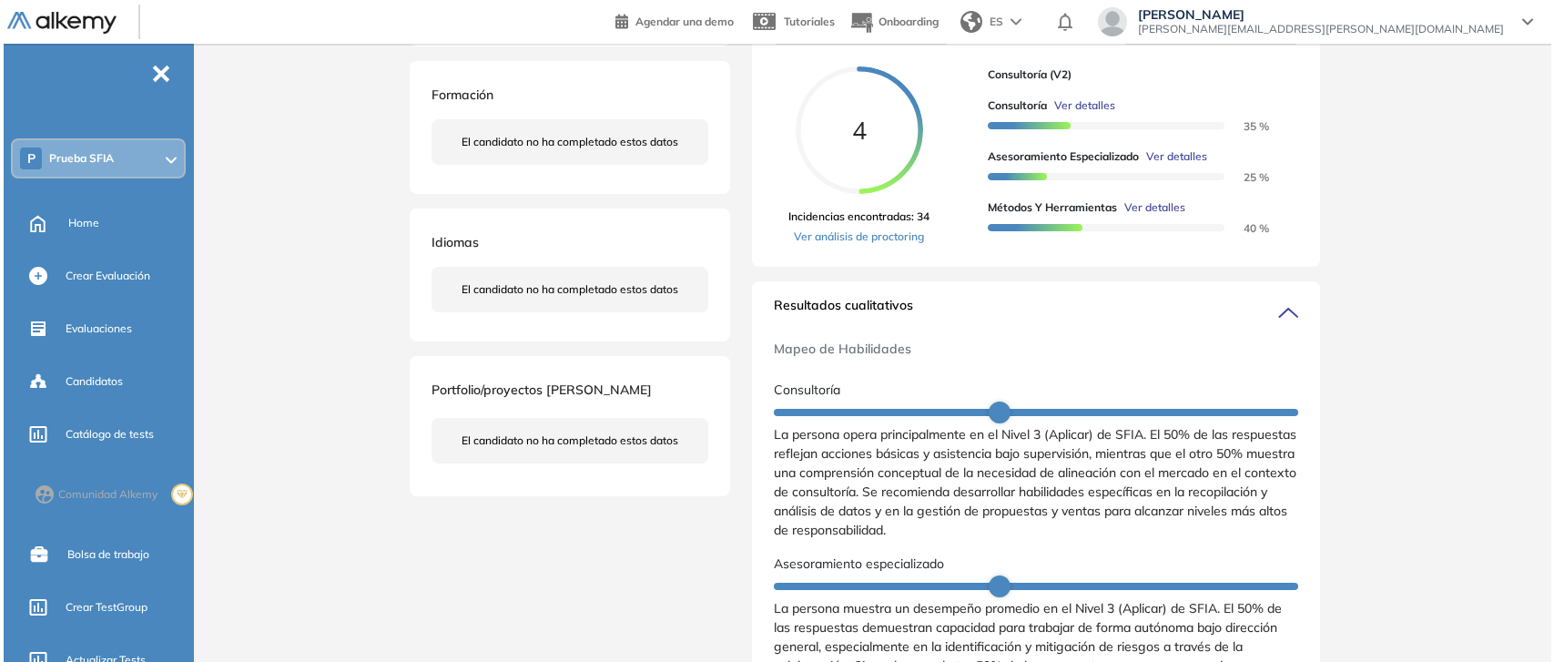
scroll to position [0, 0]
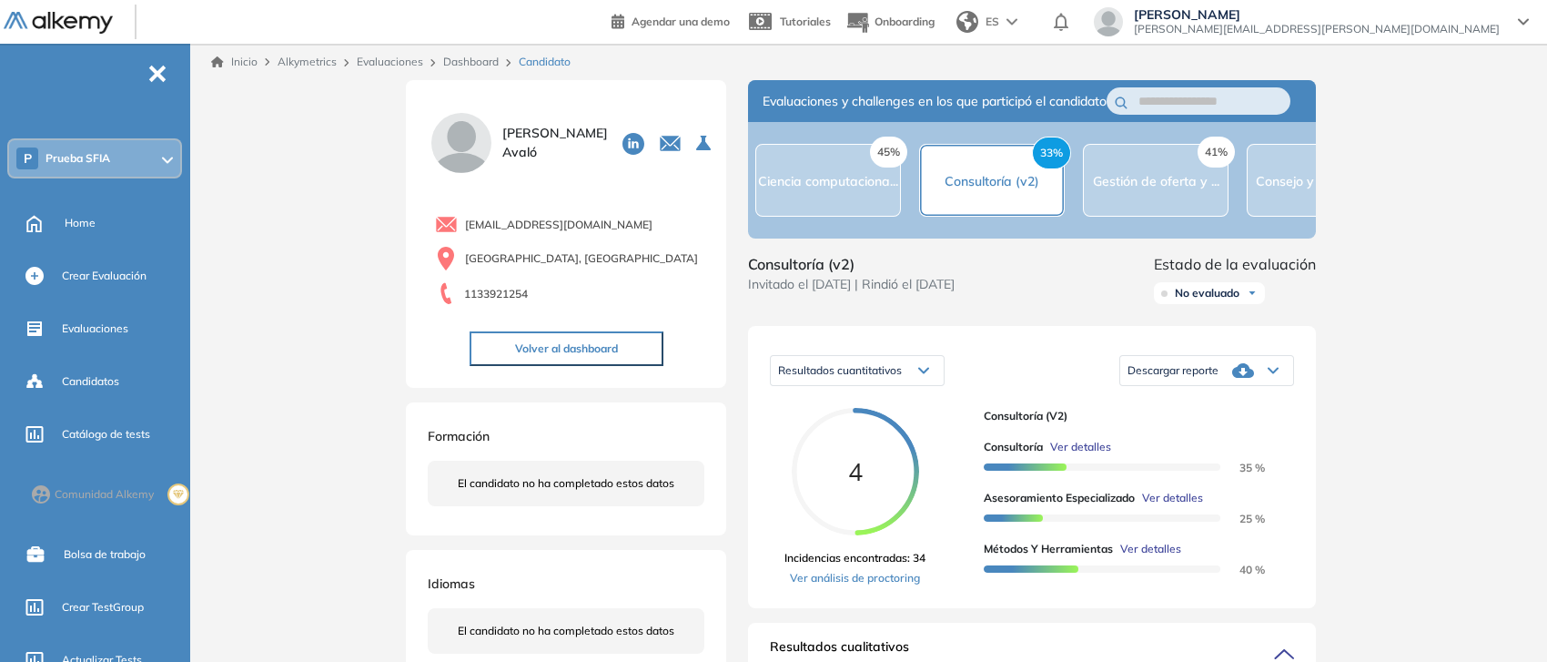
click at [1074, 455] on span "Ver detalles" at bounding box center [1080, 447] width 61 height 16
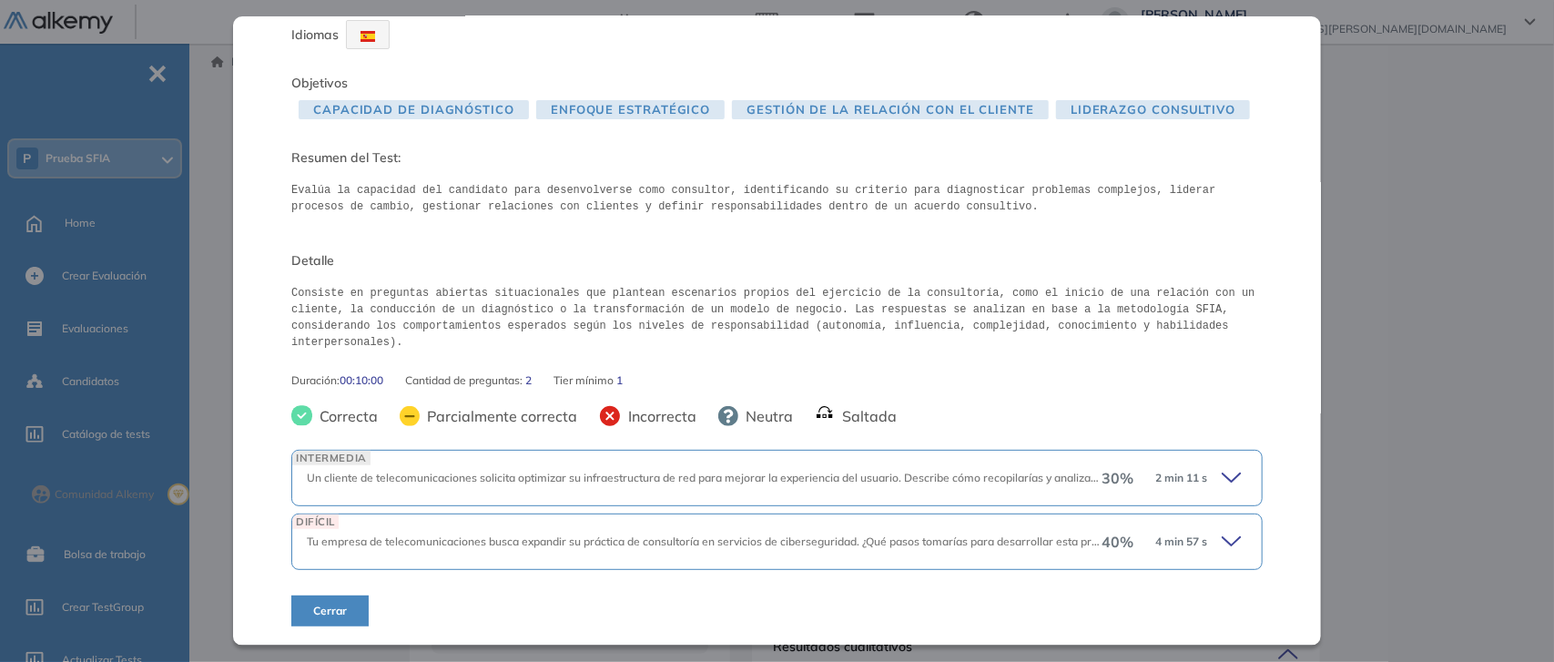
scroll to position [49, 0]
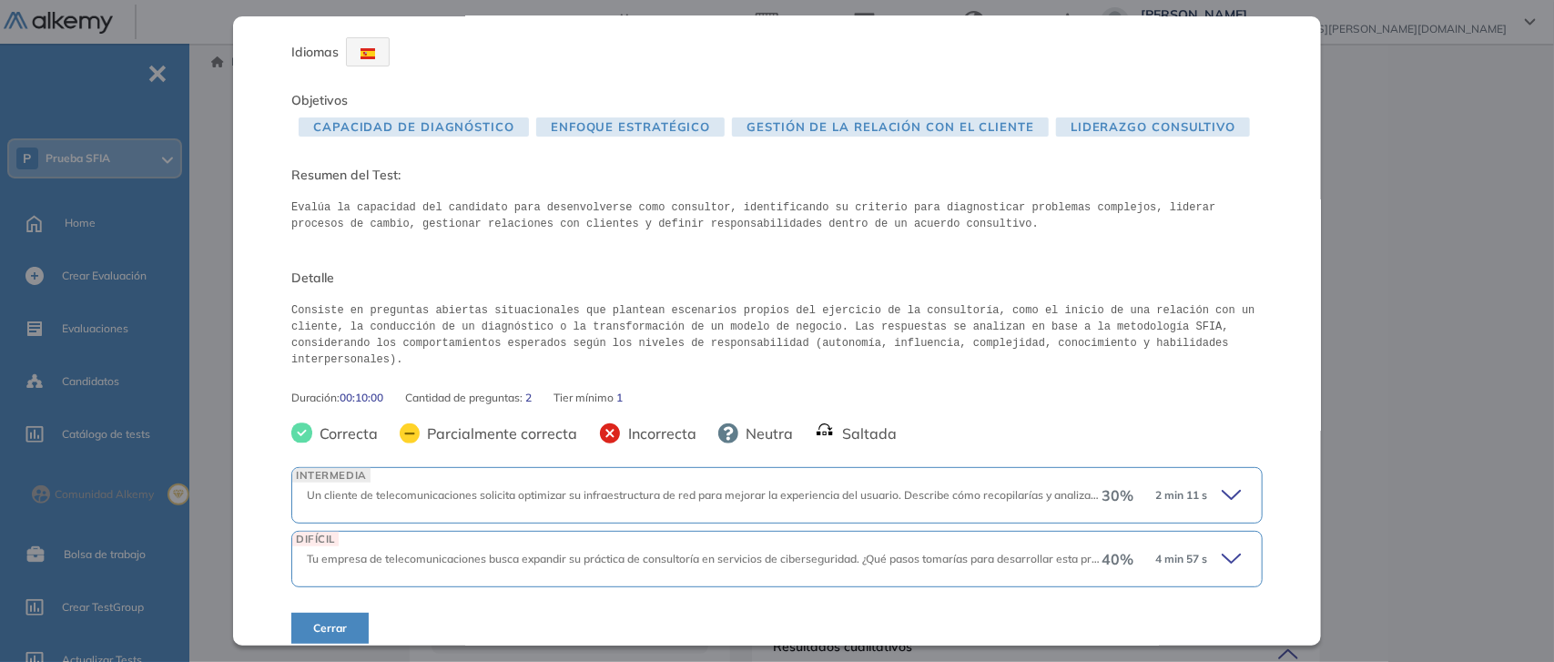
click at [1206, 482] on div "30 % 2 min 11 s" at bounding box center [1174, 494] width 146 height 25
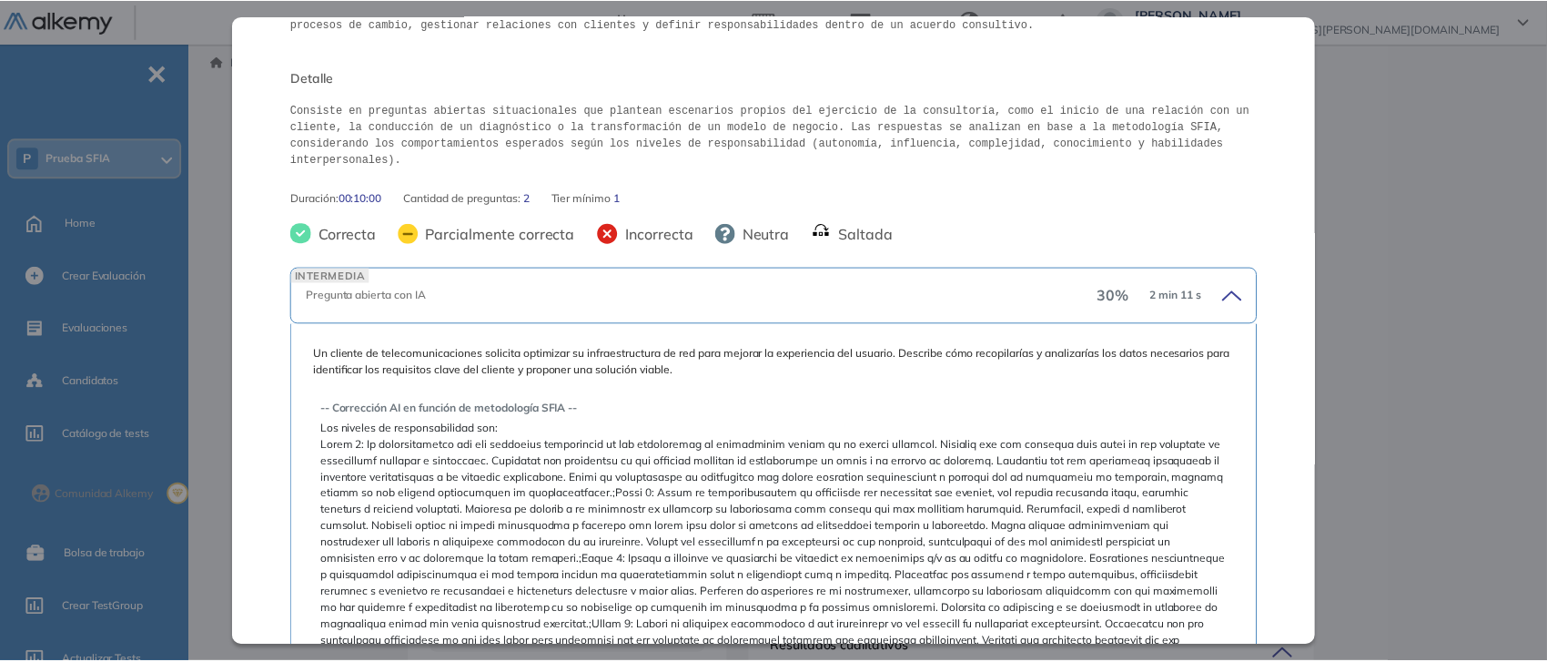
scroll to position [504, 0]
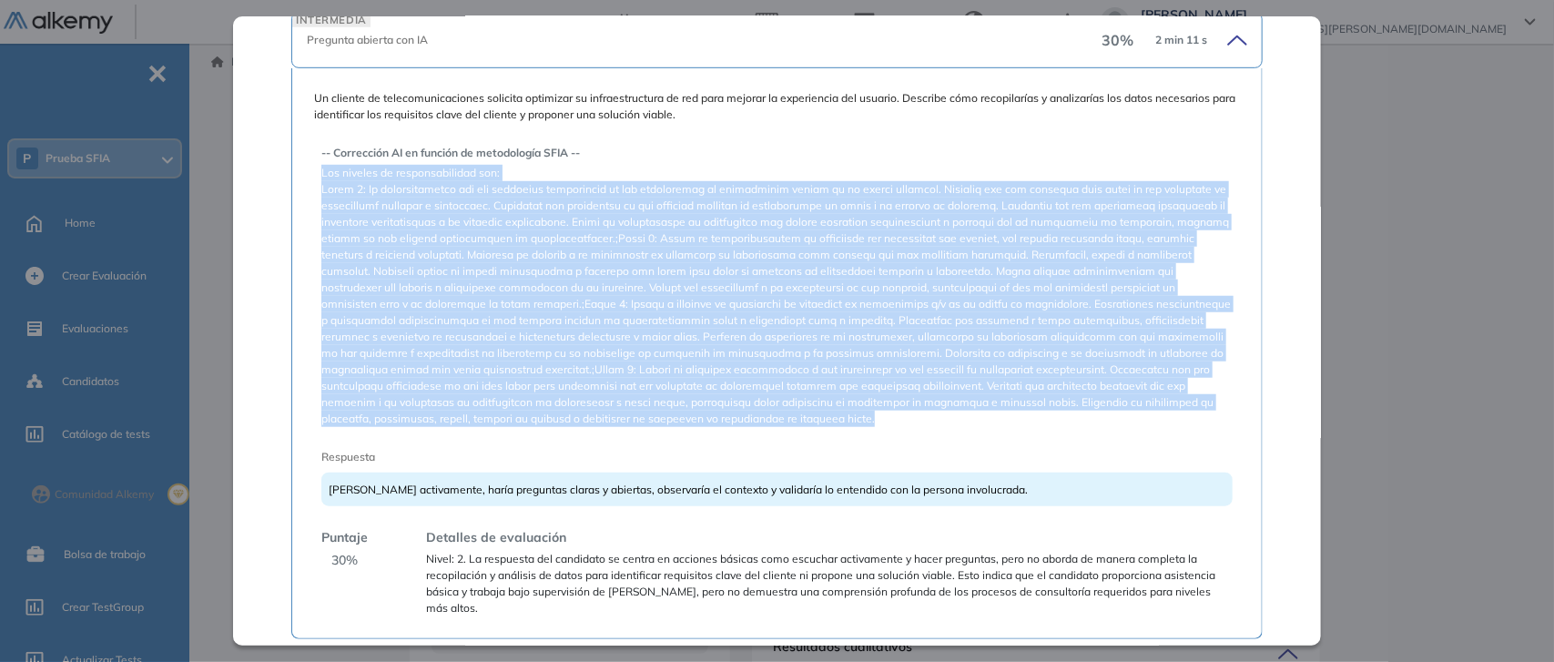
drag, startPoint x: 320, startPoint y: 155, endPoint x: 633, endPoint y: 410, distance: 404.3
click at [633, 410] on div "-- Corrección AI en función de metodología SFIA -- Los niveles de responsabilid…" at bounding box center [776, 373] width 911 height 486
click at [574, 229] on span at bounding box center [776, 304] width 911 height 246
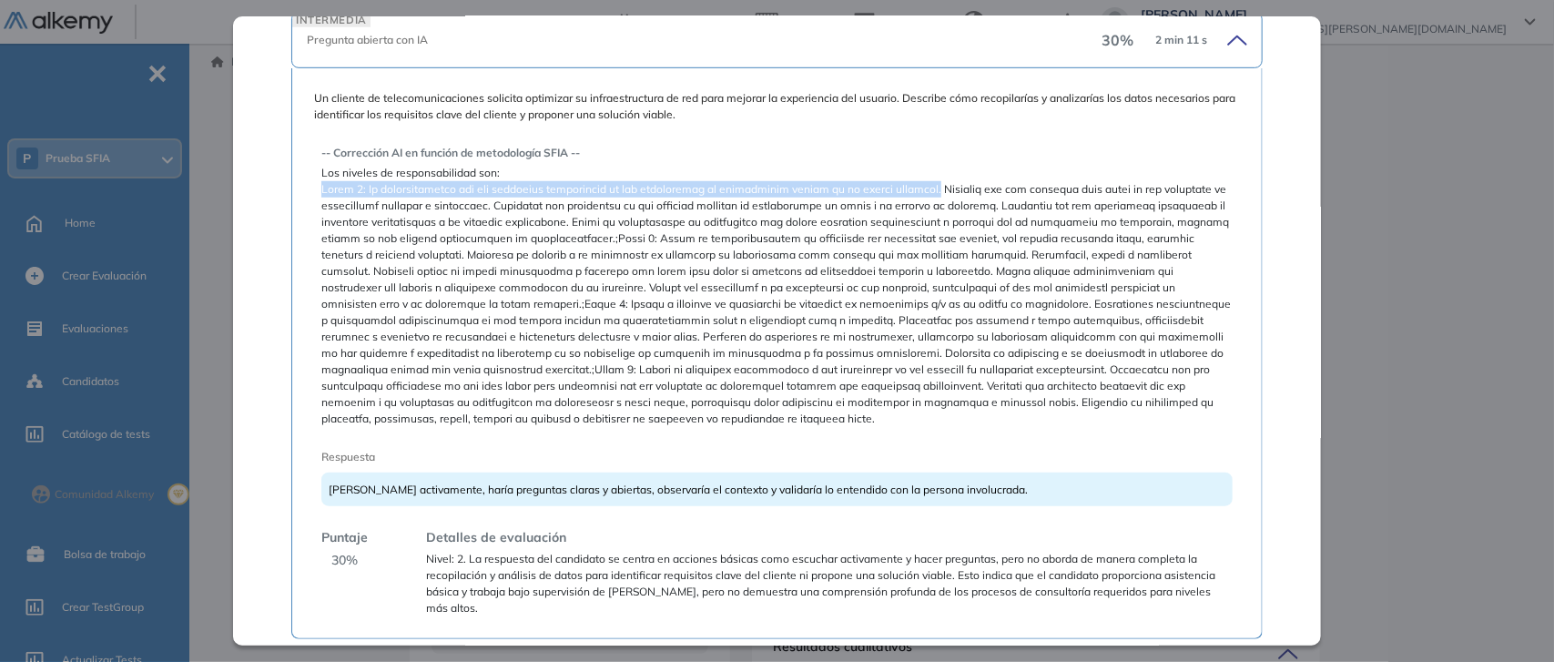
drag, startPoint x: 323, startPoint y: 167, endPoint x: 917, endPoint y: 170, distance: 593.4
click at [917, 181] on span at bounding box center [776, 304] width 911 height 246
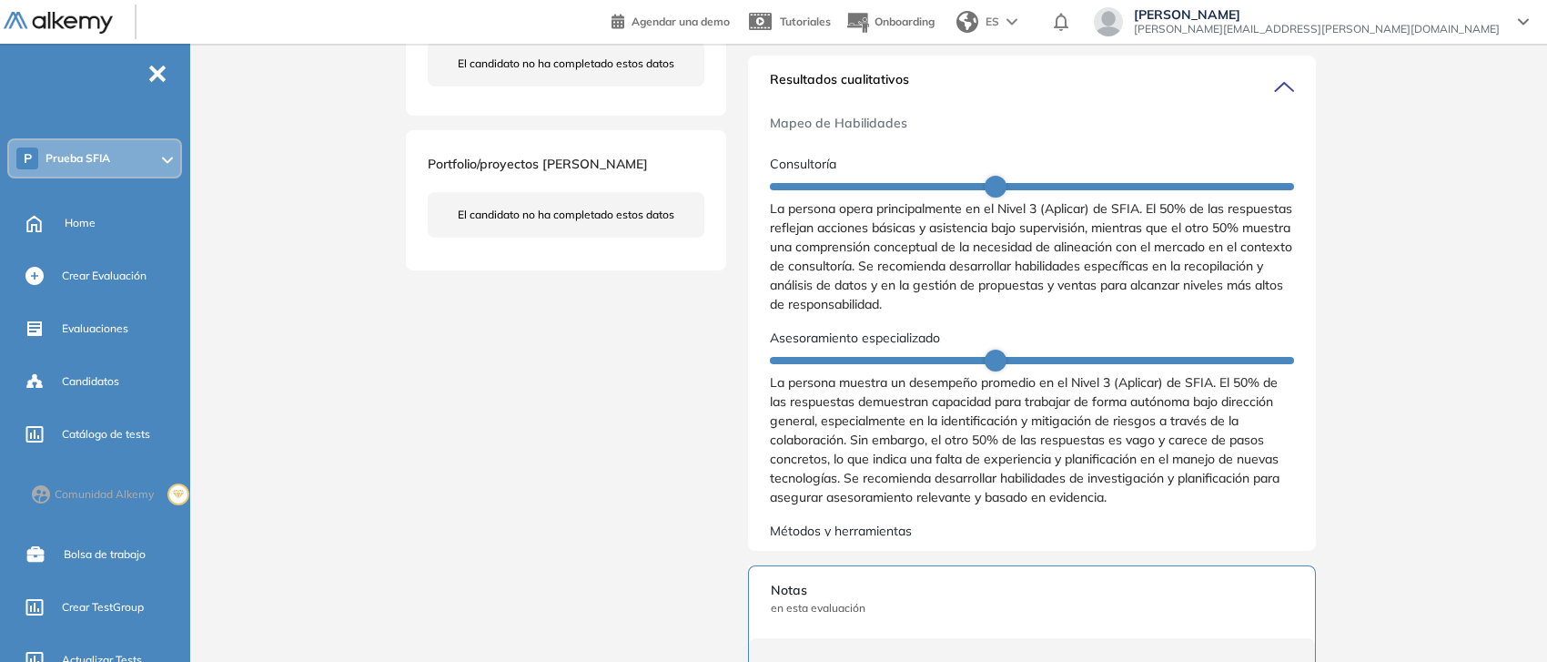
scroll to position [569, 0]
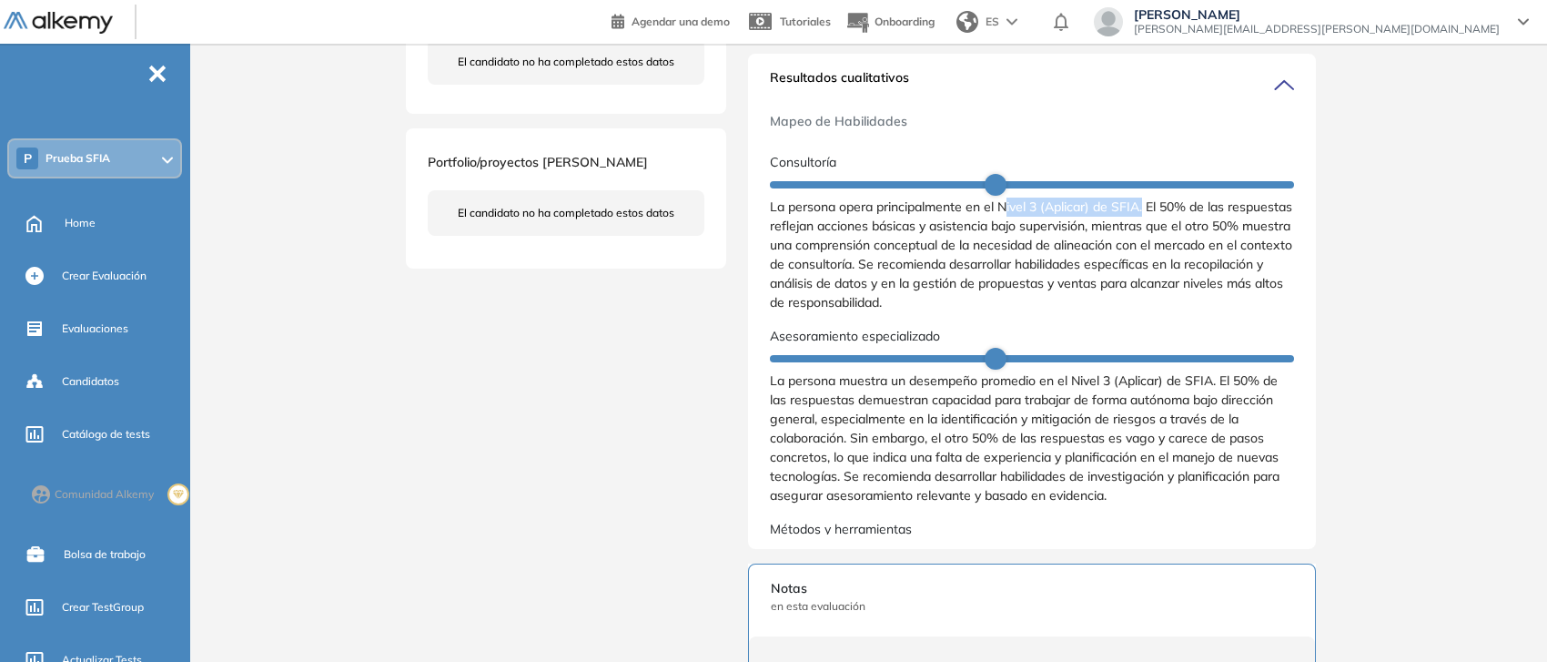
drag, startPoint x: 1006, startPoint y: 225, endPoint x: 1147, endPoint y: 217, distance: 141.3
click at [1147, 217] on span "La persona opera principalmente en el Nivel 3 (Aplicar) de SFIA. El 50% de las …" at bounding box center [1032, 255] width 524 height 115
click at [1079, 237] on span "La persona opera principalmente en el Nivel 3 (Aplicar) de SFIA. El 50% de las …" at bounding box center [1032, 255] width 524 height 115
drag, startPoint x: 998, startPoint y: 229, endPoint x: 1150, endPoint y: 217, distance: 151.6
click at [1150, 217] on span "La persona opera principalmente en el Nivel 3 (Aplicar) de SFIA. El 50% de las …" at bounding box center [1032, 255] width 524 height 115
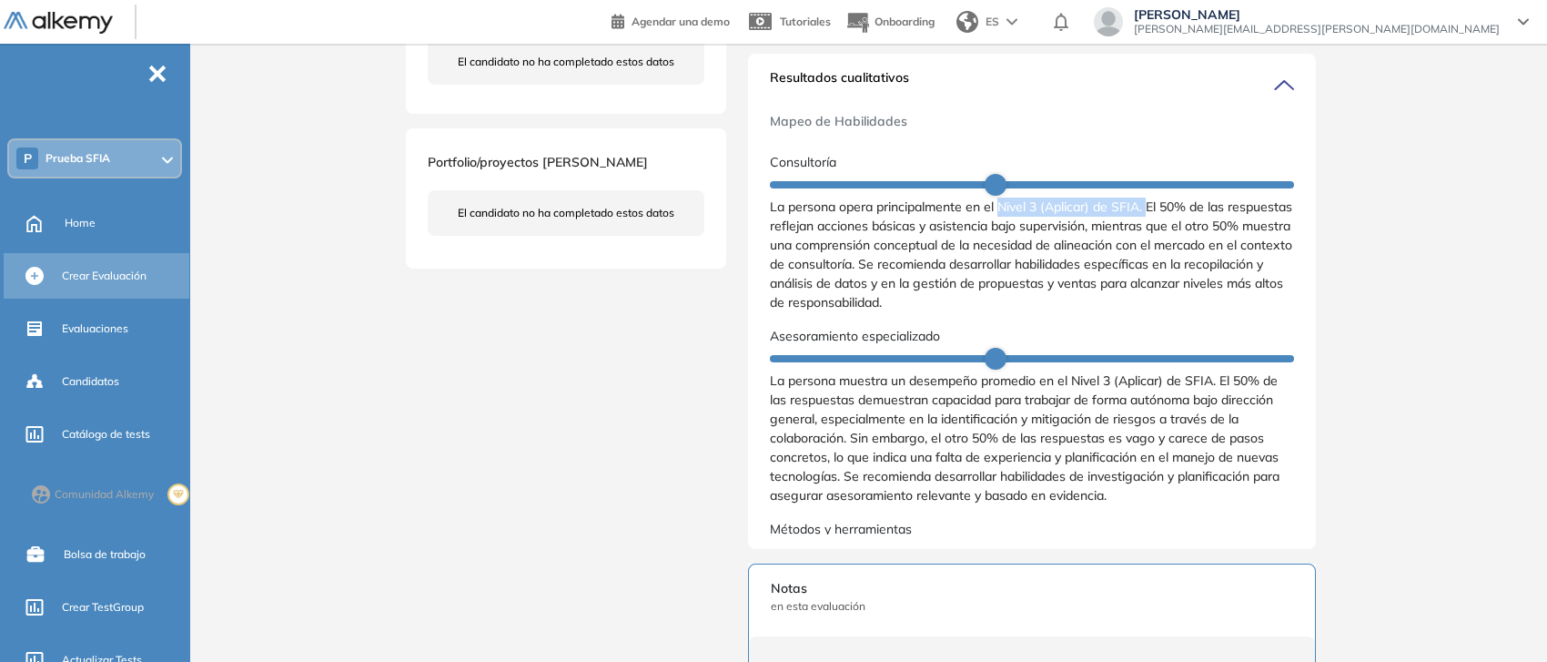
click at [126, 262] on div "Crear Evaluación" at bounding box center [124, 275] width 124 height 31
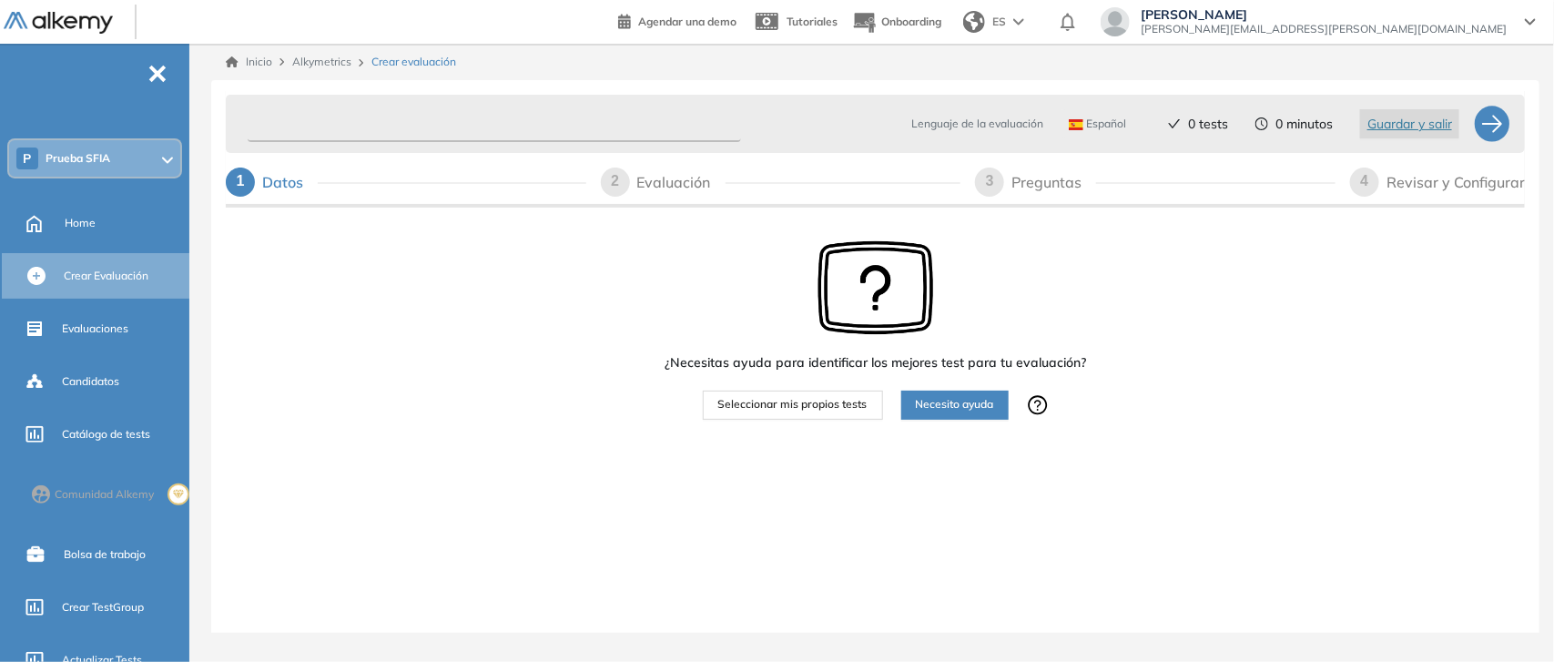
click at [319, 126] on input "text" at bounding box center [494, 123] width 493 height 35
type input "*******"
click at [813, 405] on span "Seleccionar mis propios tests" at bounding box center [792, 404] width 149 height 17
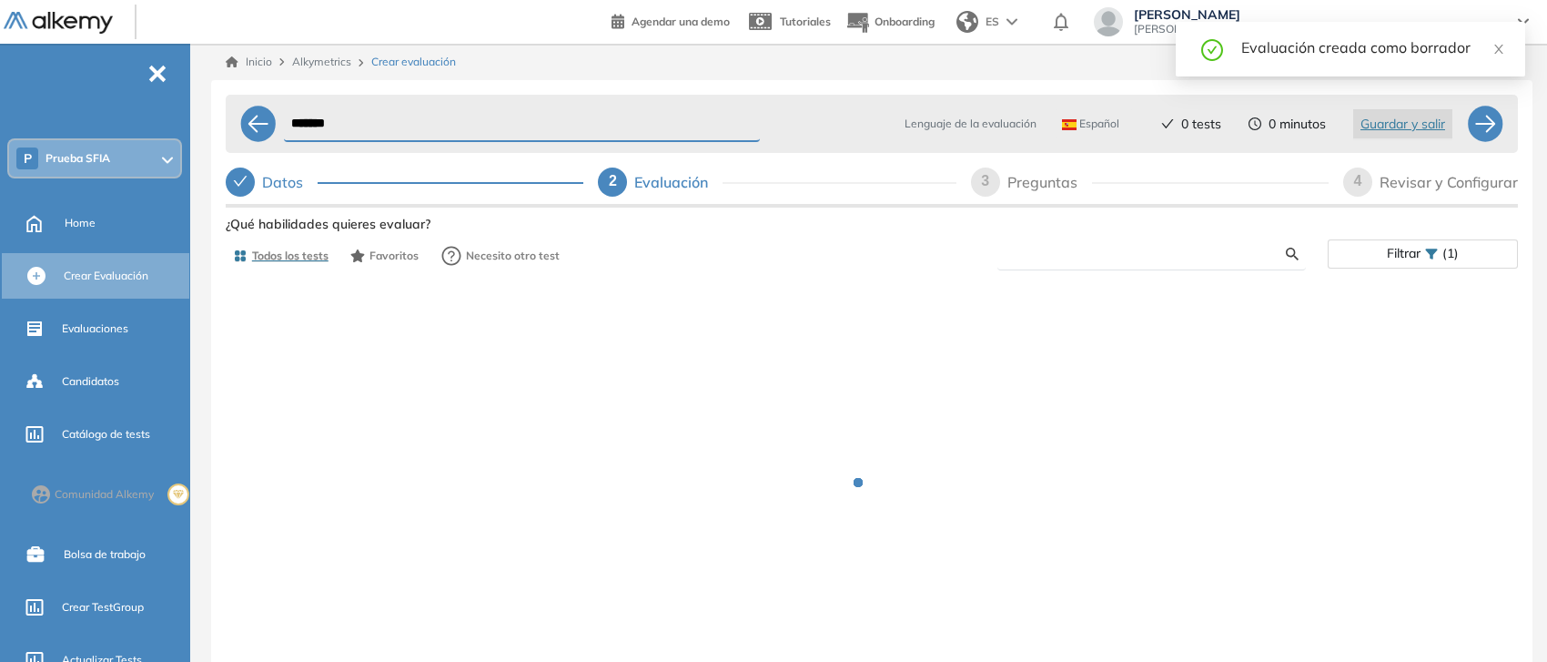
click at [1052, 259] on input "text" at bounding box center [1149, 254] width 274 height 16
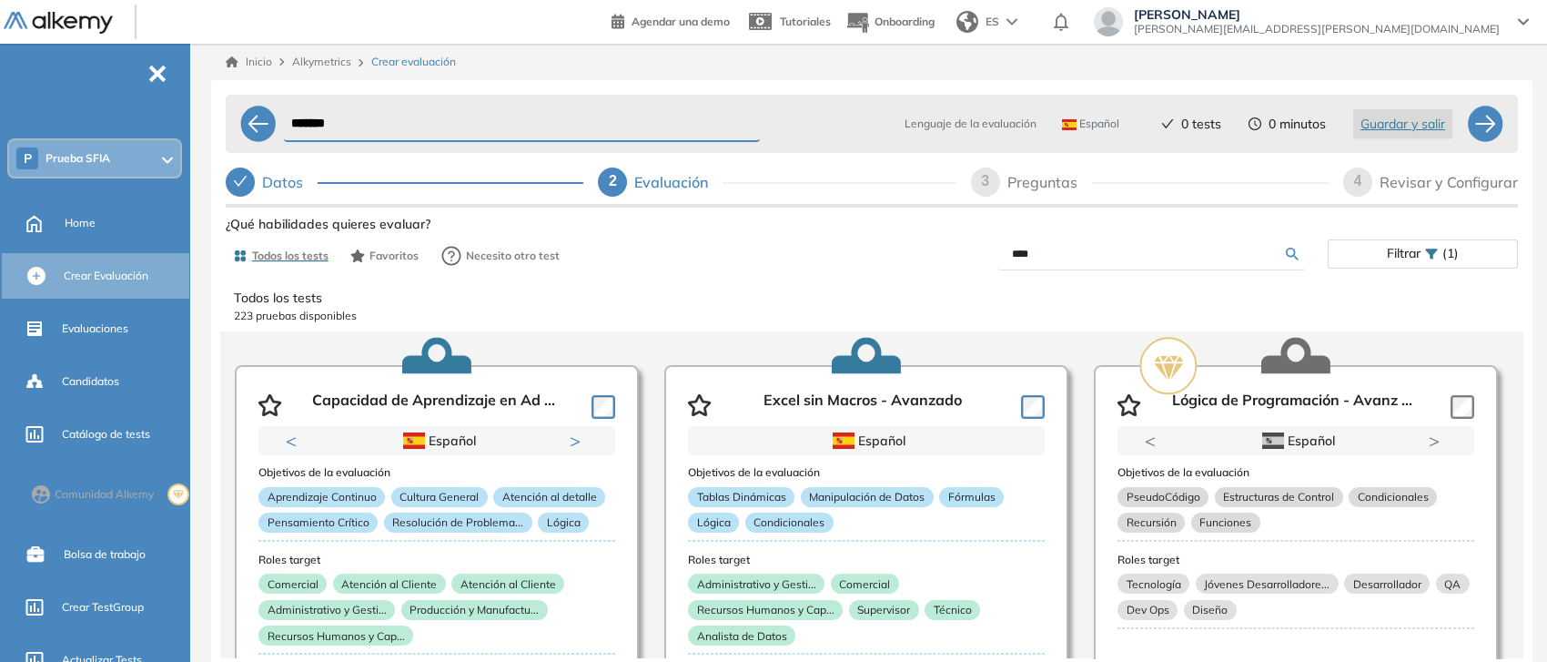
type input "****"
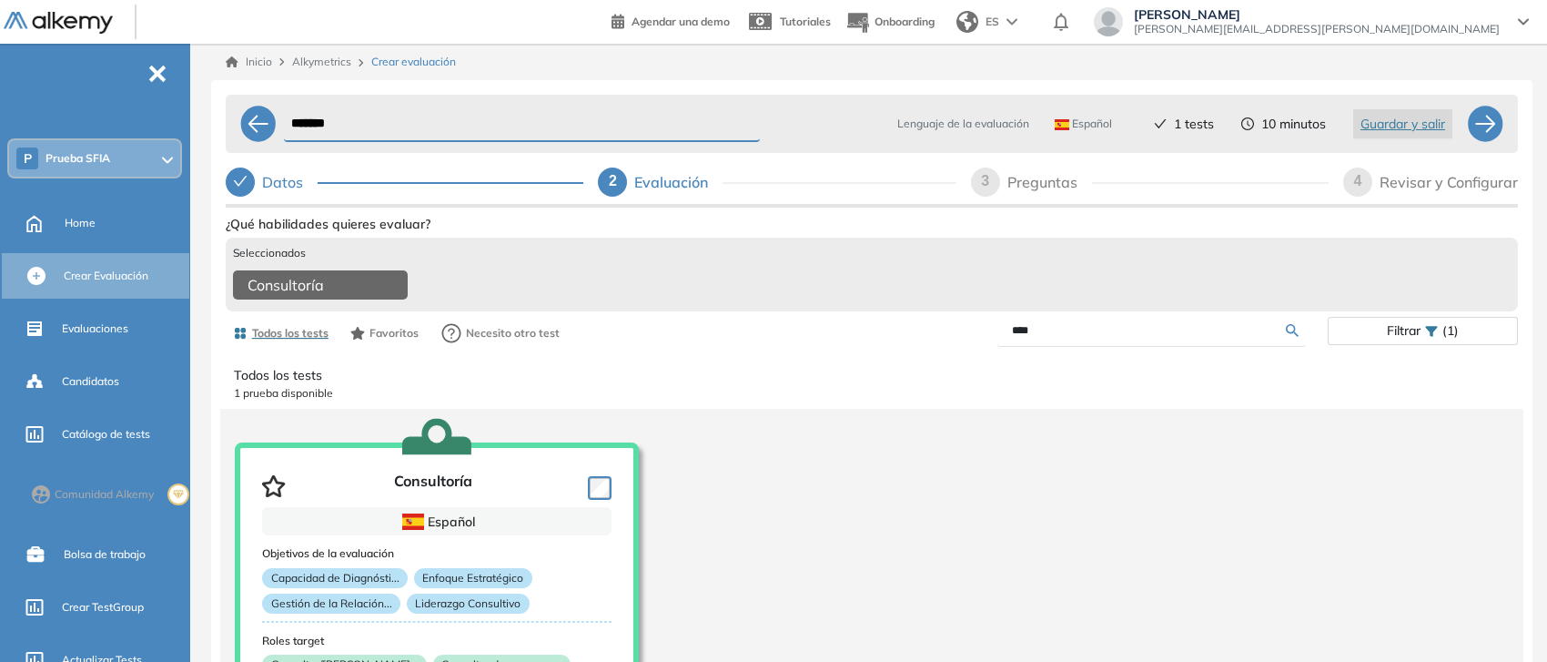
click at [995, 193] on div "3 Preguntas" at bounding box center [1150, 181] width 358 height 29
select select "*****"
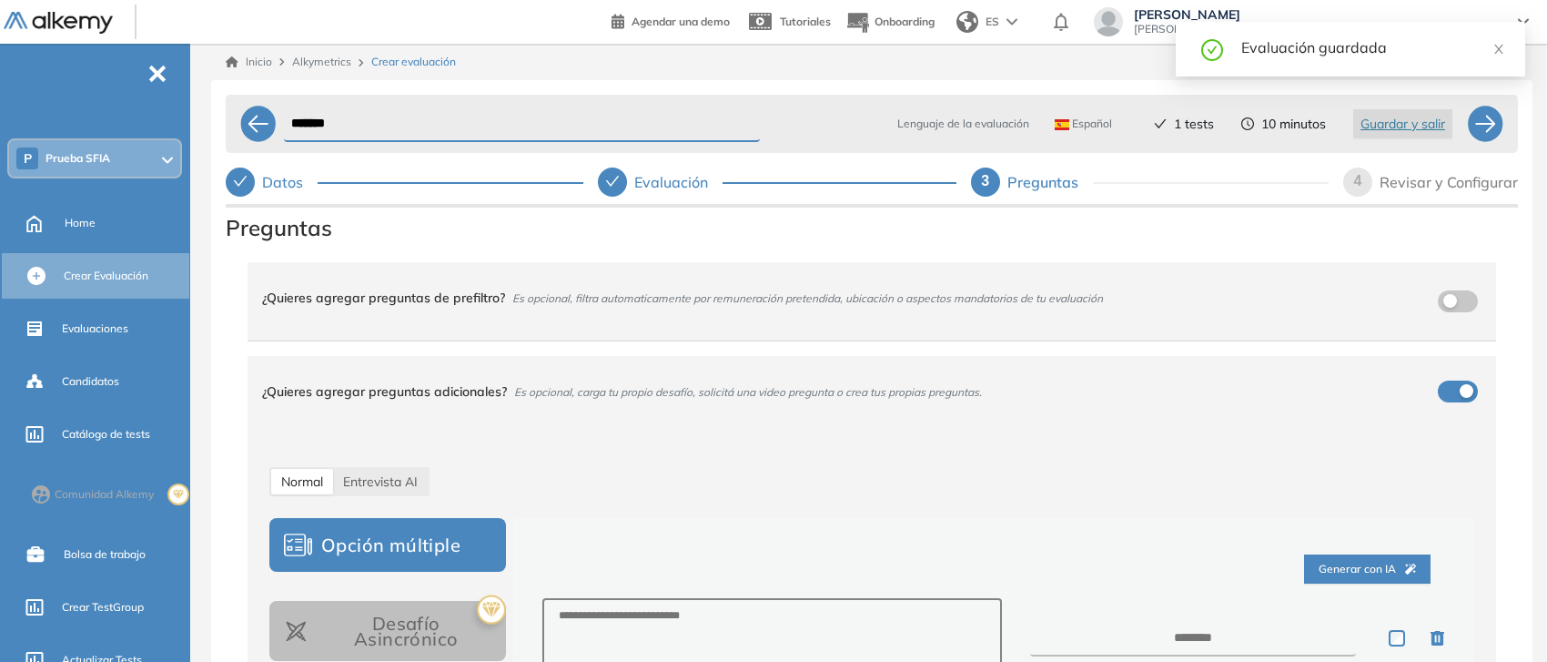
click at [1349, 178] on div "4" at bounding box center [1357, 181] width 29 height 29
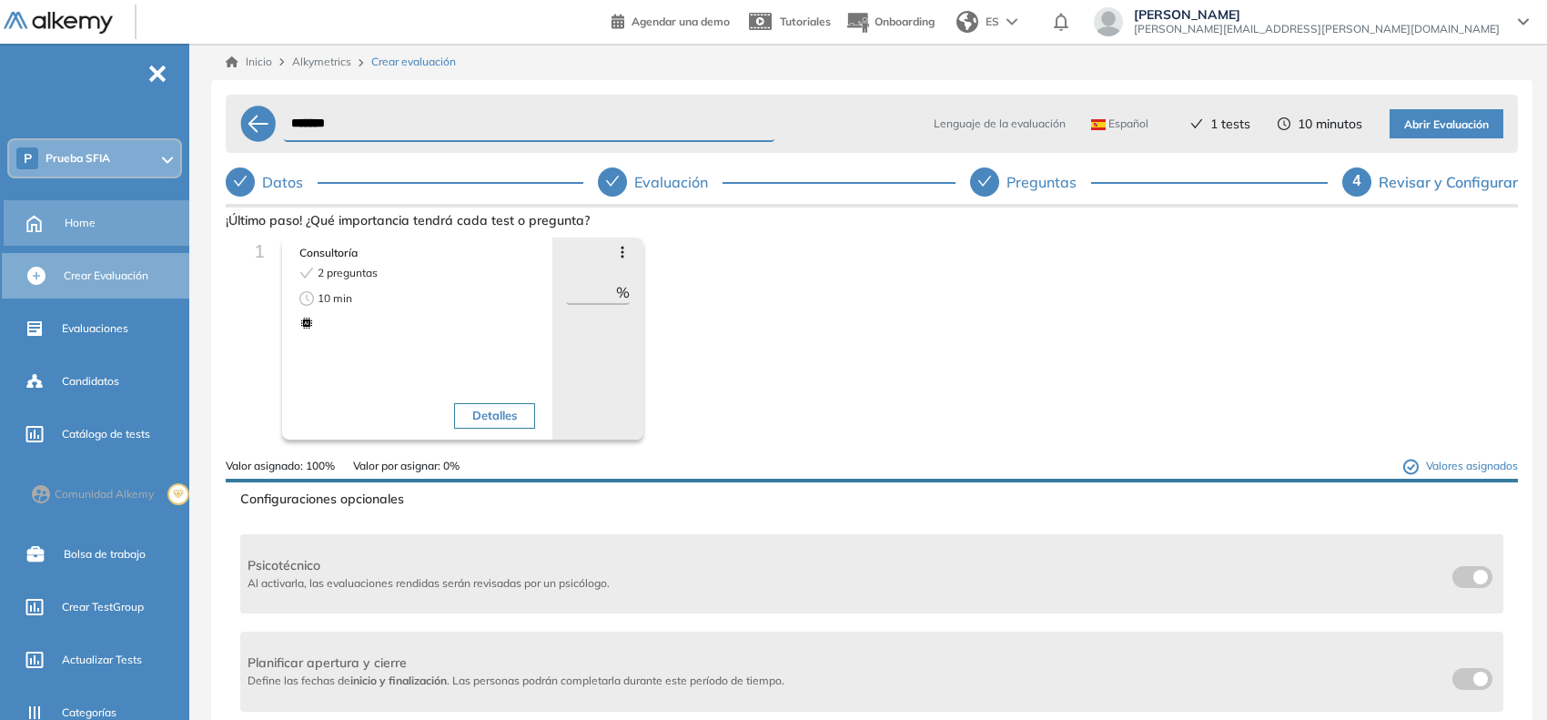
click at [96, 217] on div "Home" at bounding box center [125, 223] width 121 height 31
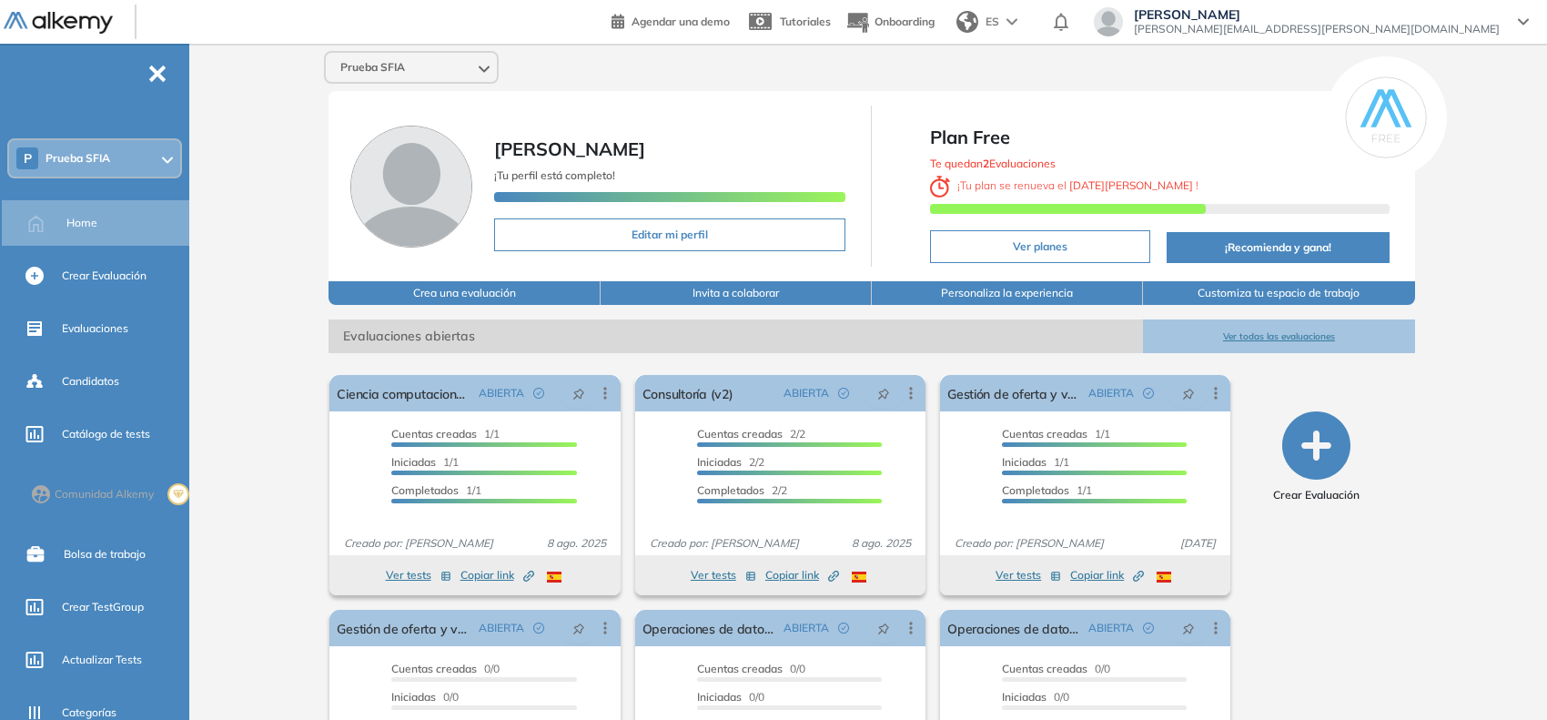
click at [1361, 5] on div "Agendar una demo Tutoriales Onboarding ES Sofia Grigorjev [EMAIL_ADDRESS][PERSO…" at bounding box center [1078, 22] width 932 height 44
